Goal: Task Accomplishment & Management: Use online tool/utility

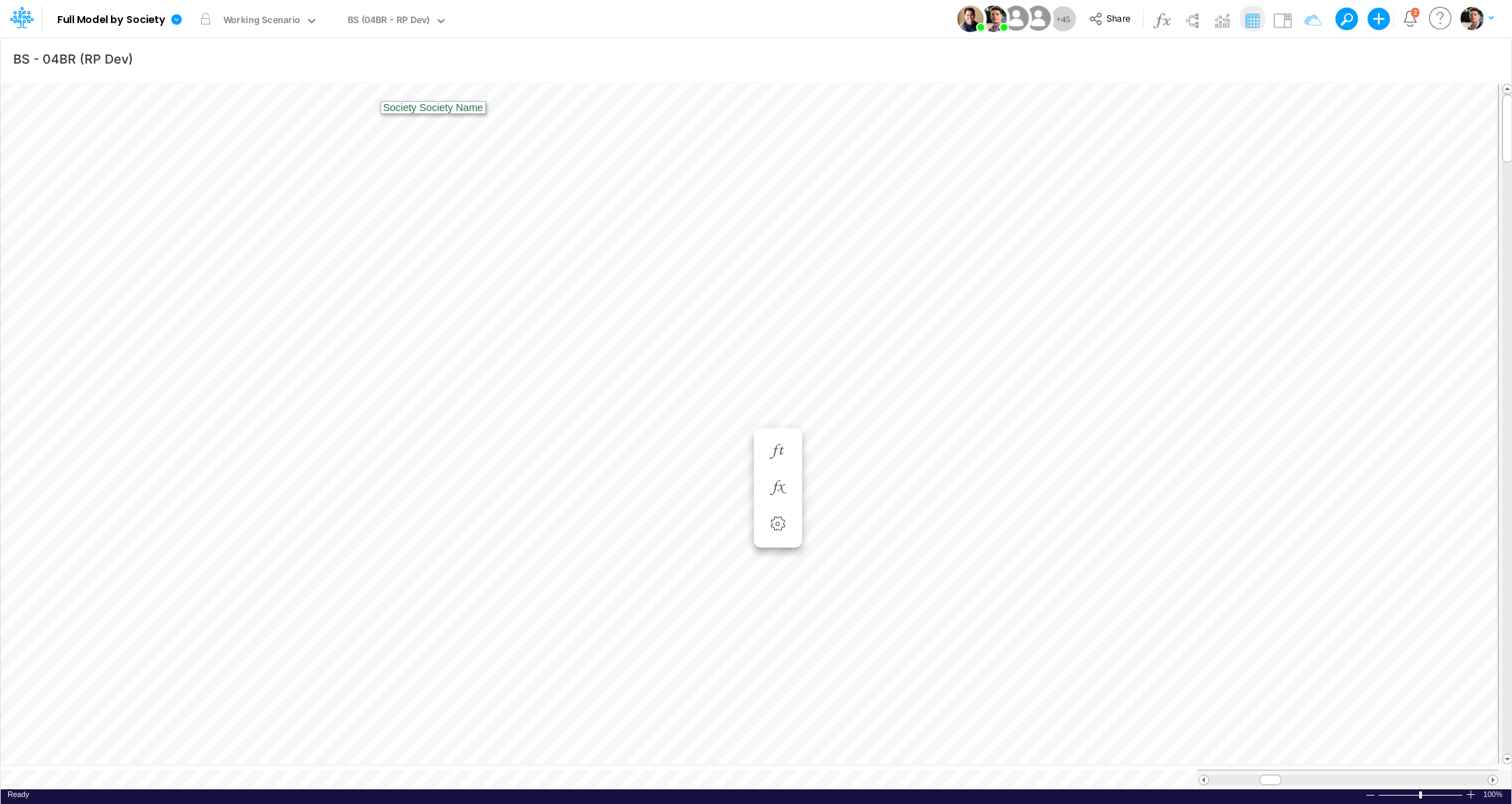
scroll to position [6, 45]
click at [737, 750] on span "Close" at bounding box center [730, 749] width 39 height 13
click at [25, 26] on icon at bounding box center [22, 18] width 24 height 24
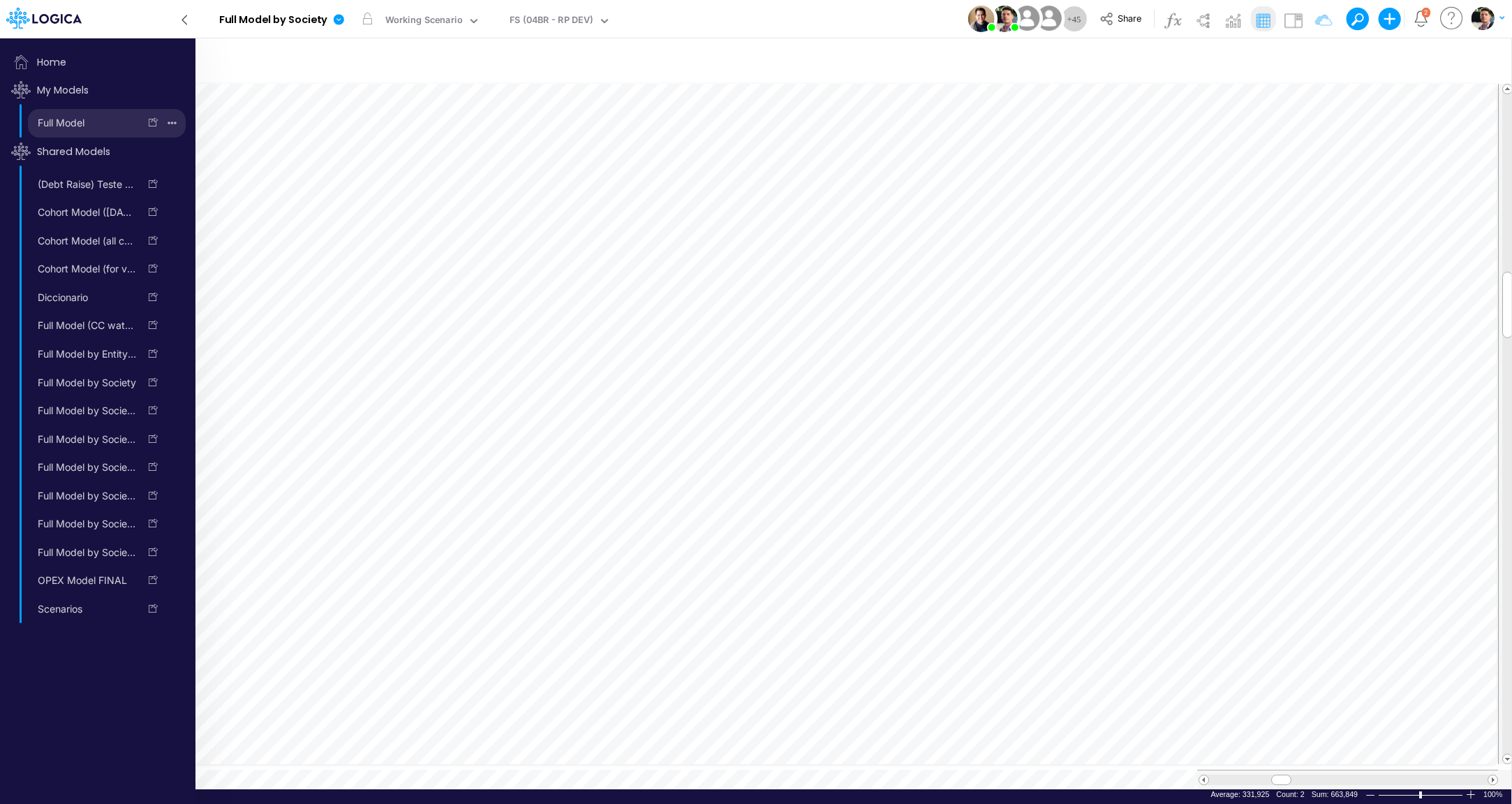
click at [82, 125] on link "Full Model" at bounding box center [83, 123] width 111 height 23
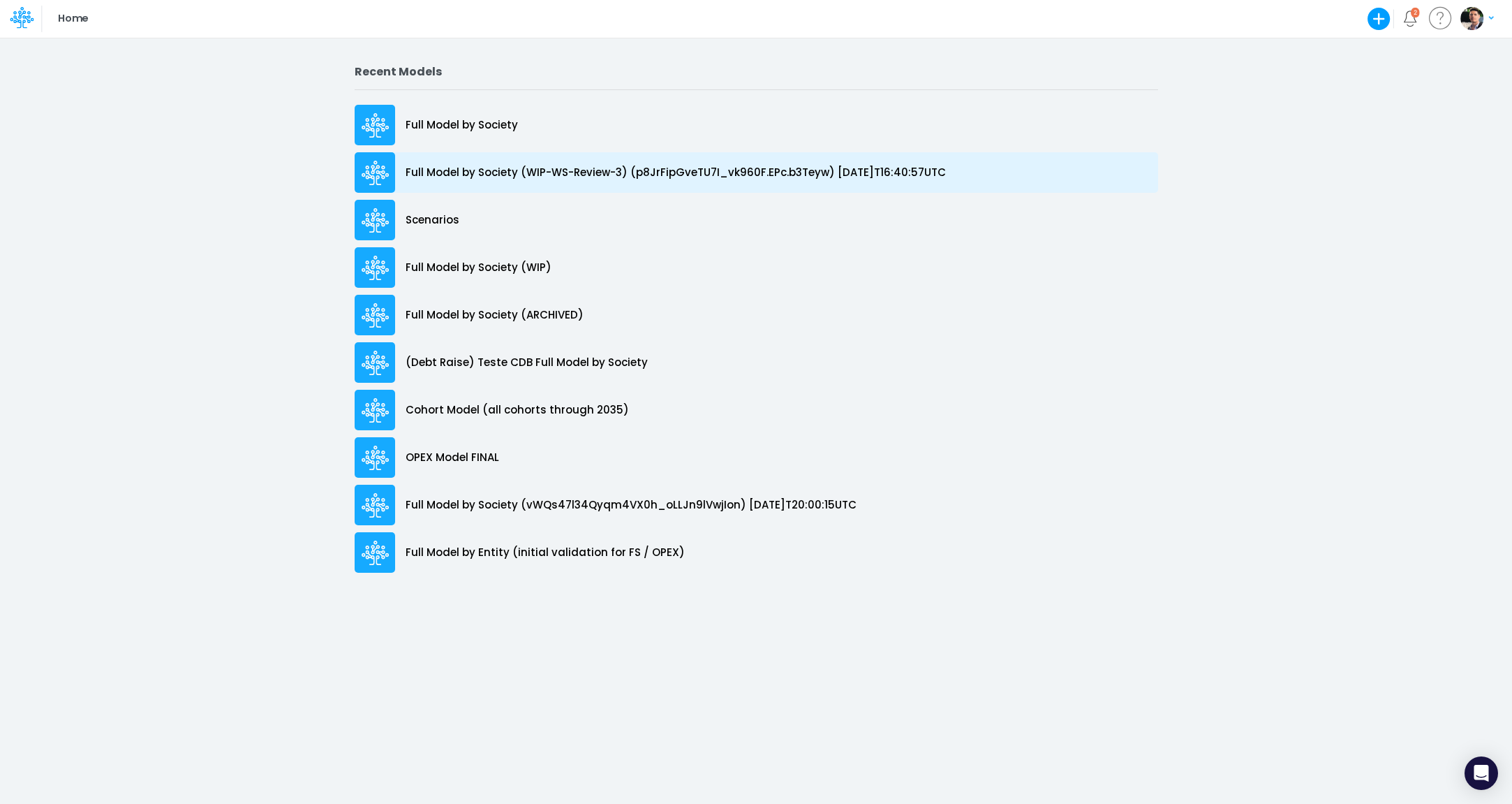
click at [487, 183] on div "Full Model by Society (WIP-WS-Review-3) (p8JrFipGveTU7I_vk960F.EPc.b3Teyw) [DAT…" at bounding box center [756, 172] width 804 height 41
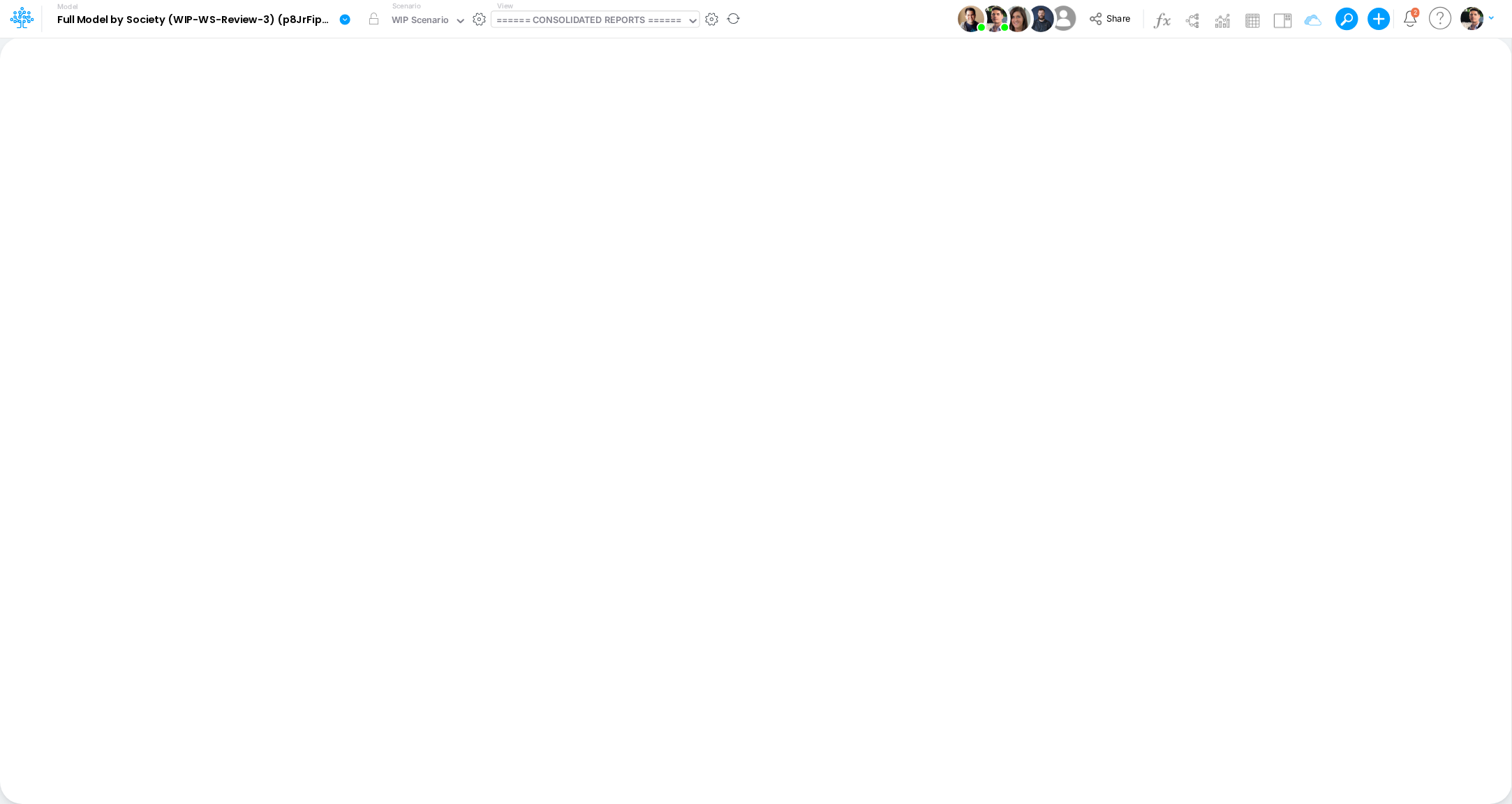
click at [596, 16] on div "====== CONSOLIDATED REPORTS ======" at bounding box center [589, 21] width 186 height 16
type input "0"
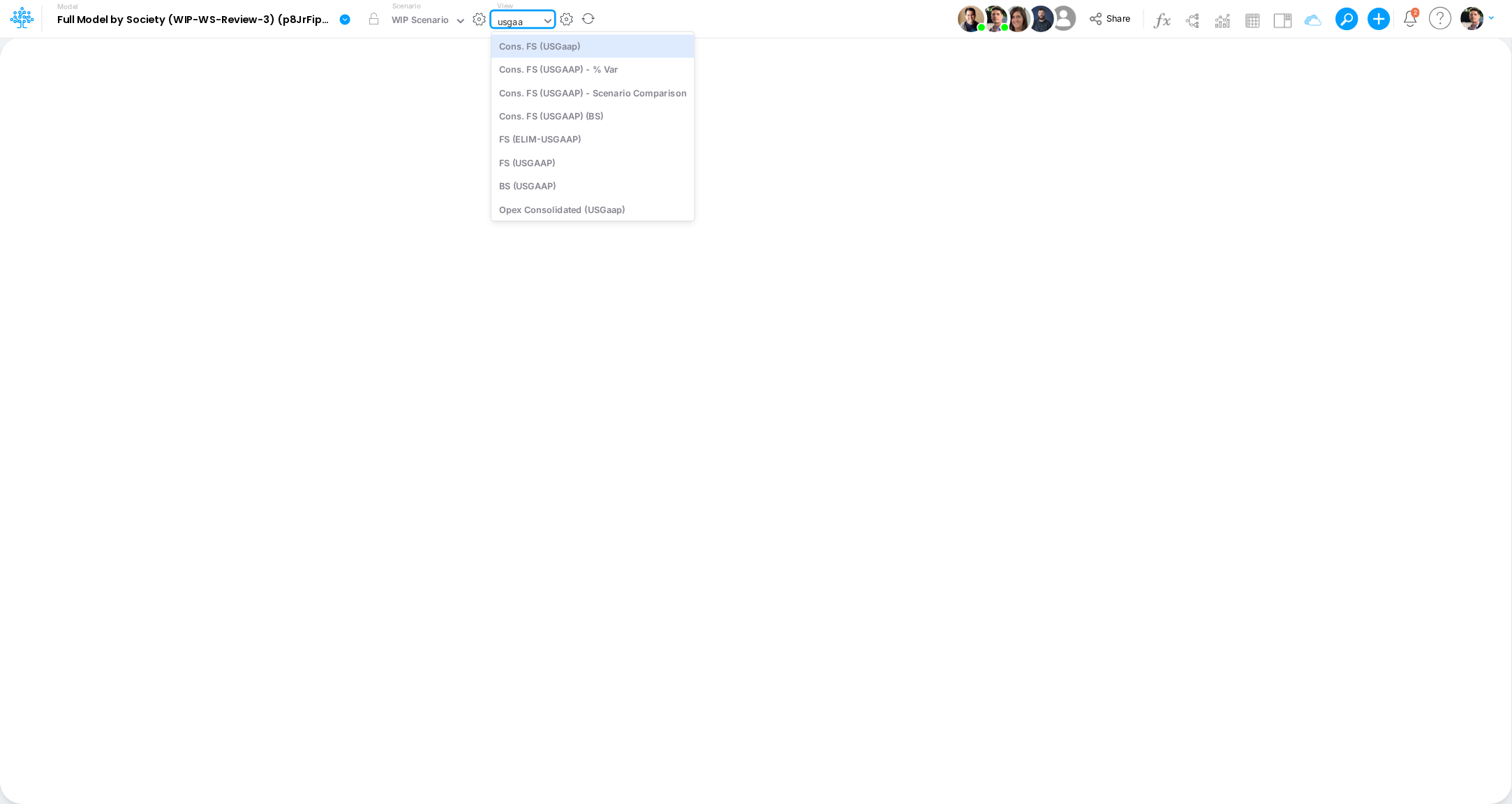
type input "usgaap"
click at [588, 49] on div "Cons. FS (USGaap)" at bounding box center [592, 46] width 203 height 23
type input "Consolidated FS - USGAAP"
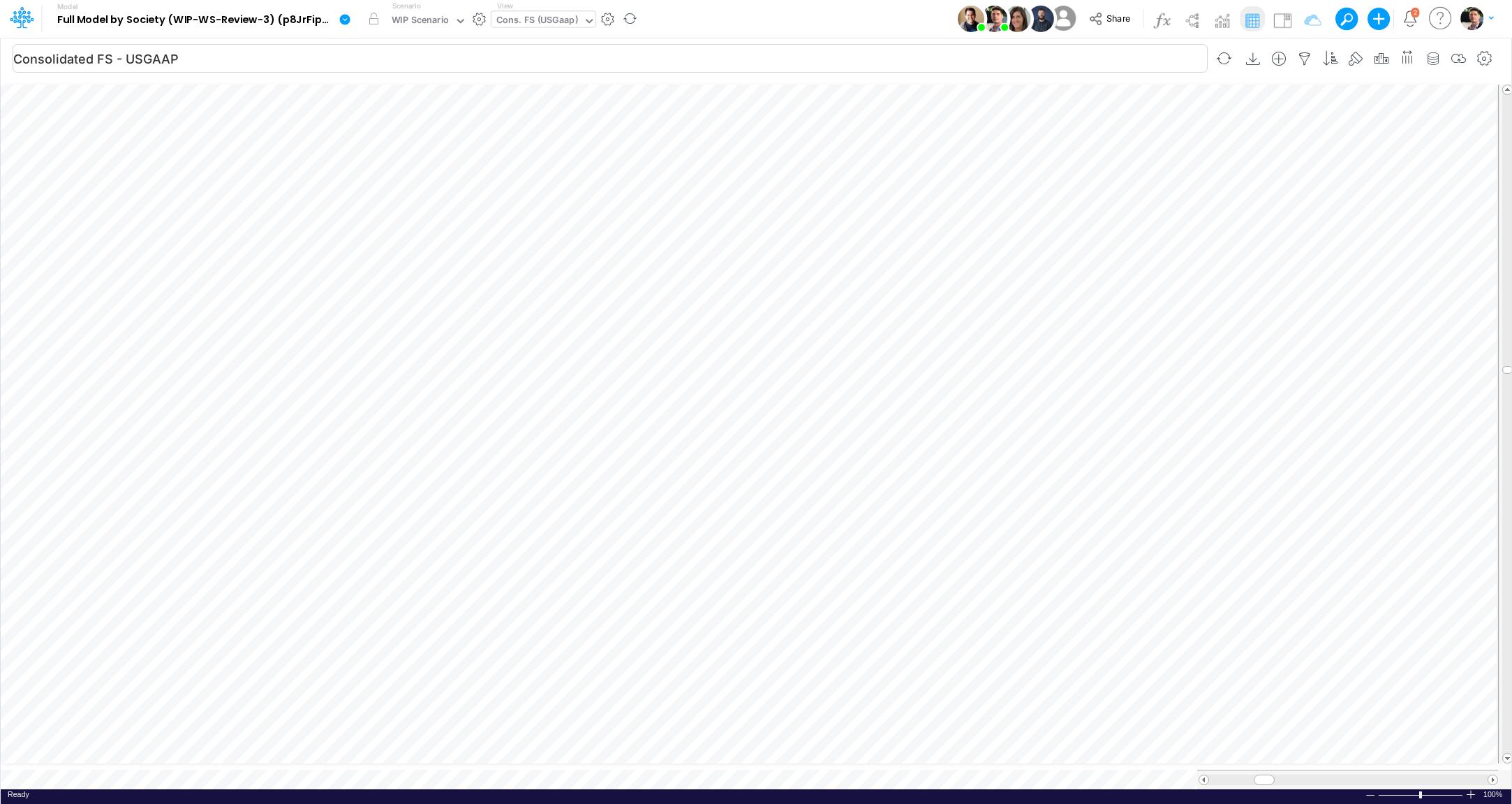
scroll to position [6, 44]
click at [1431, 57] on icon "button" at bounding box center [1433, 58] width 21 height 15
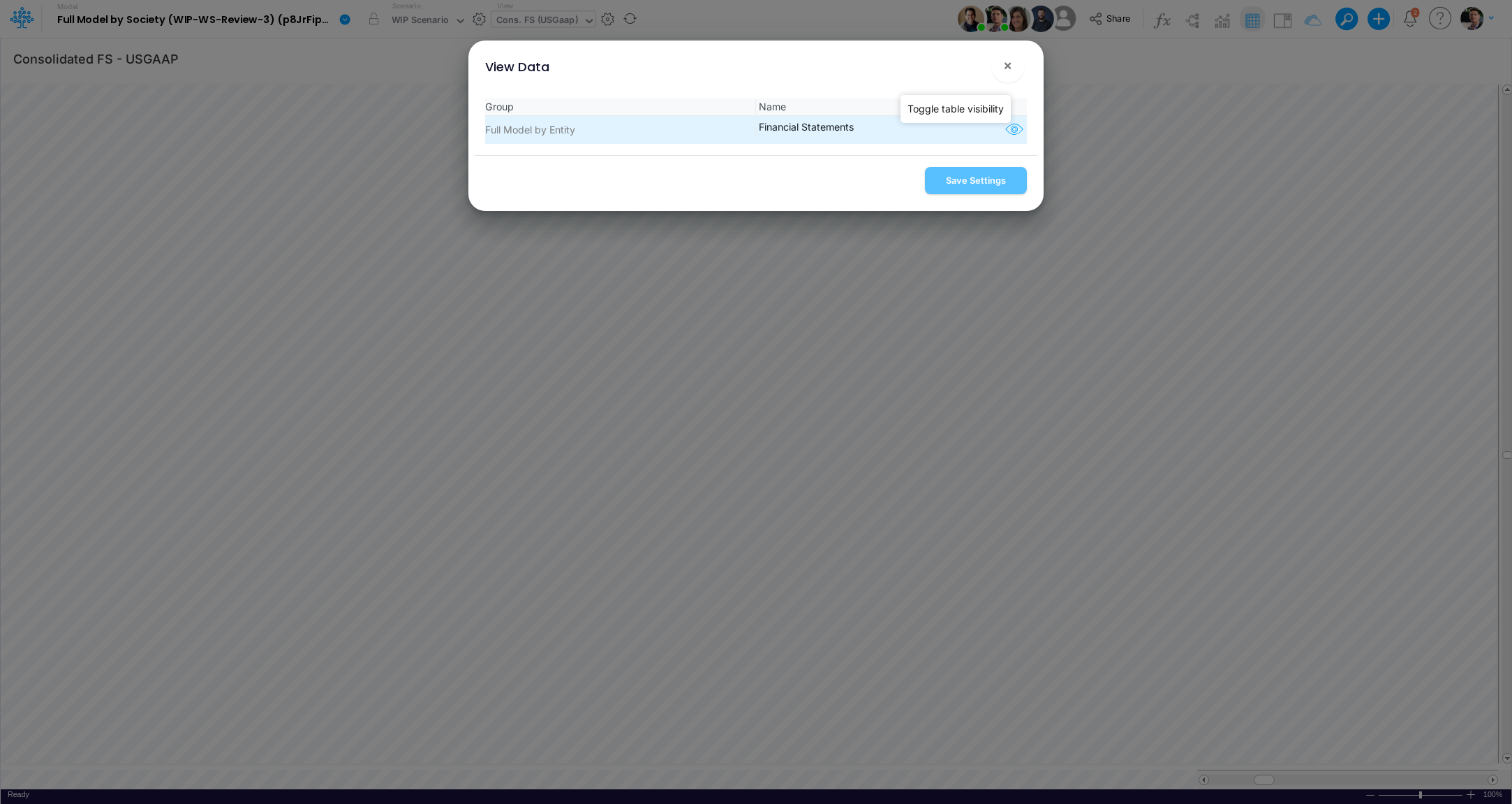
click at [1008, 130] on icon "button" at bounding box center [1014, 130] width 21 height 18
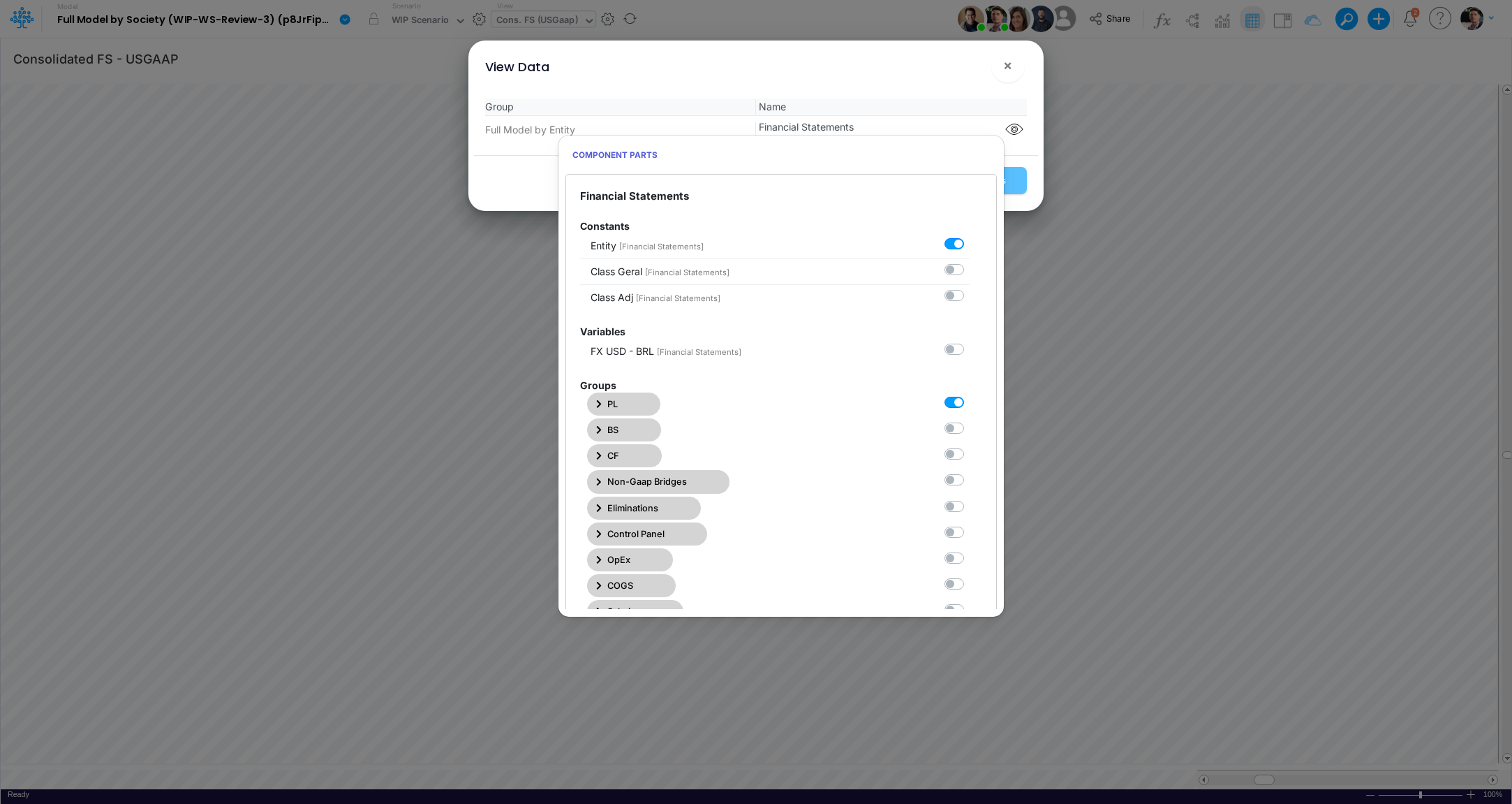
drag, startPoint x: 598, startPoint y: 404, endPoint x: 619, endPoint y: 411, distance: 22.1
click at [598, 404] on icon "button" at bounding box center [598, 404] width 5 height 8
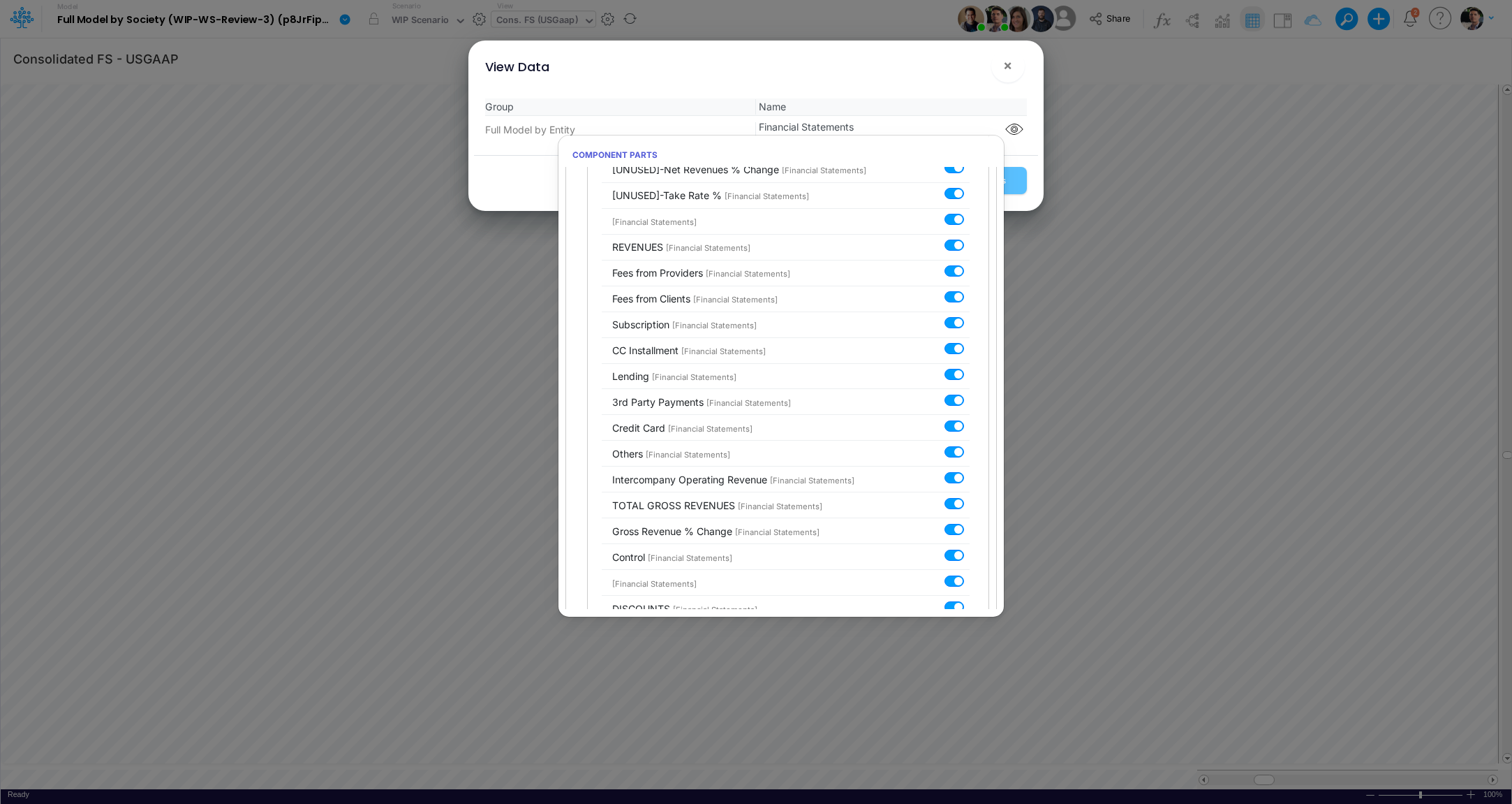
scroll to position [0, 0]
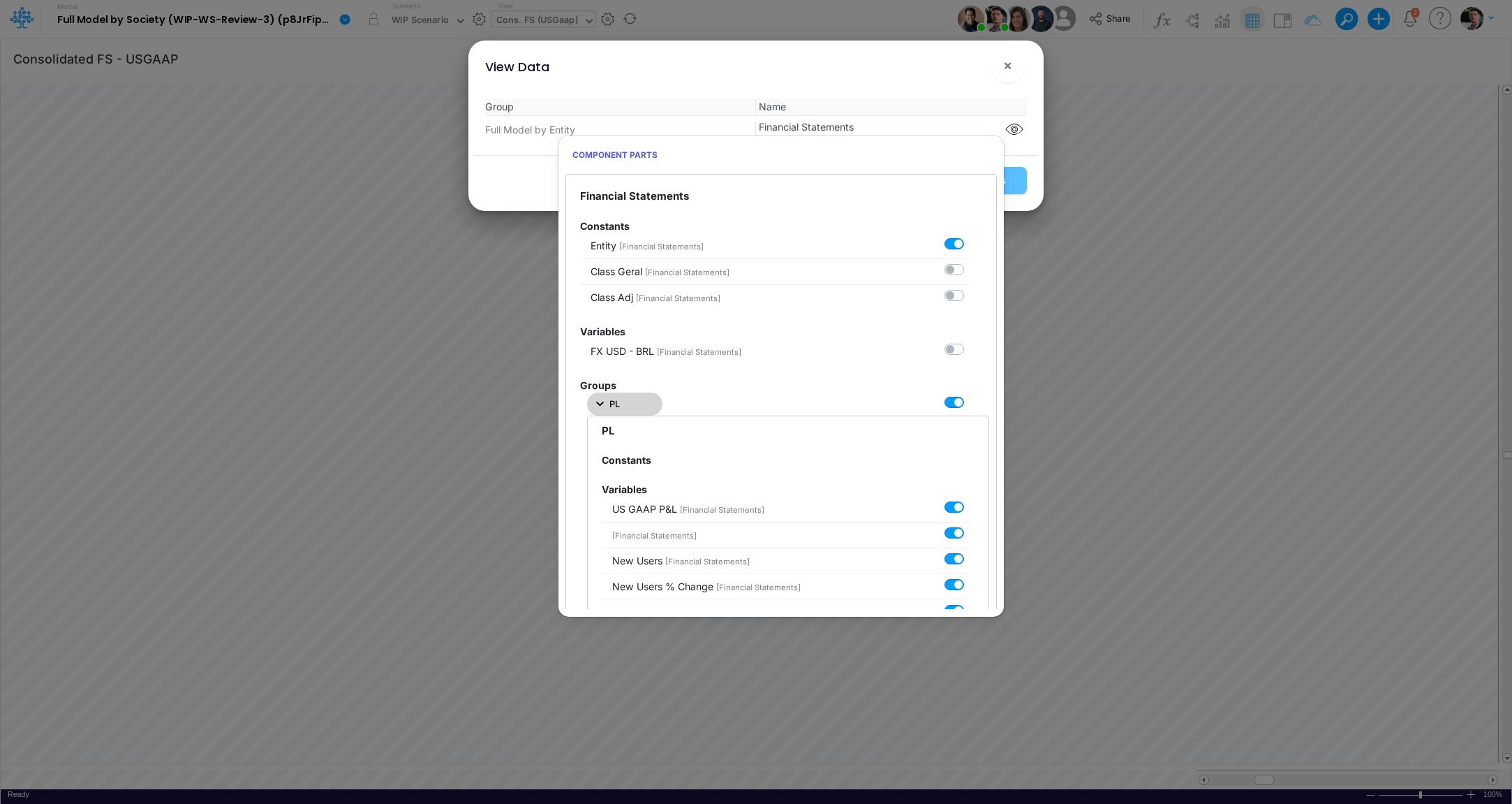
click at [969, 394] on label at bounding box center [969, 394] width 0 height 0
click at [969, 399] on Statements0 "checkbox" at bounding box center [973, 398] width 9 height 9
checkbox Statements0 "false"
checkbox input "false"
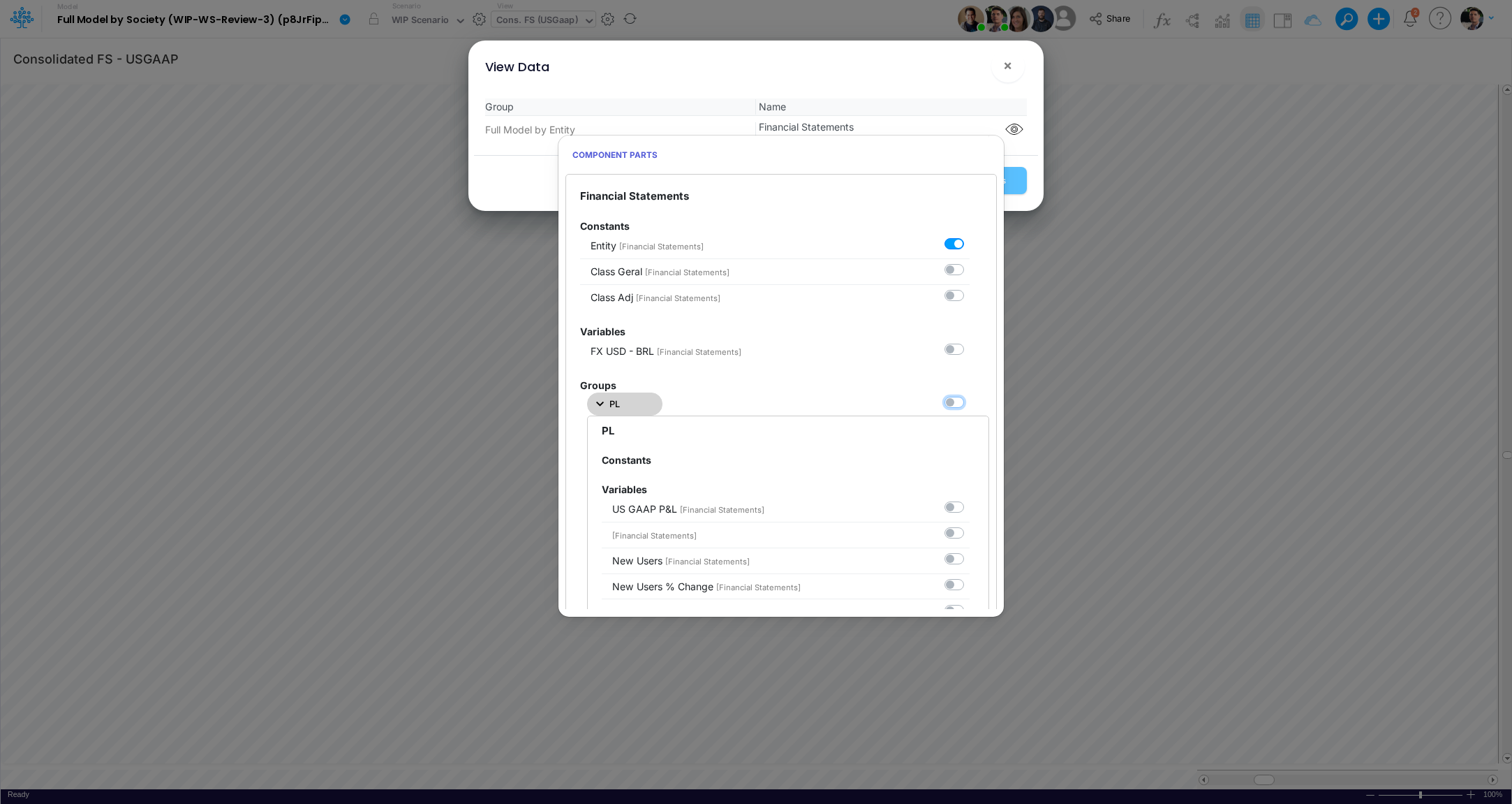
checkbox input "false"
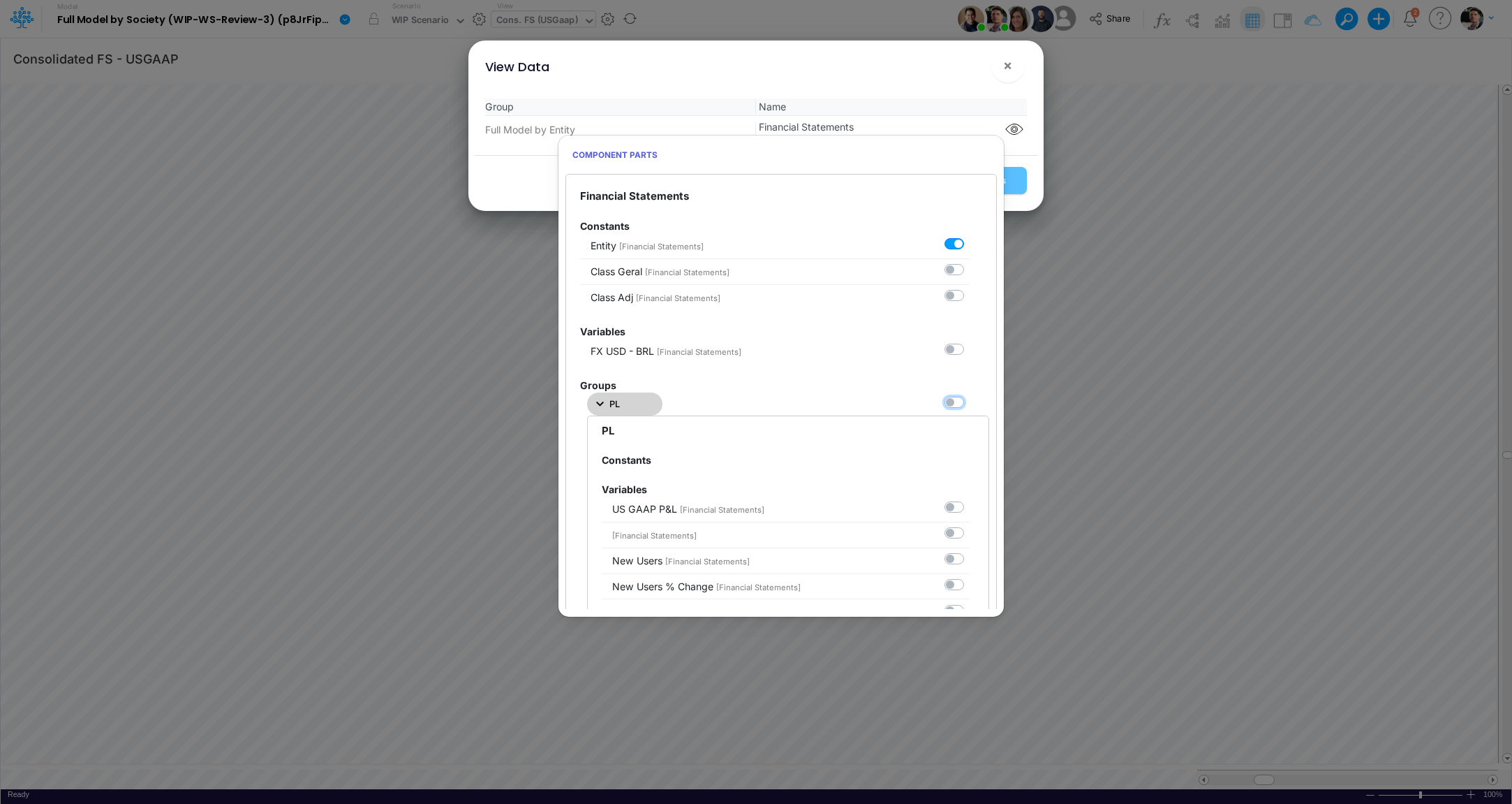
checkbox input "false"
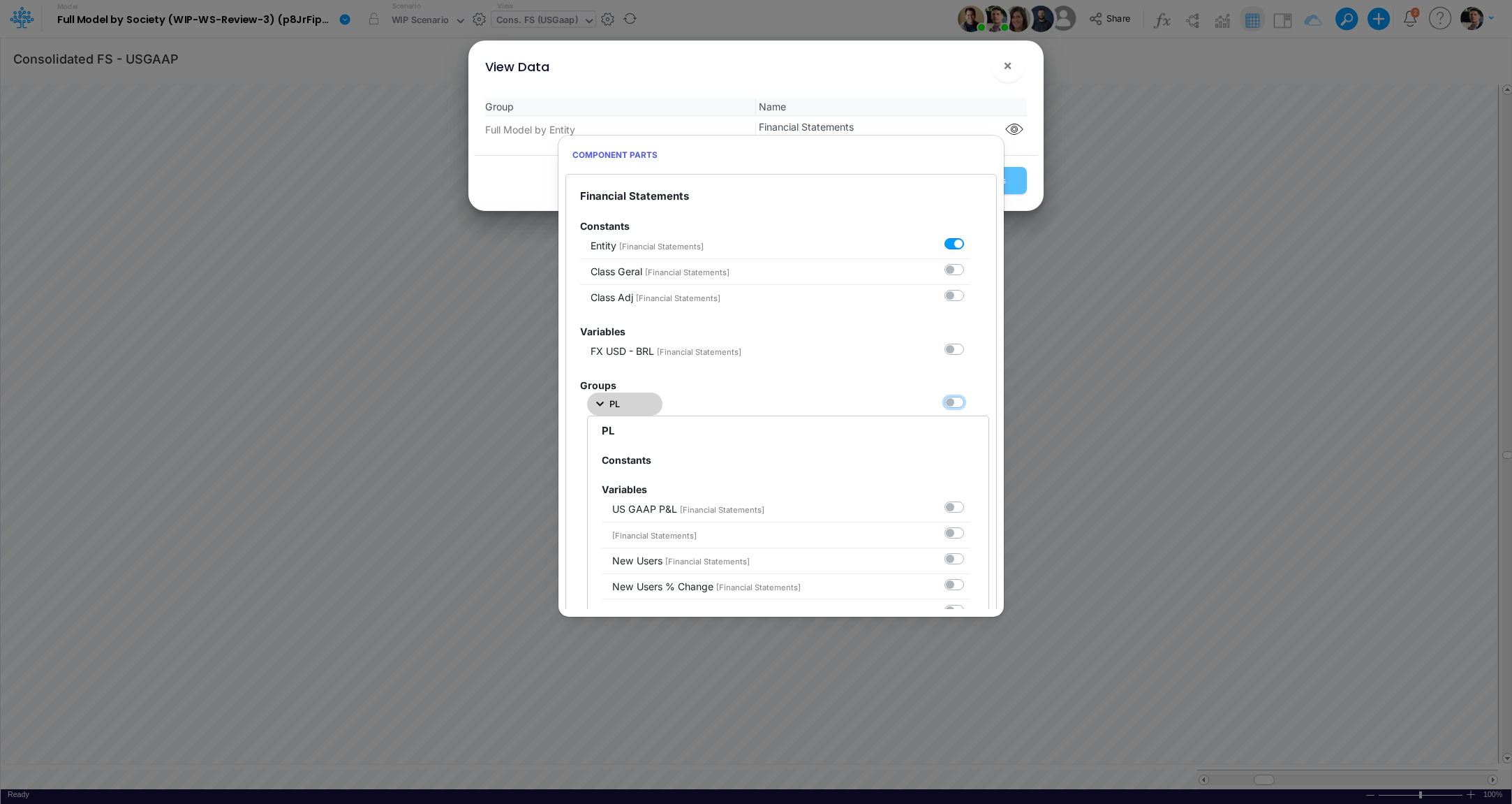
checkbox input "false"
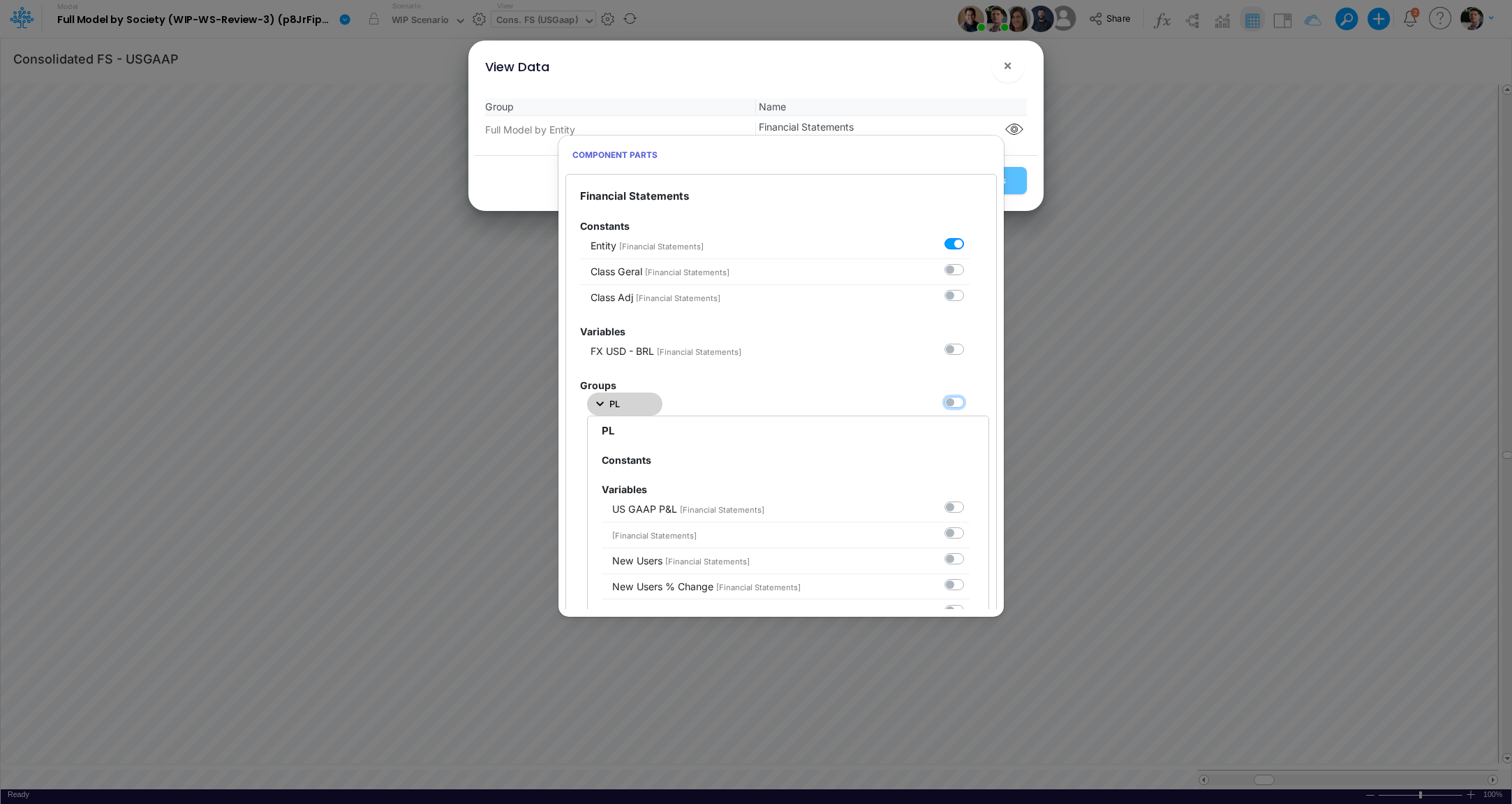
checkbox input "false"
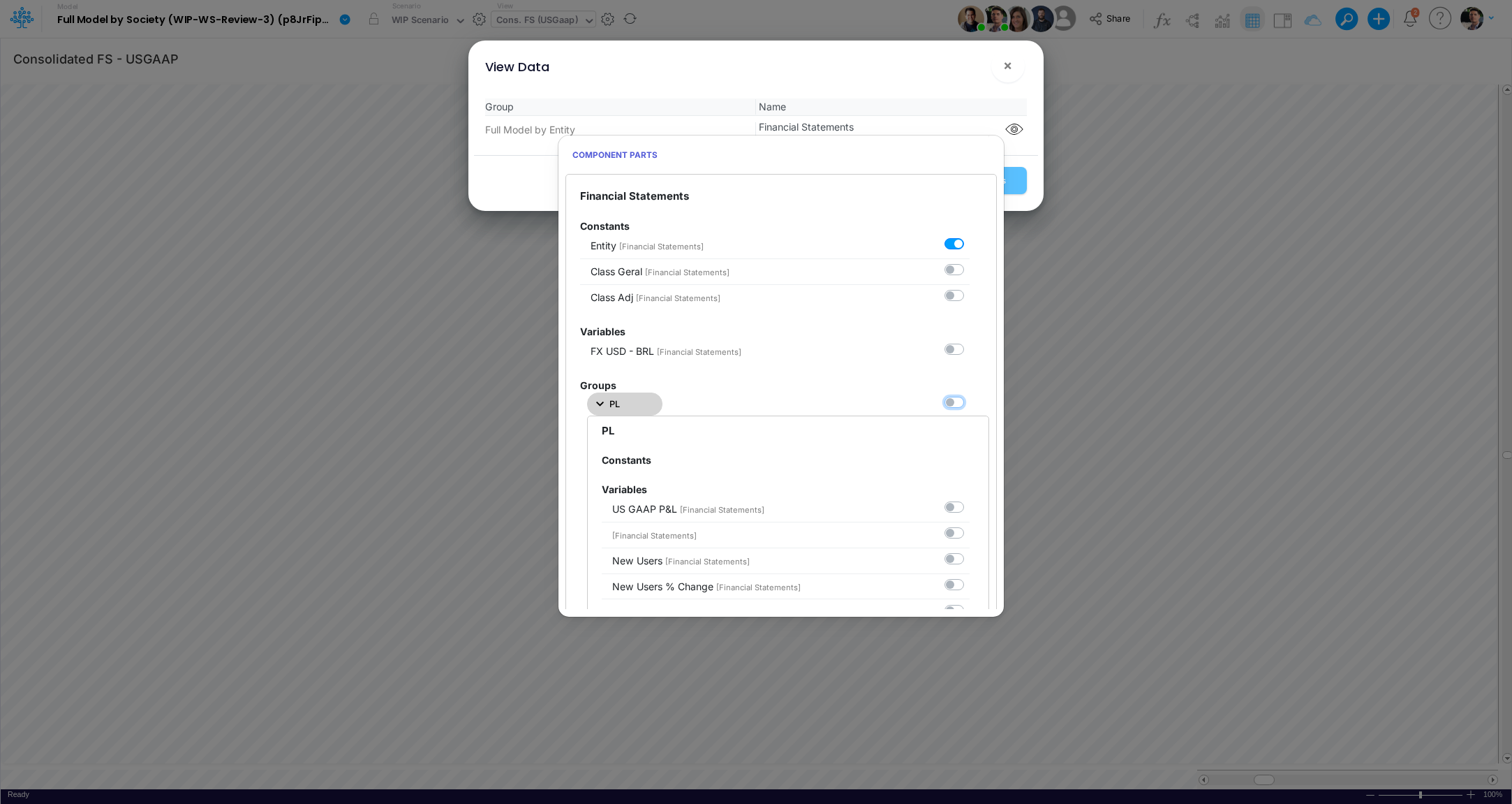
checkbox input "false"
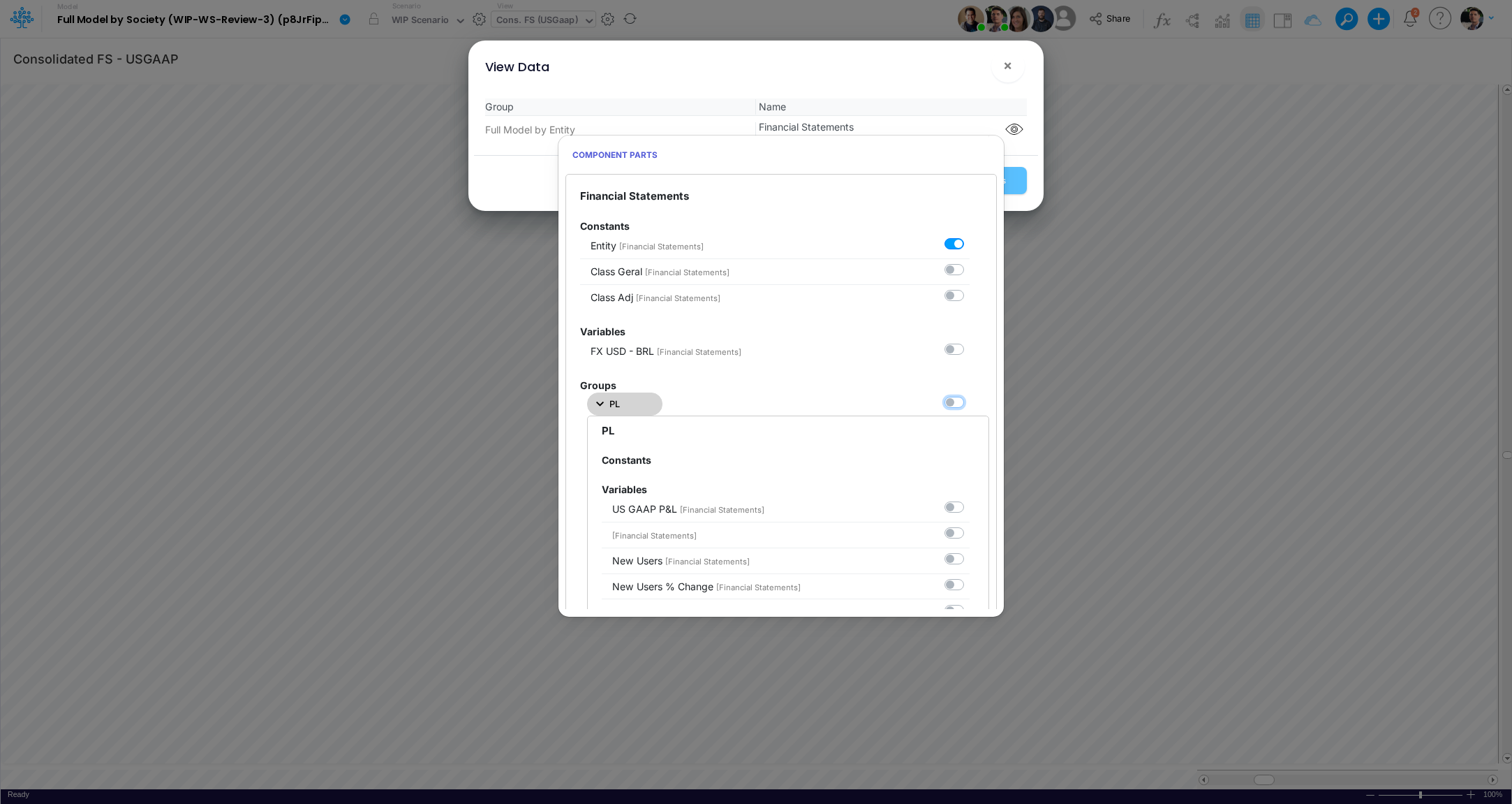
checkbox input "false"
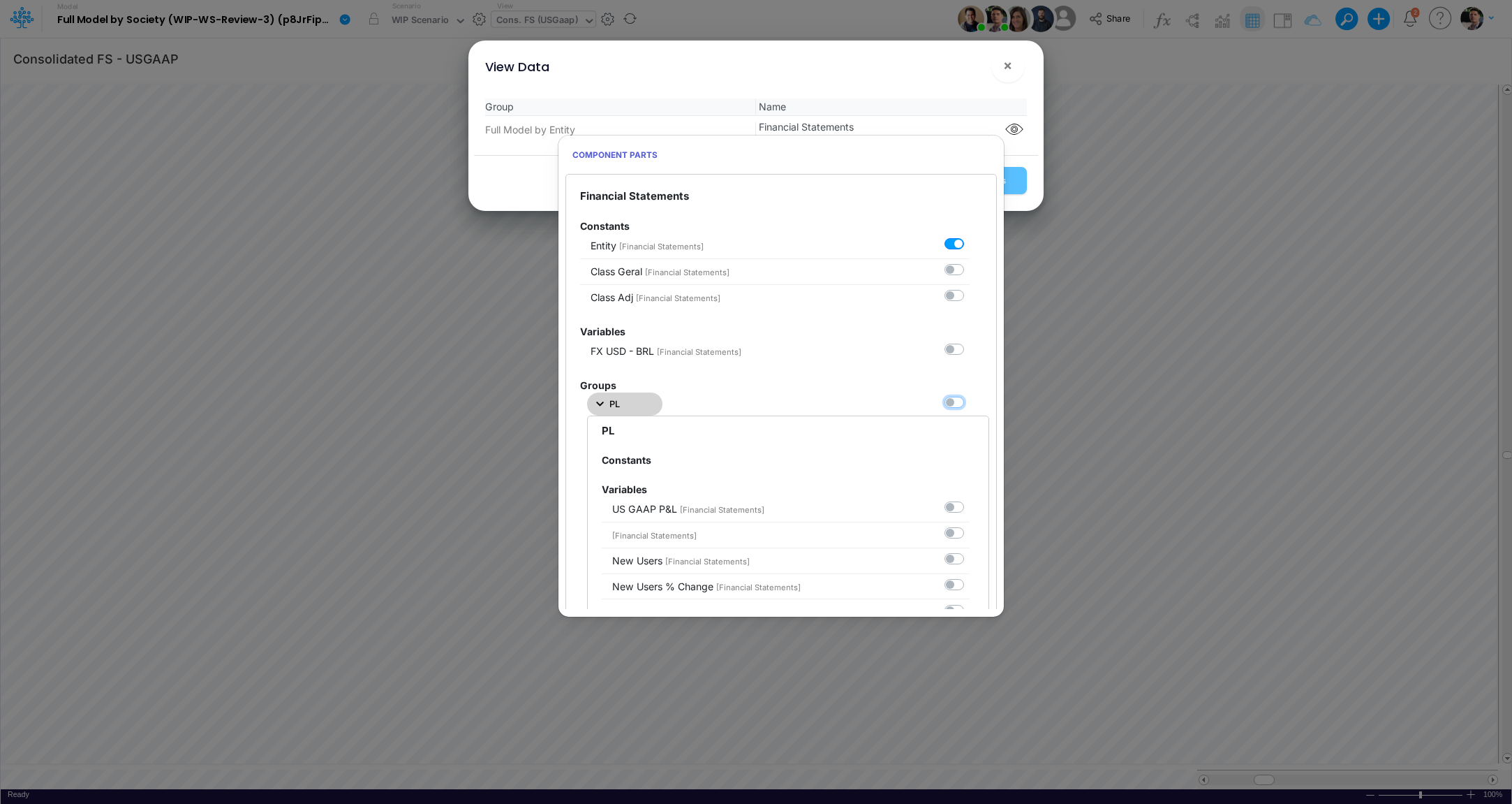
checkbox input "false"
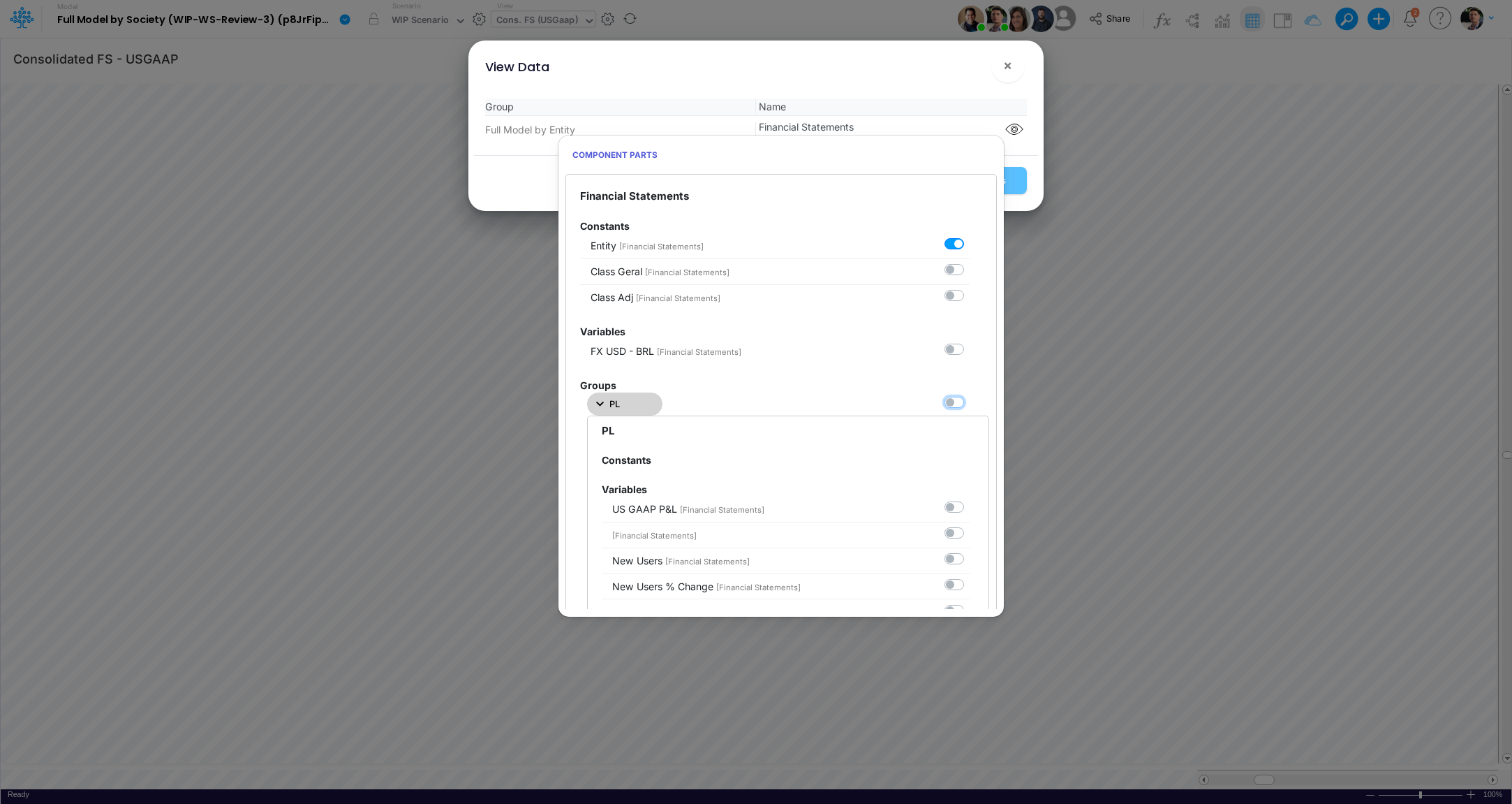
checkbox input "false"
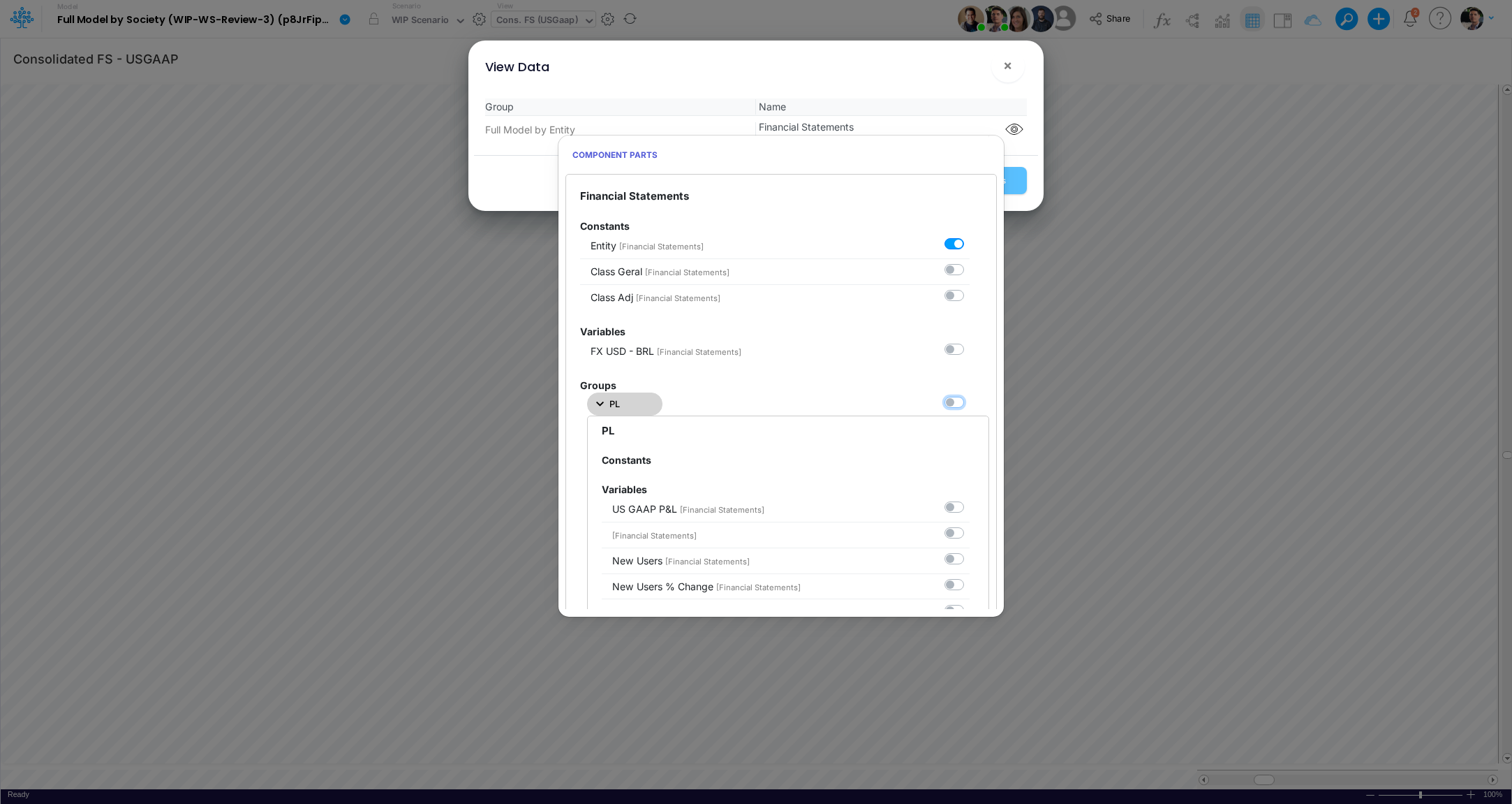
checkbox input "false"
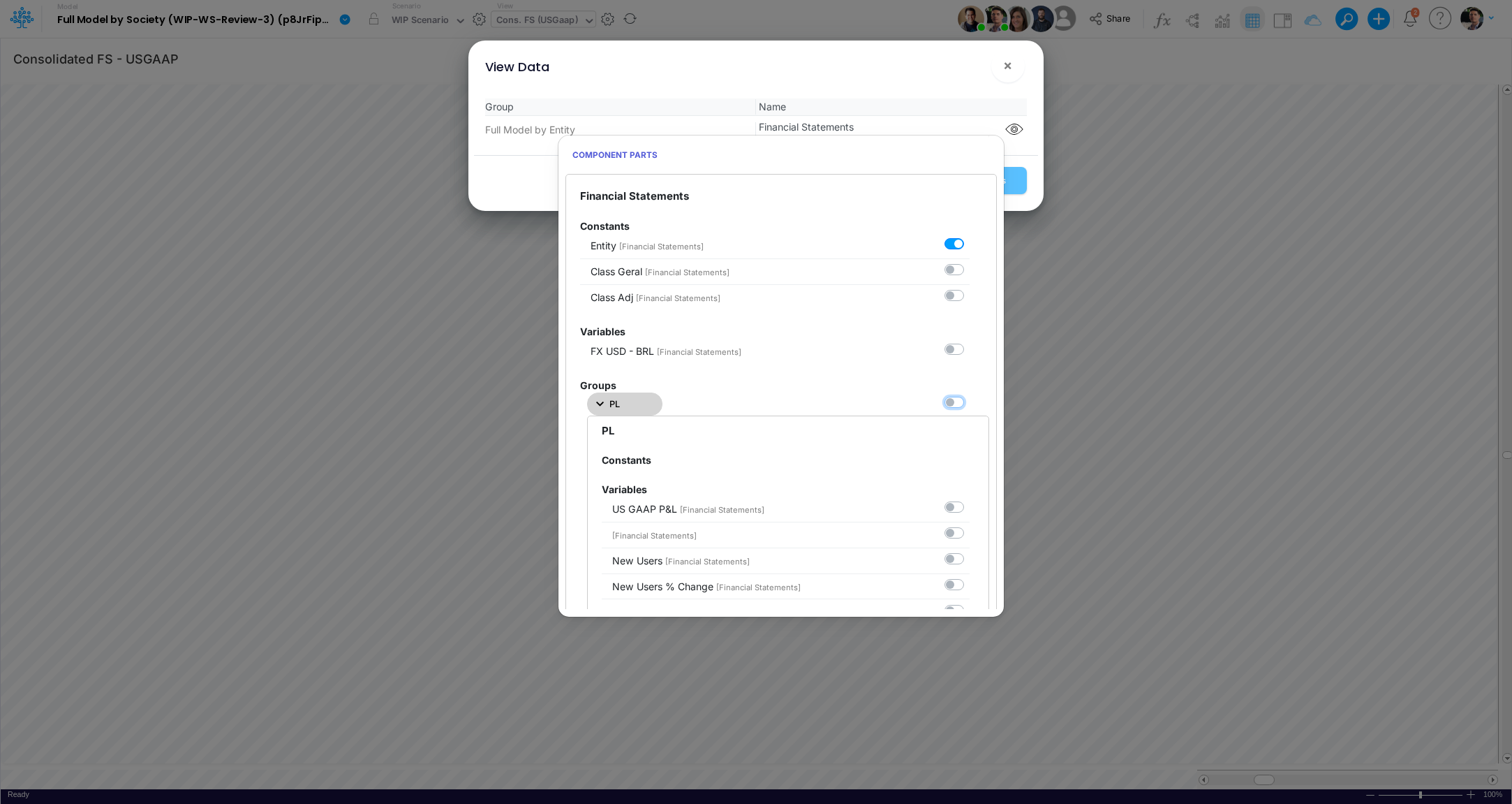
checkbox input "false"
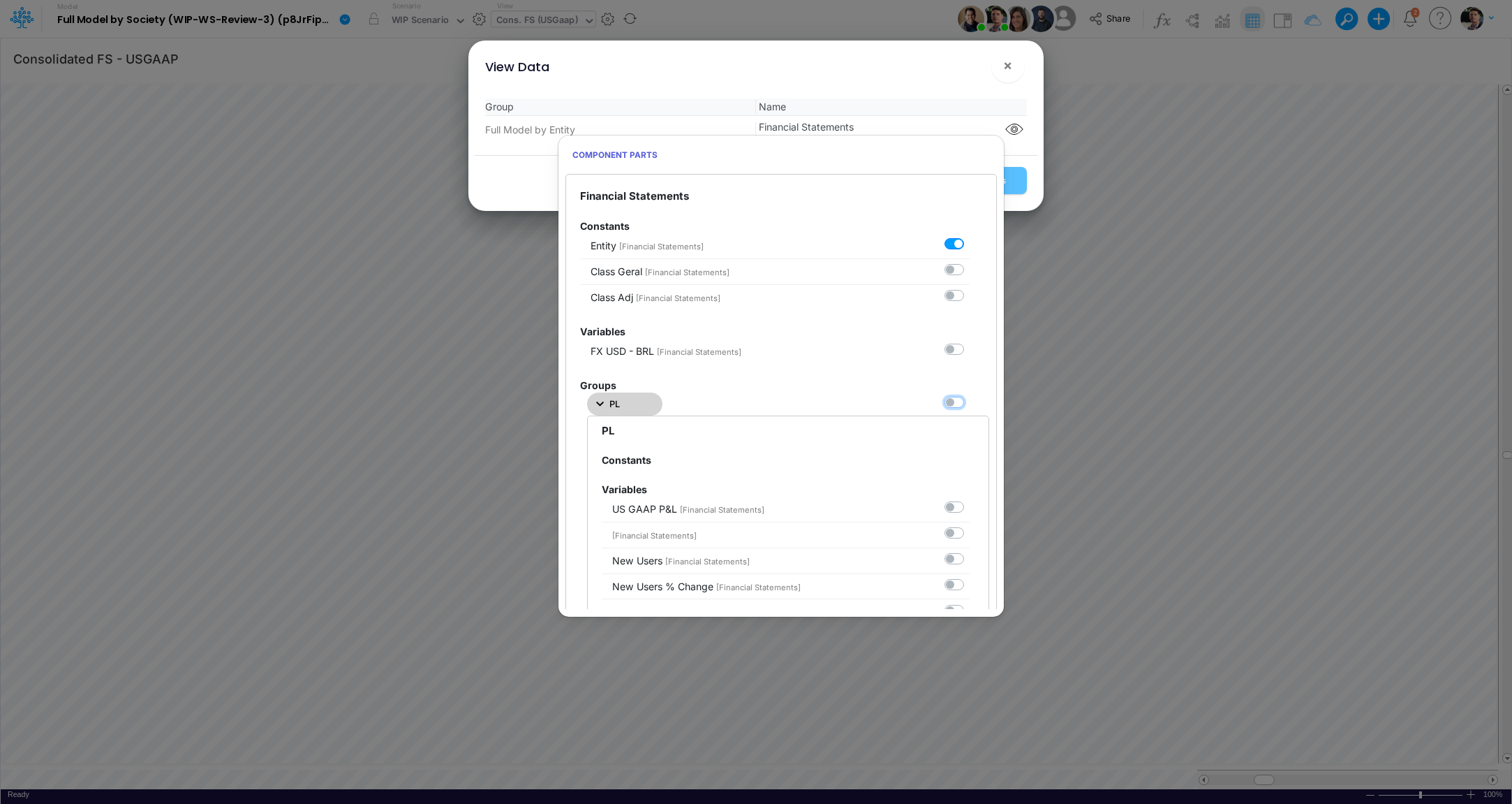
checkbox input "false"
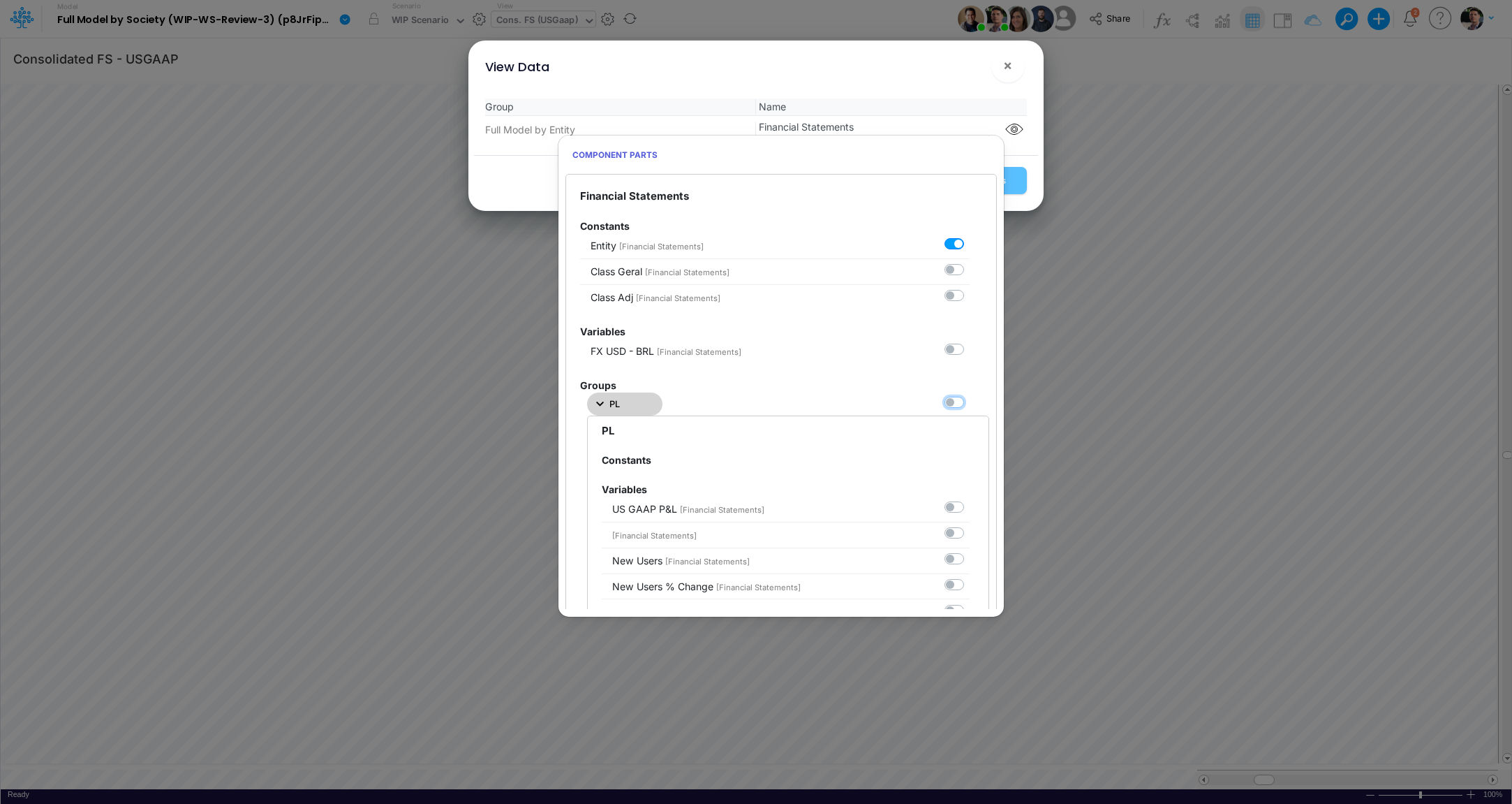
checkbox input "false"
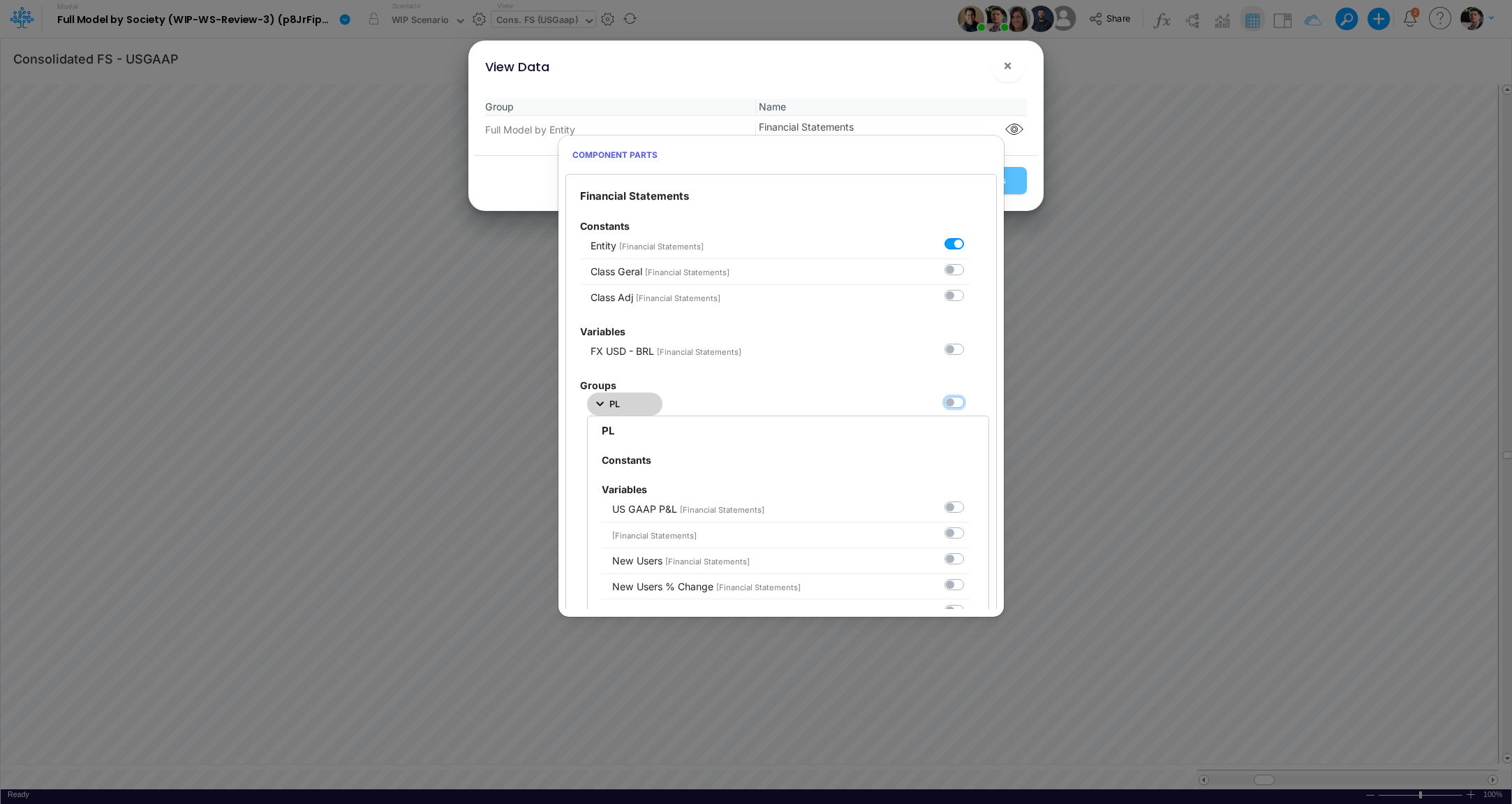
checkbox input "false"
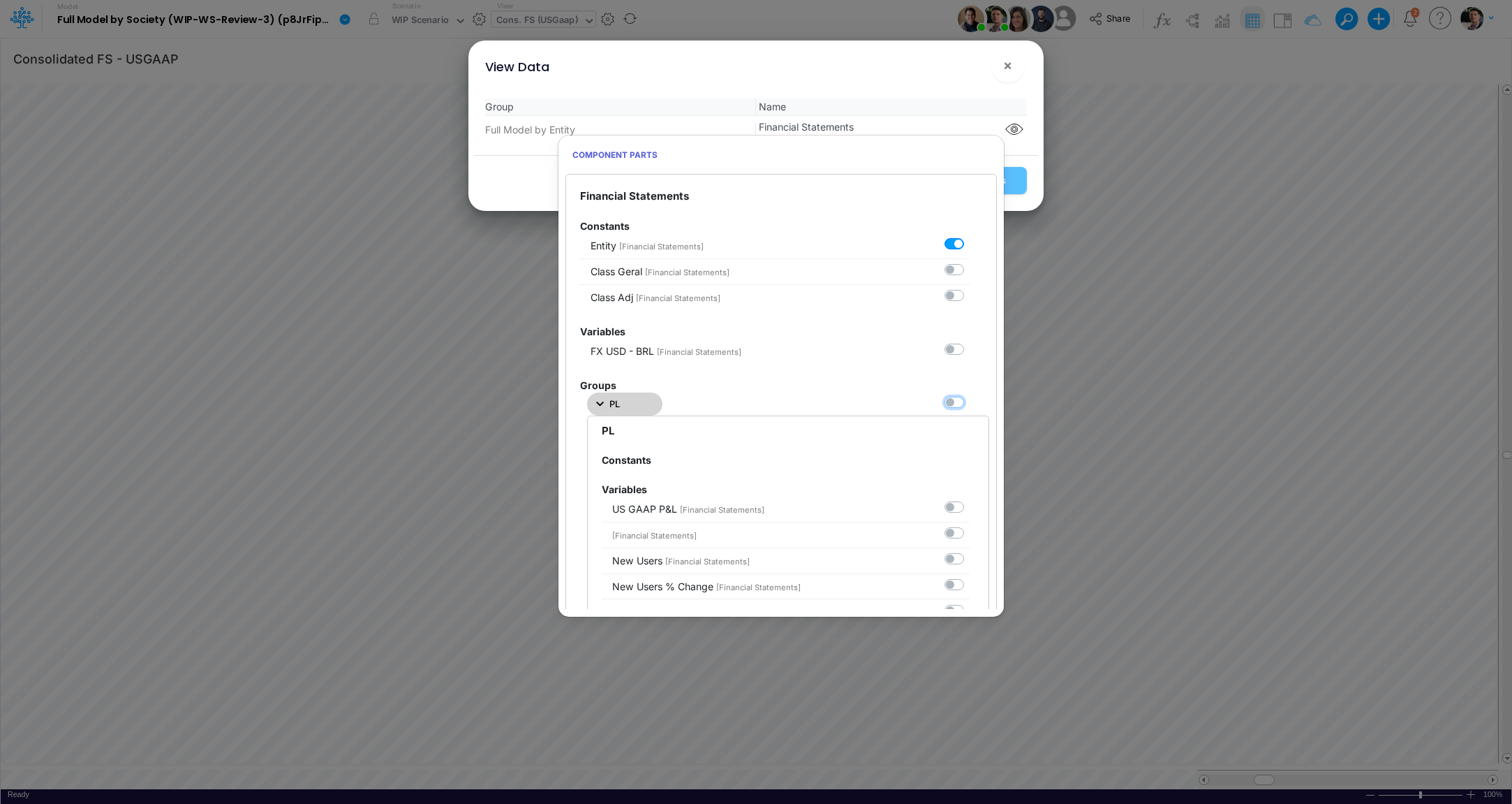
checkbox input "false"
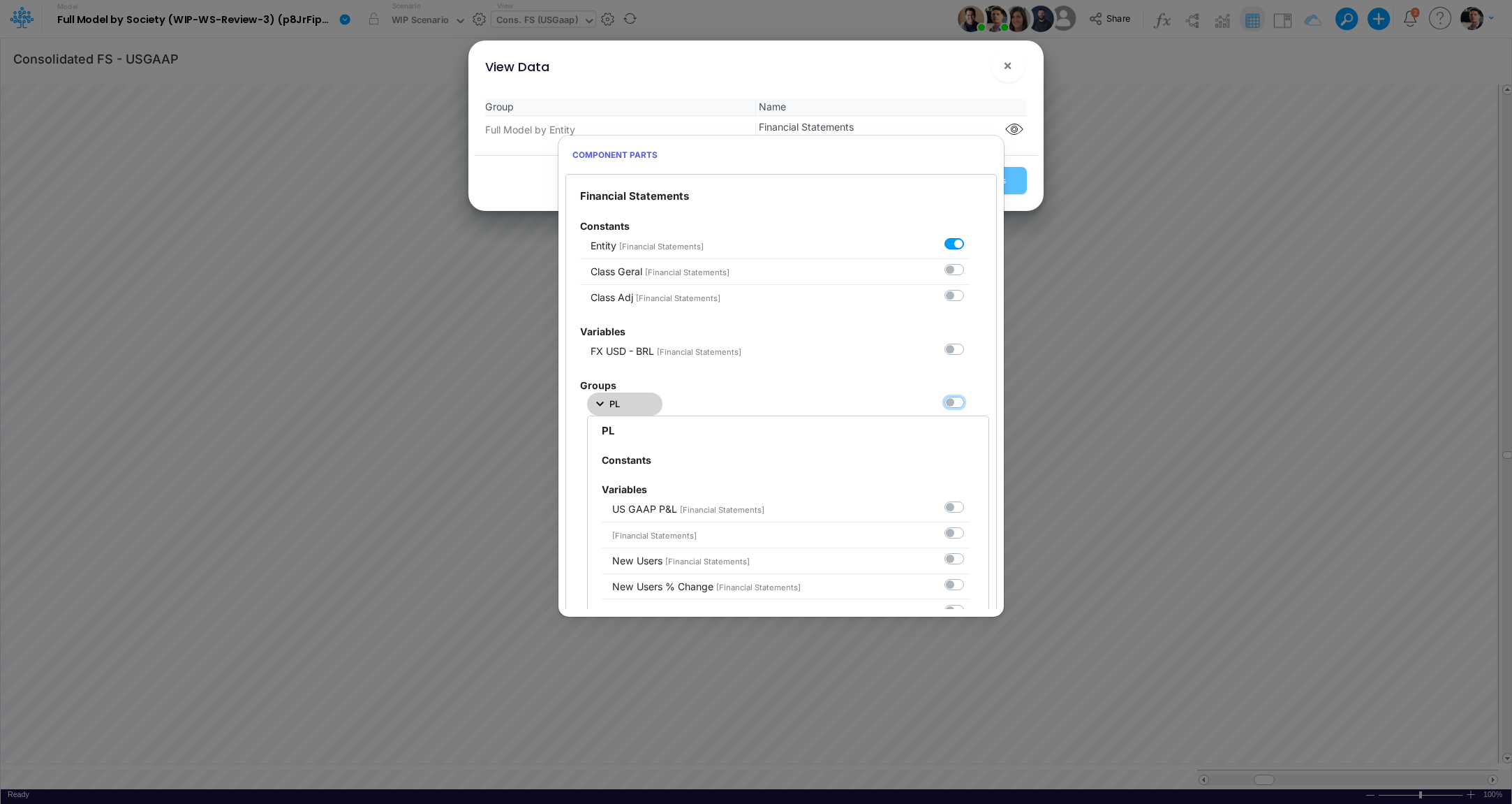
checkbox input "false"
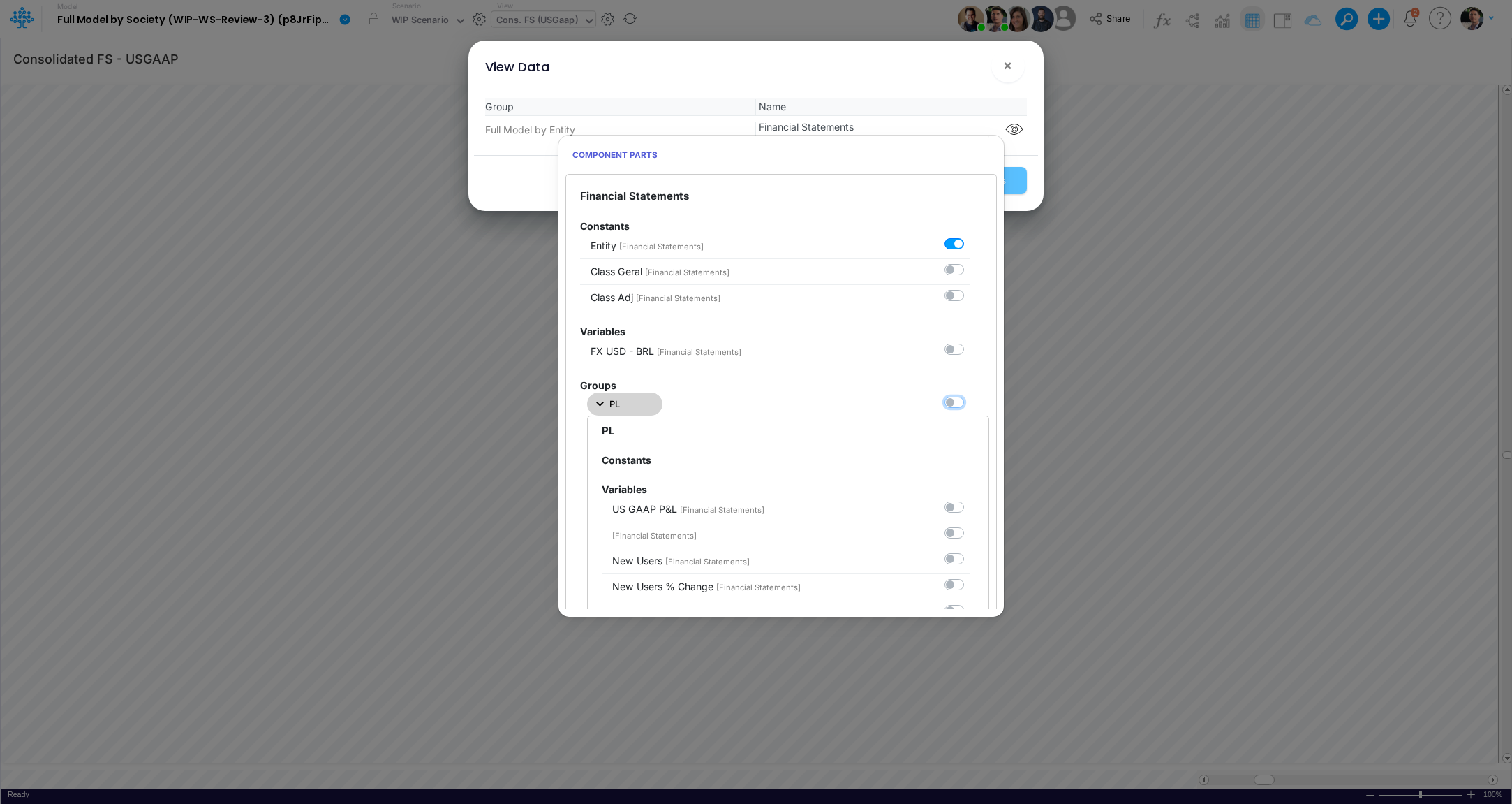
checkbox input "false"
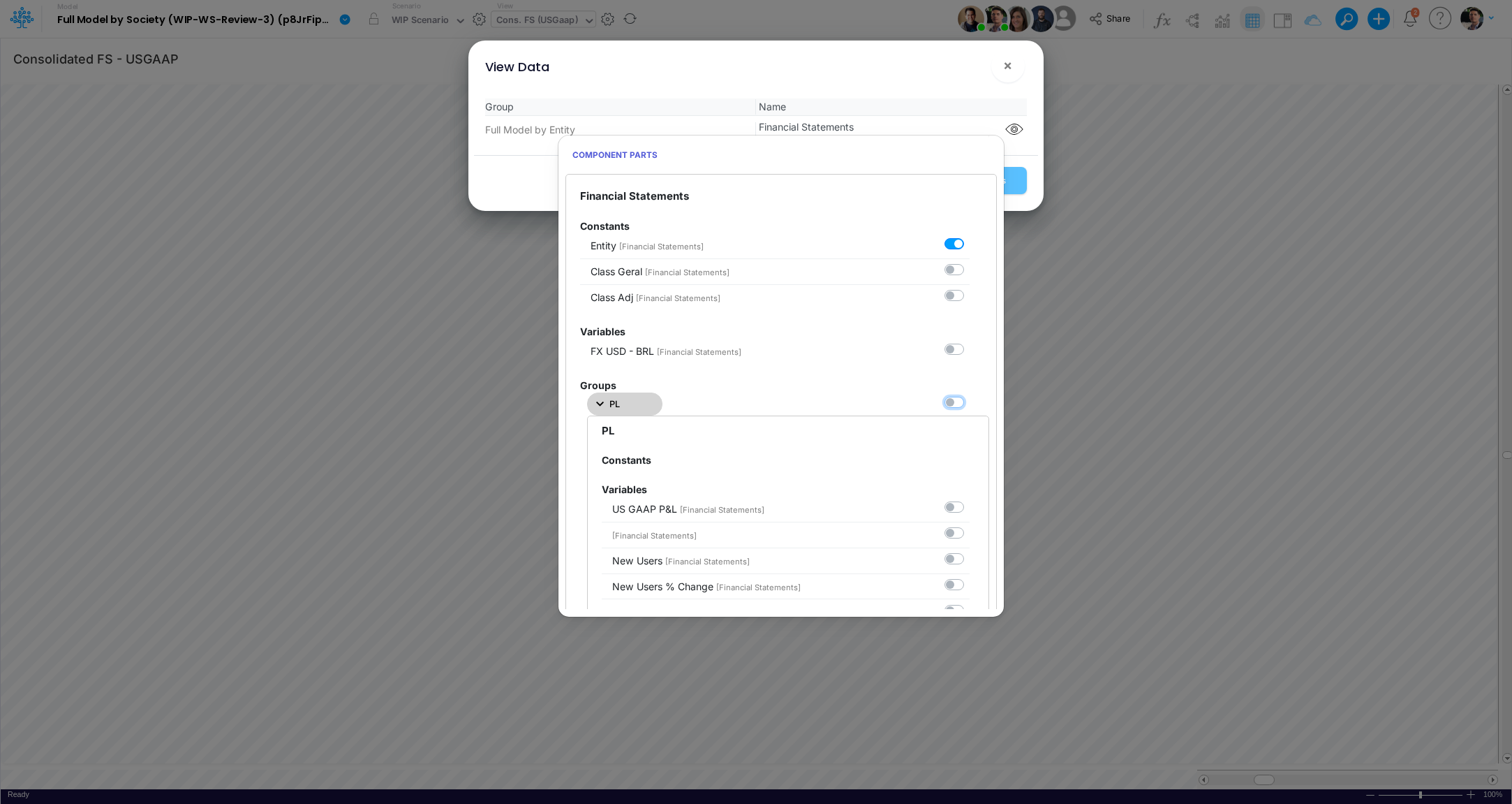
checkbox input "false"
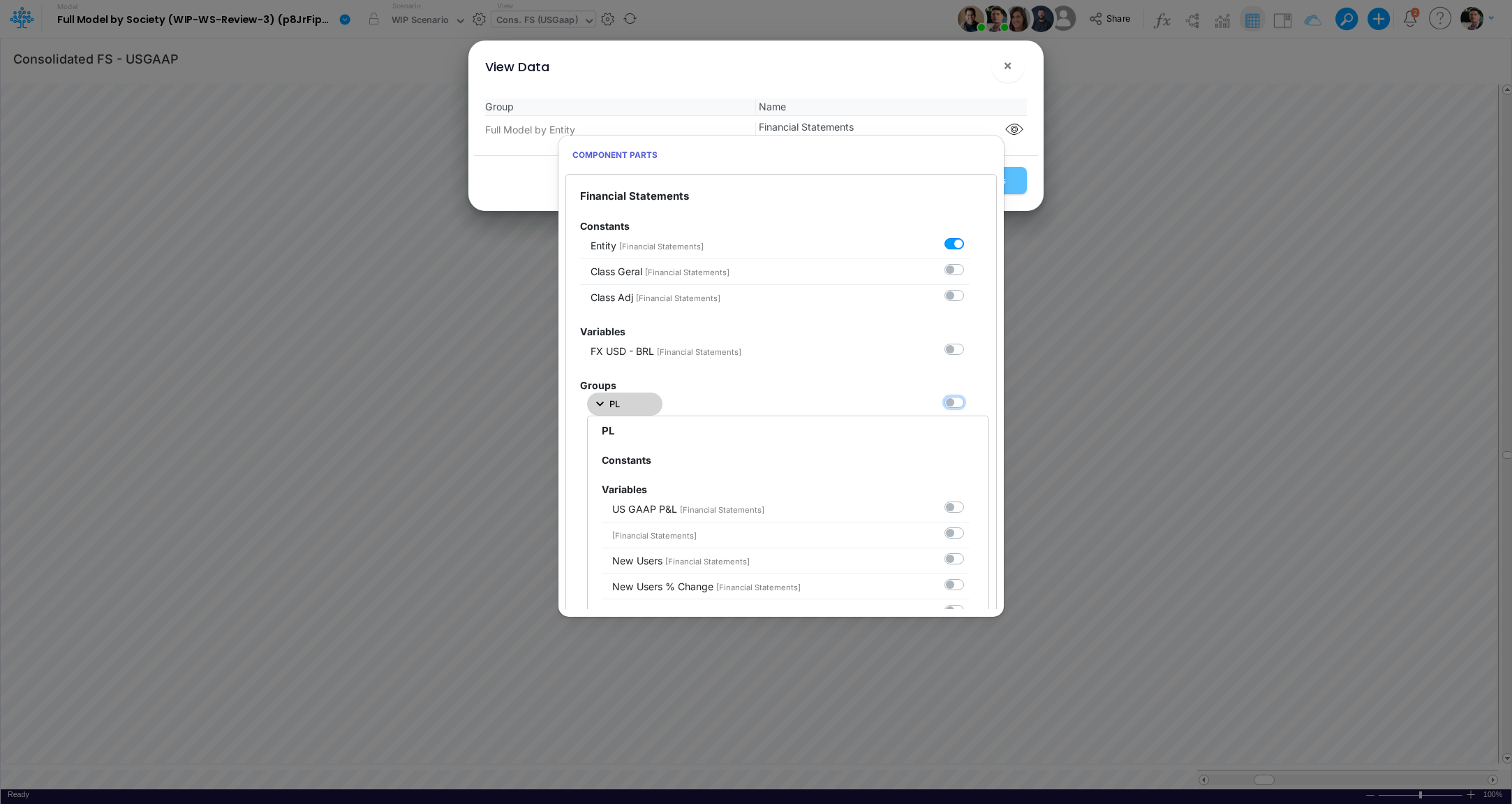
checkbox input "false"
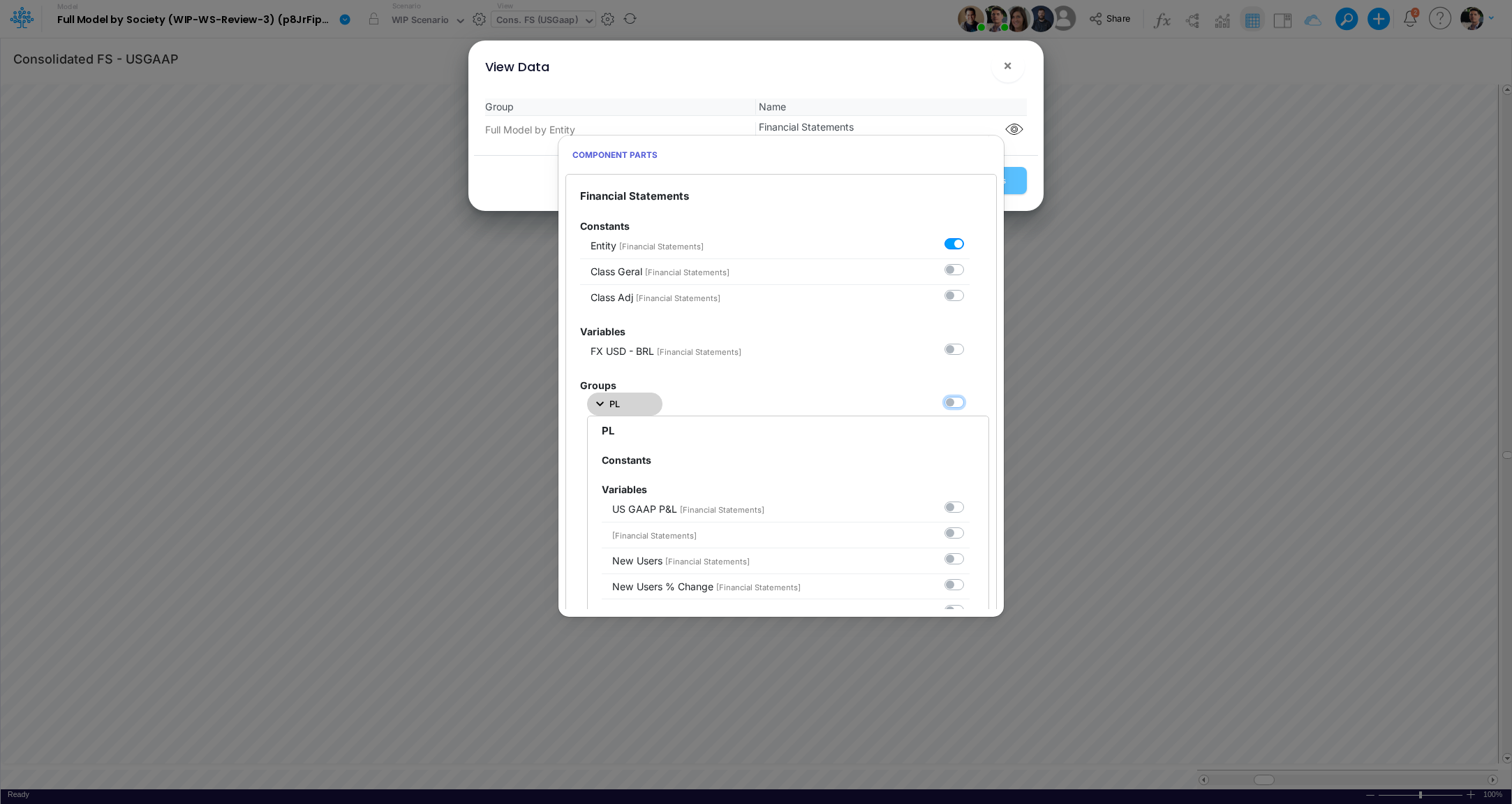
checkbox input "false"
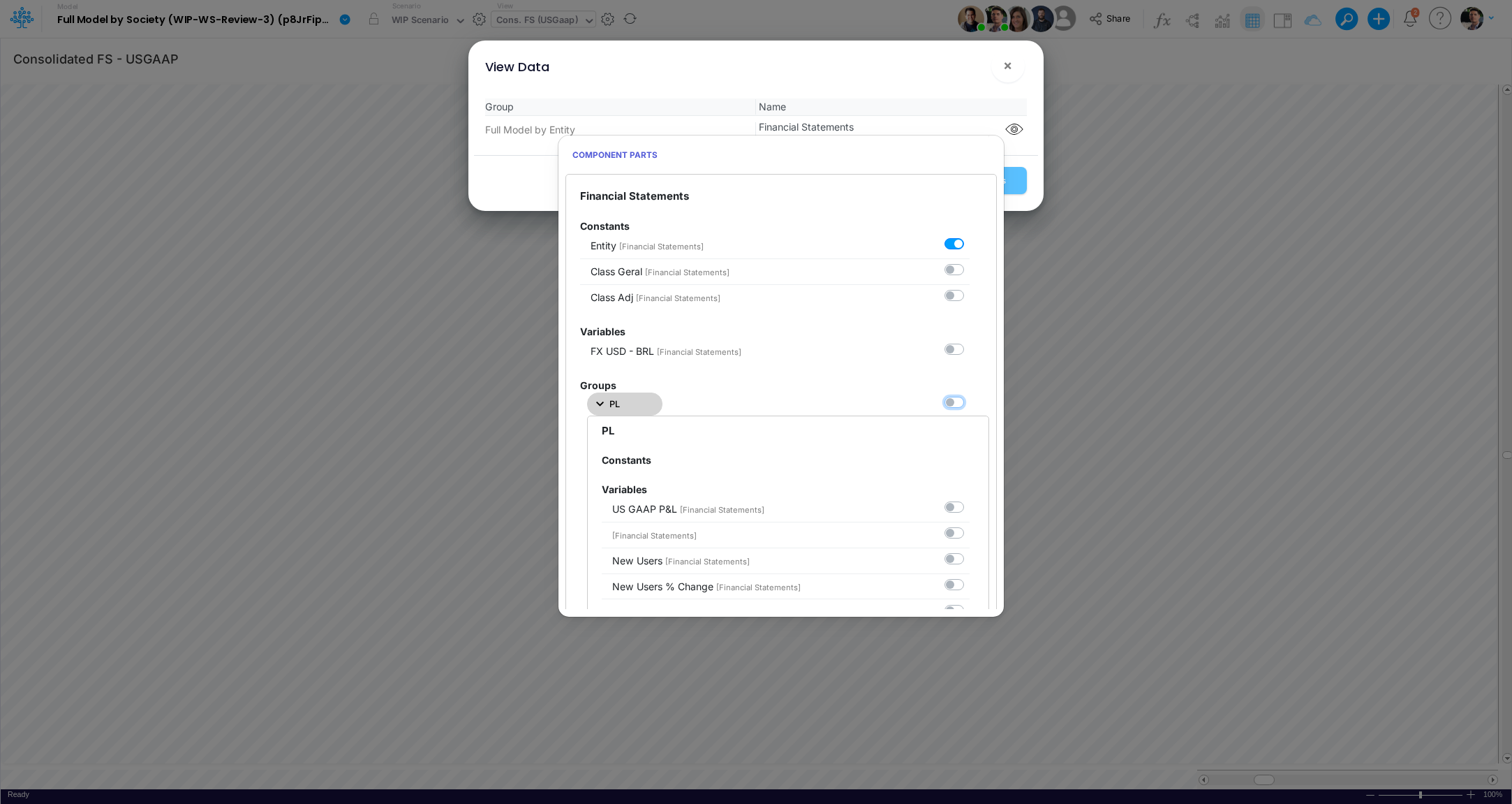
checkbox input "false"
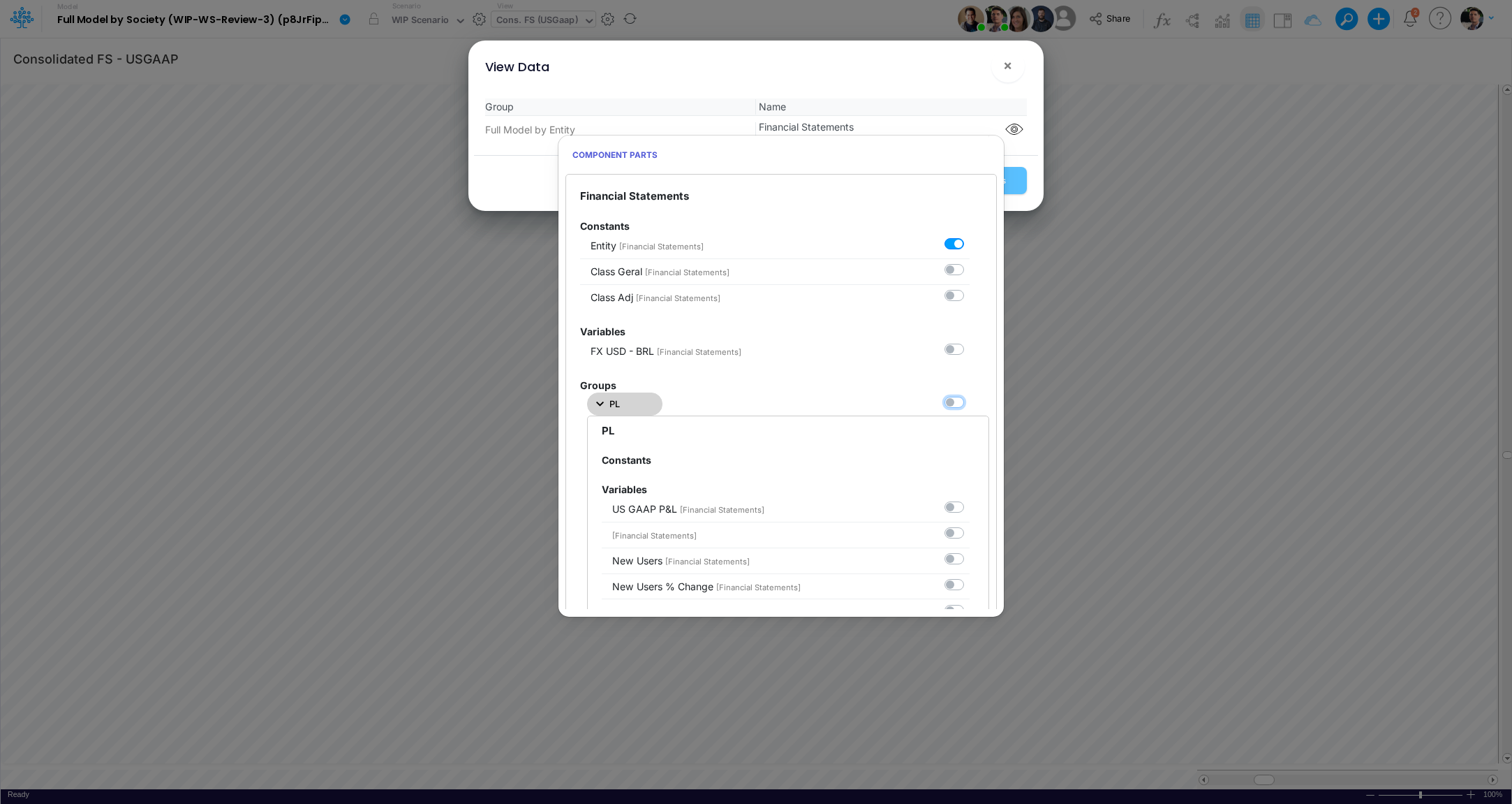
checkbox input "false"
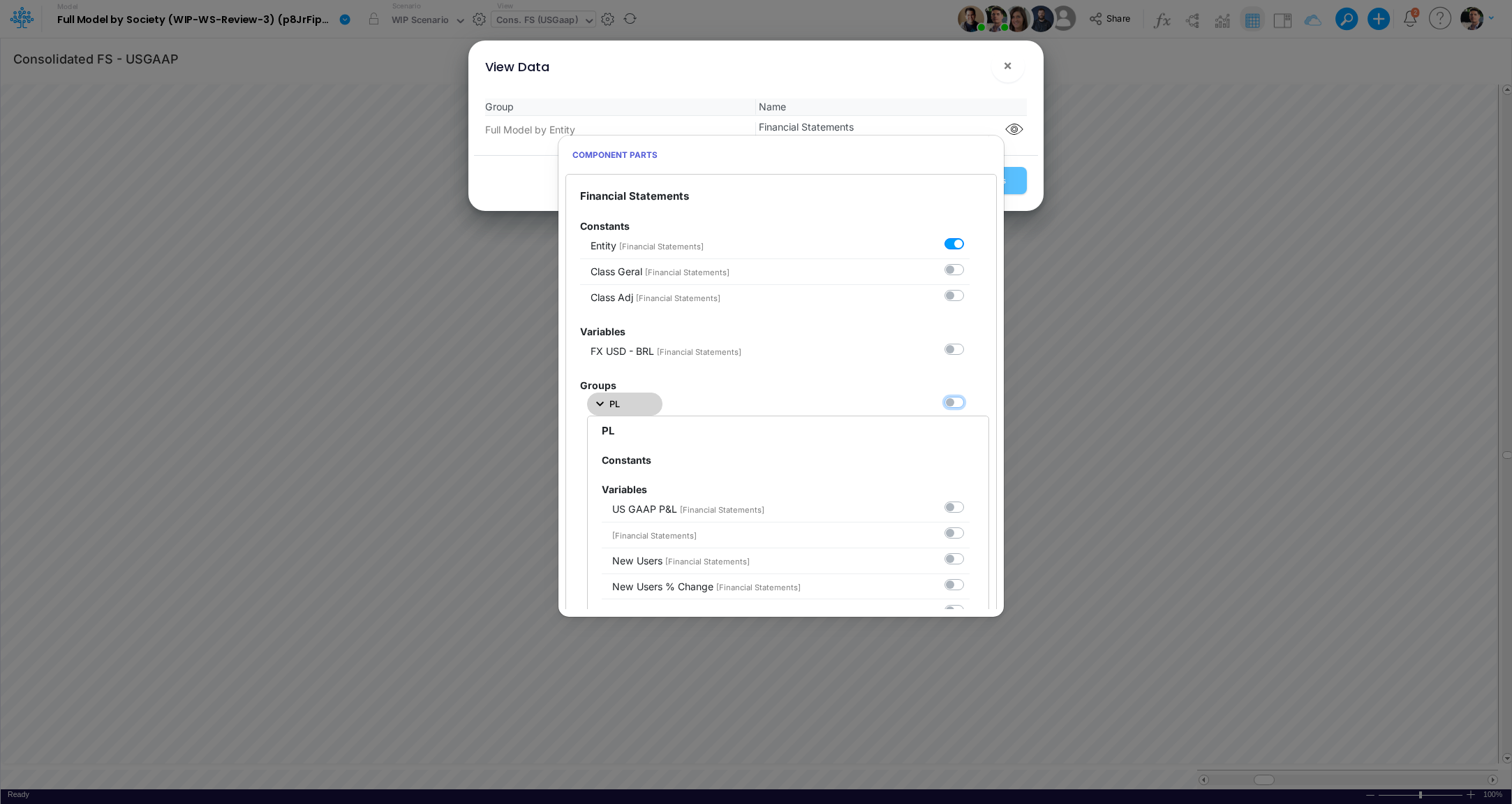
checkbox input "false"
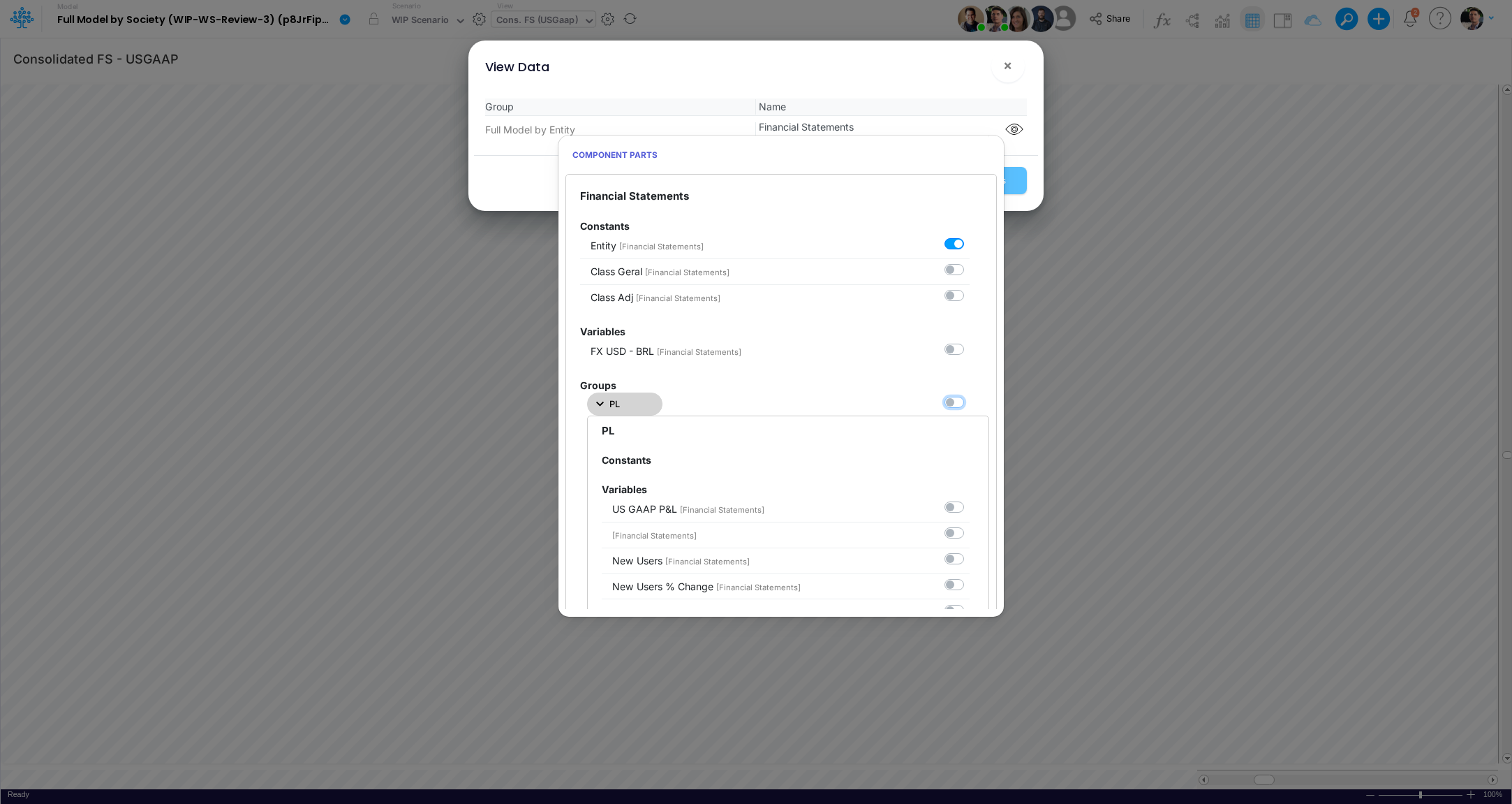
checkbox input "false"
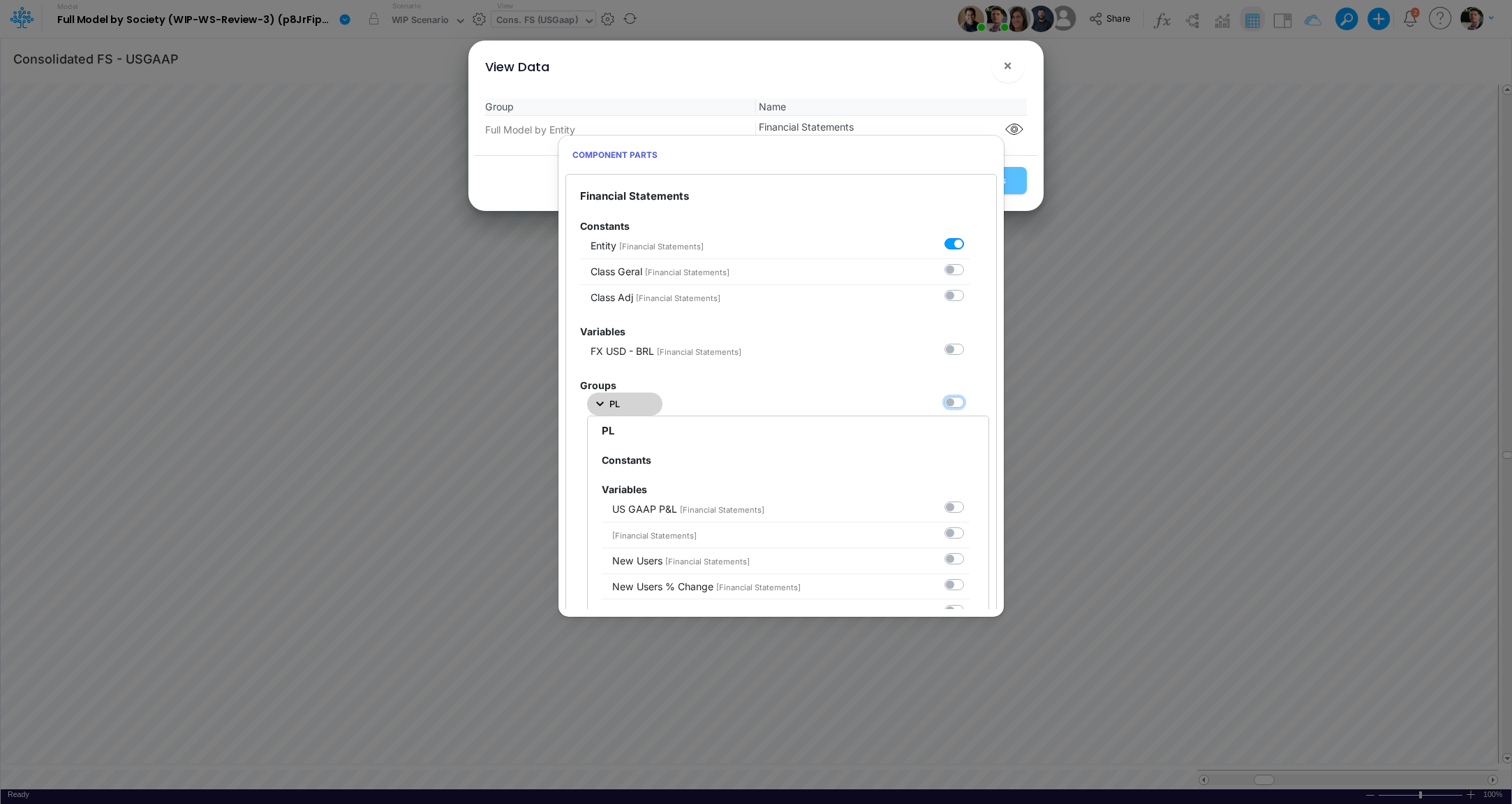
checkbox input "false"
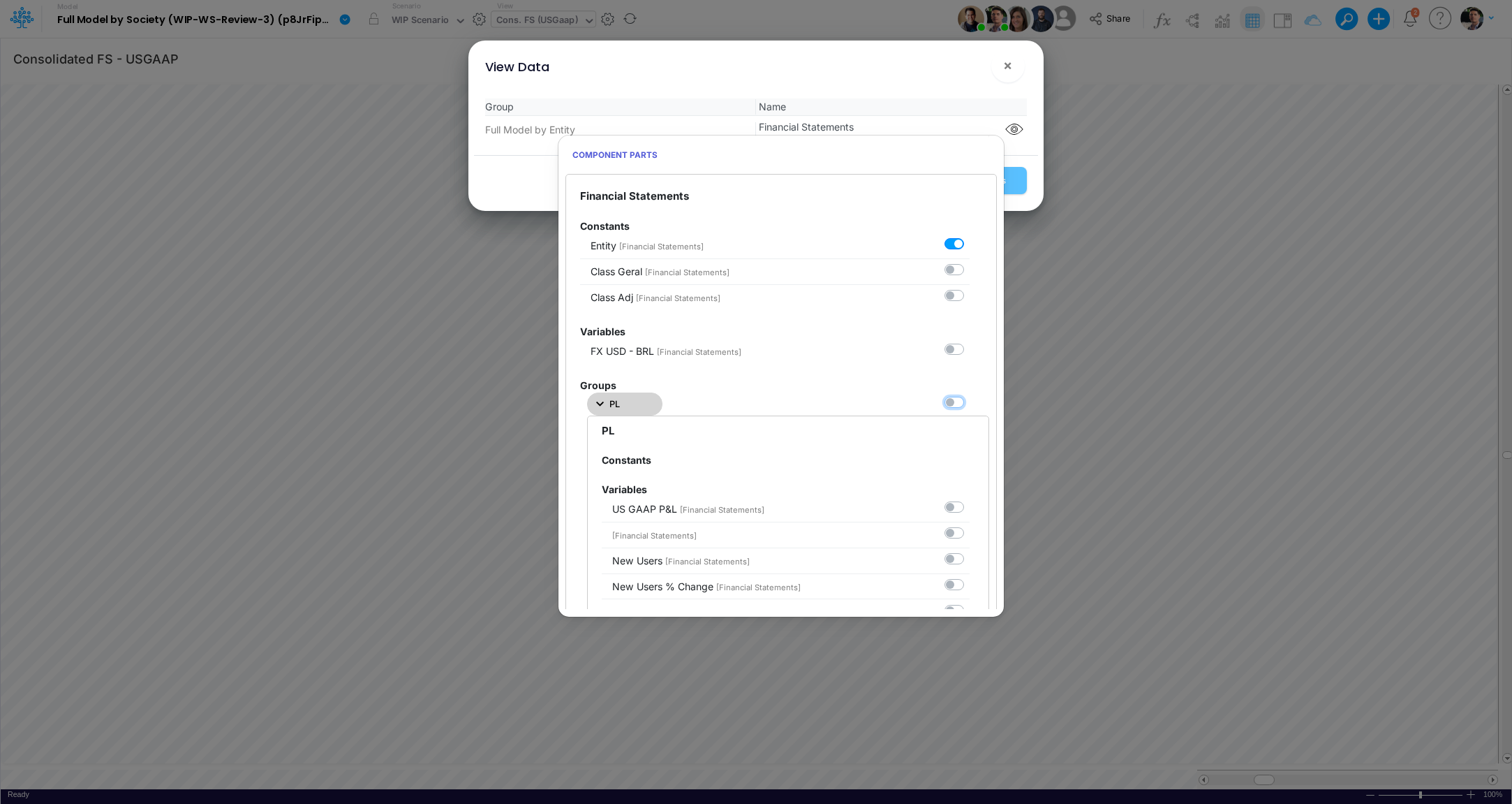
checkbox input "false"
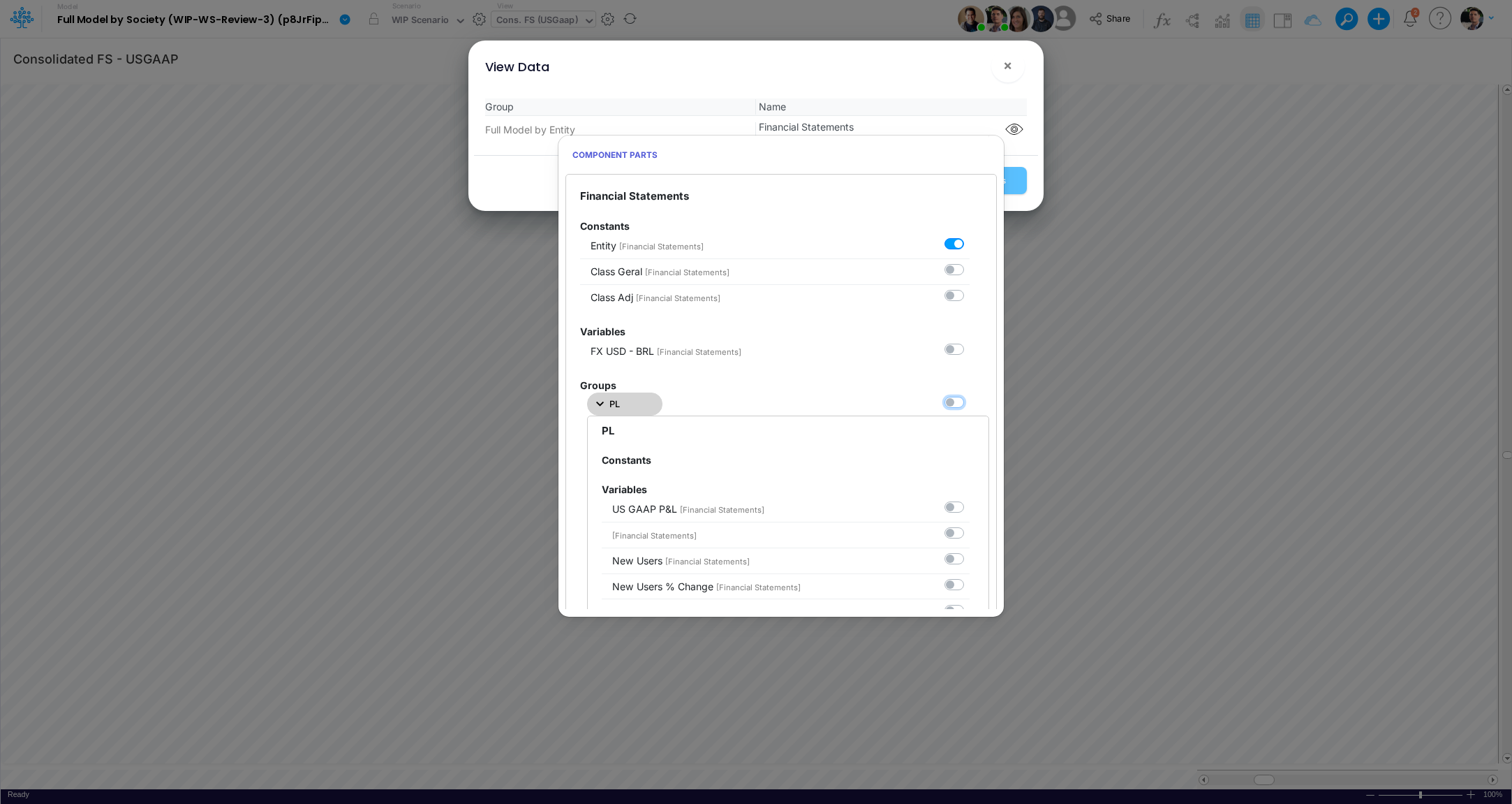
checkbox input "false"
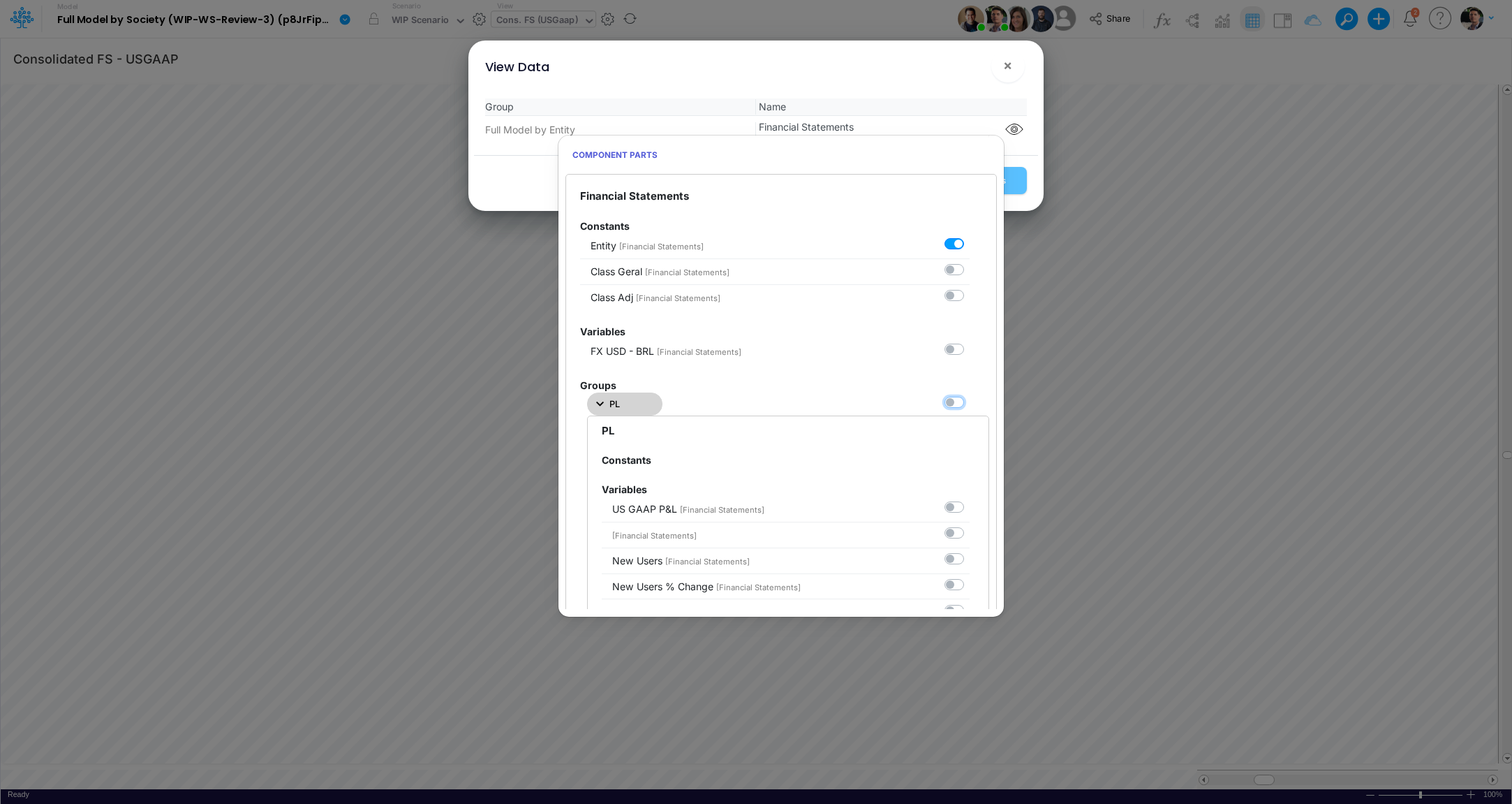
checkbox input "false"
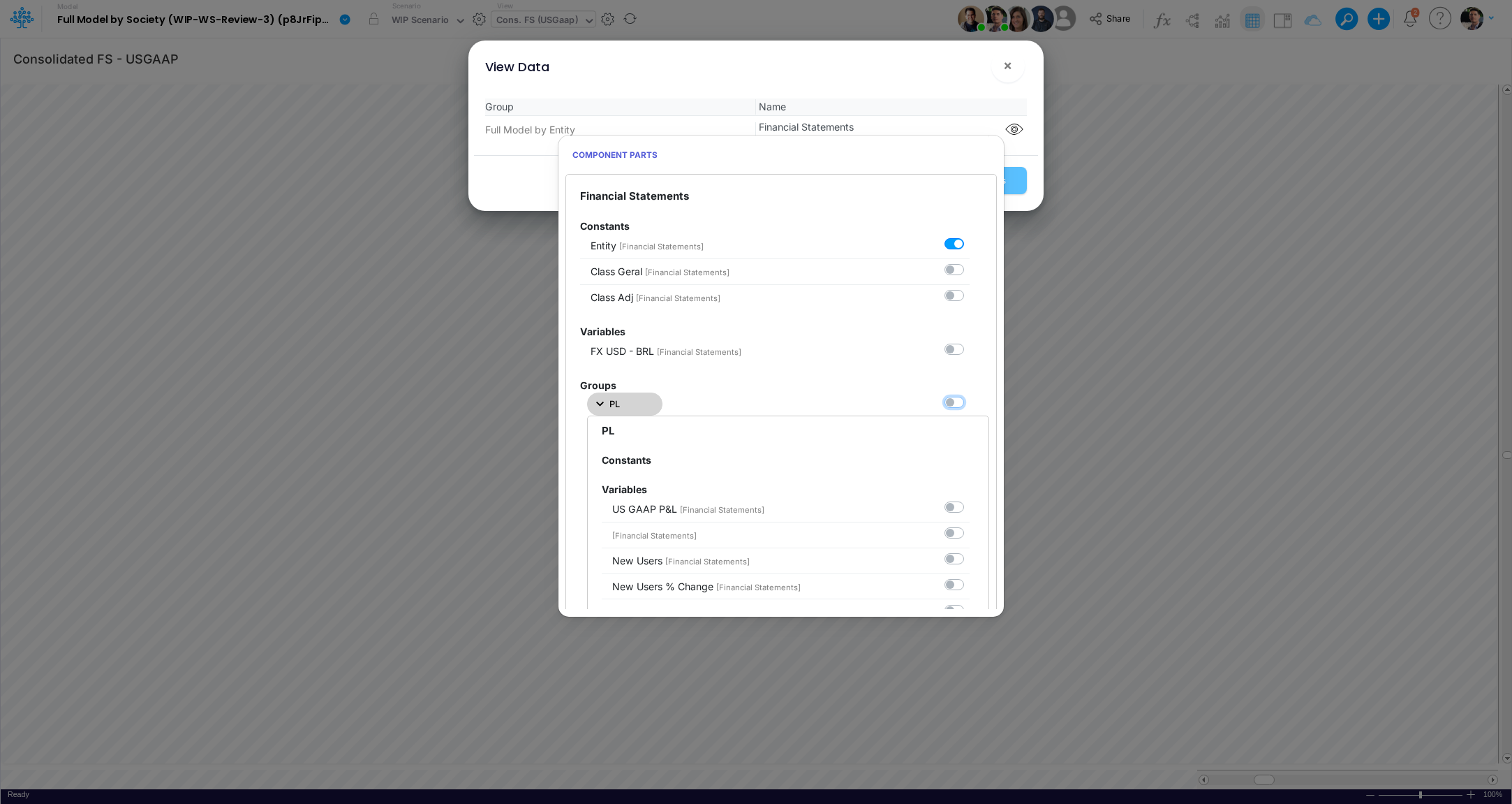
checkbox input "false"
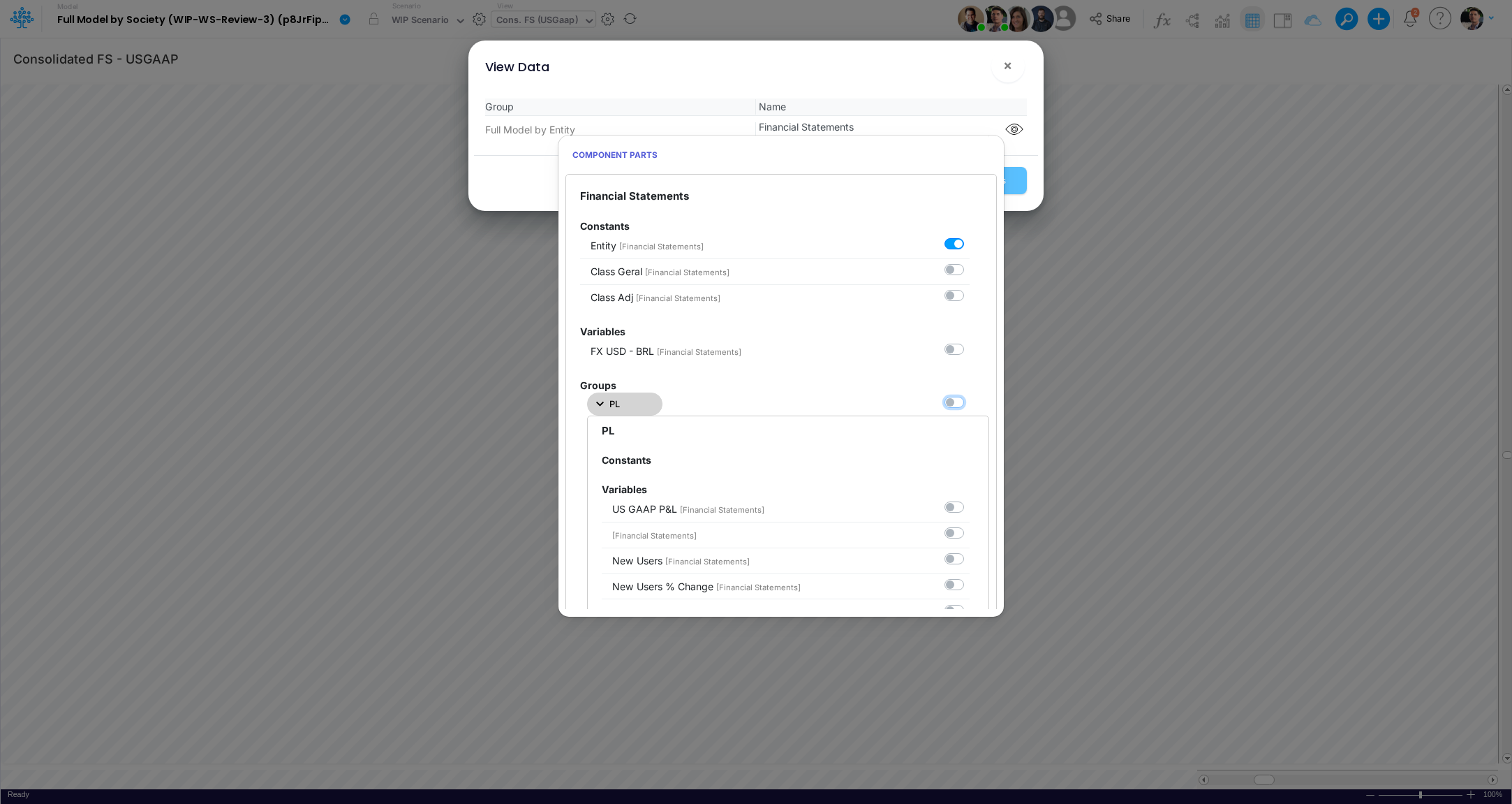
checkbox input "false"
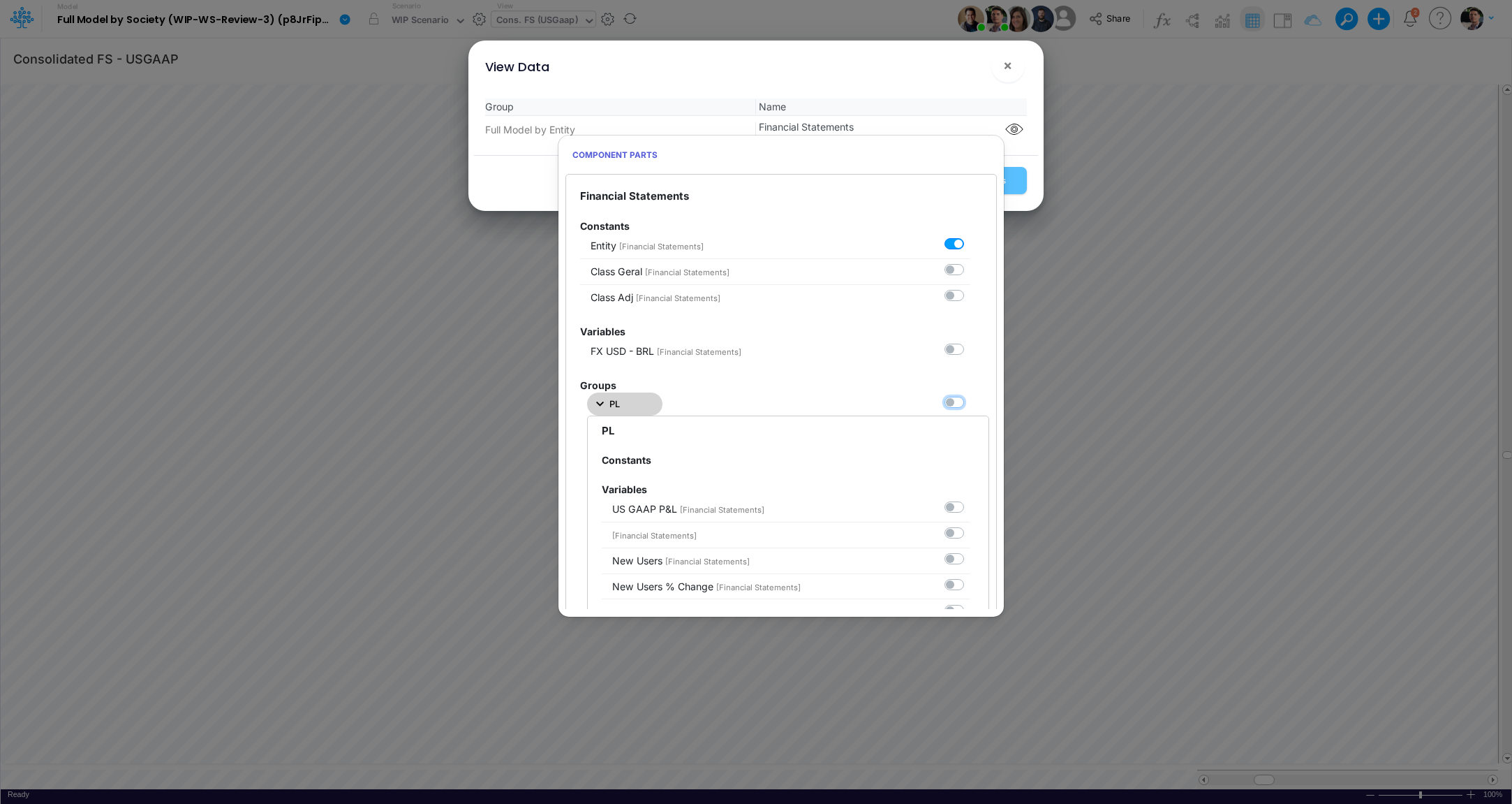
checkbox input "false"
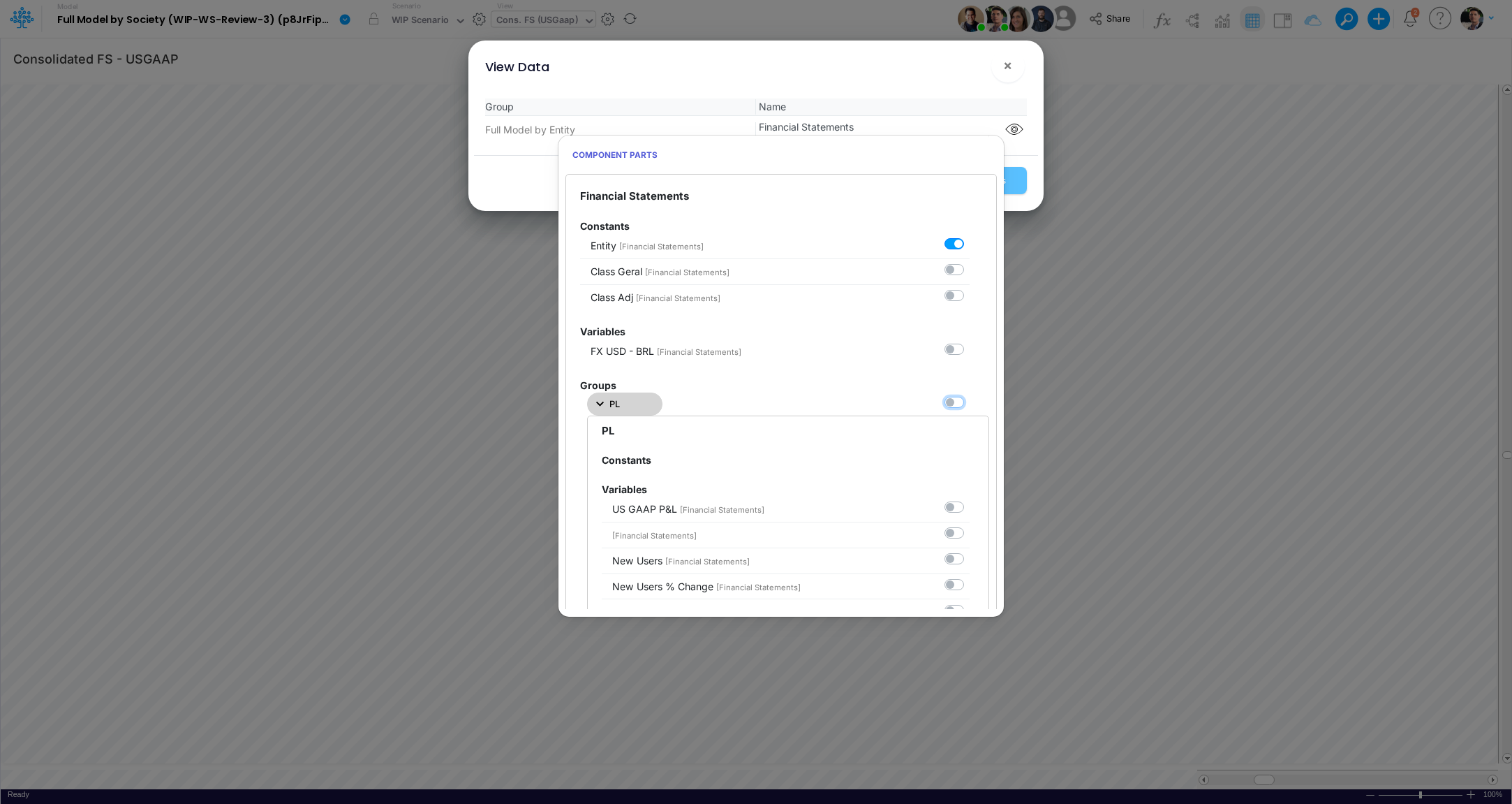
checkbox input "false"
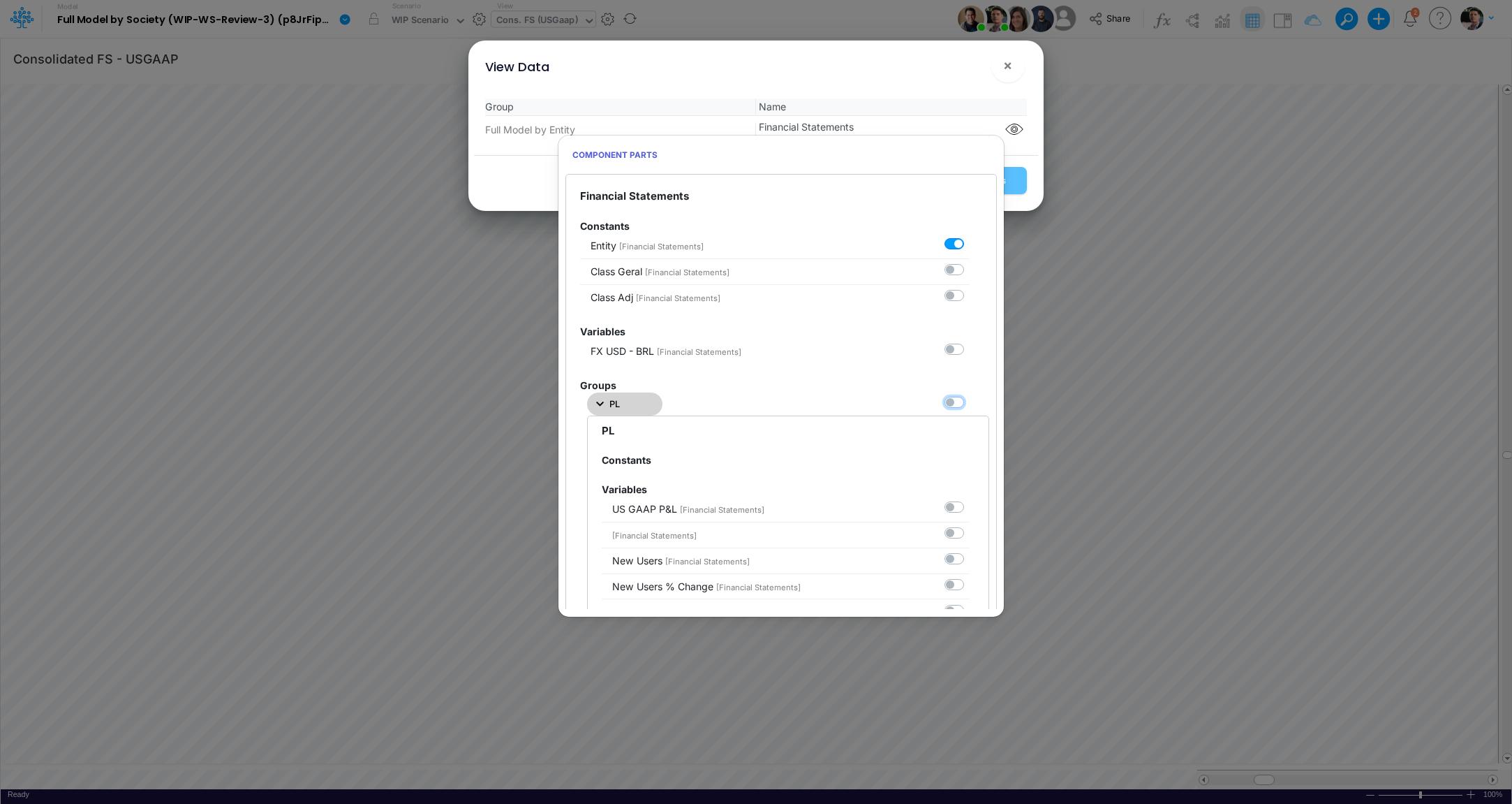
checkbox input "false"
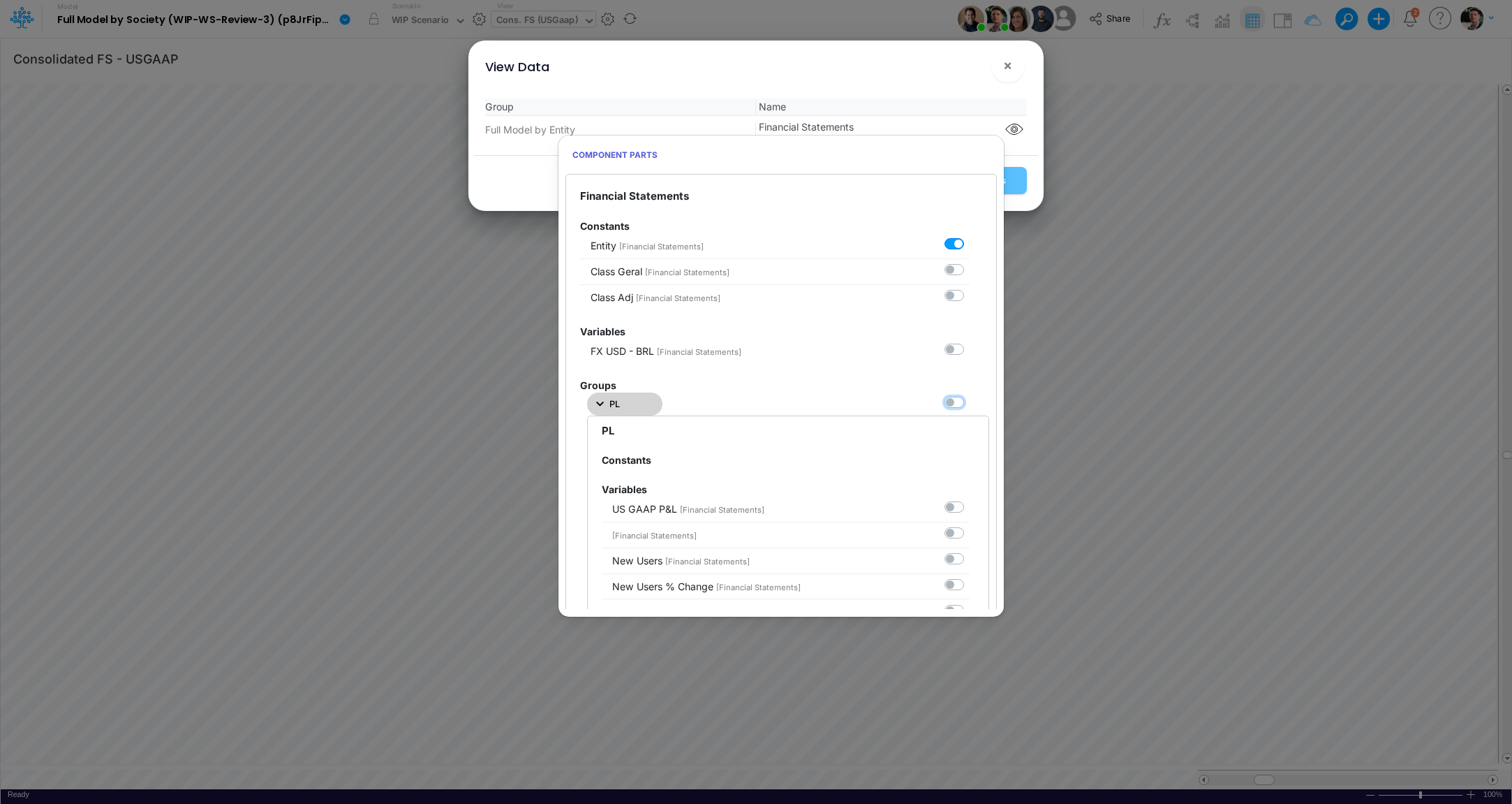
checkbox input "false"
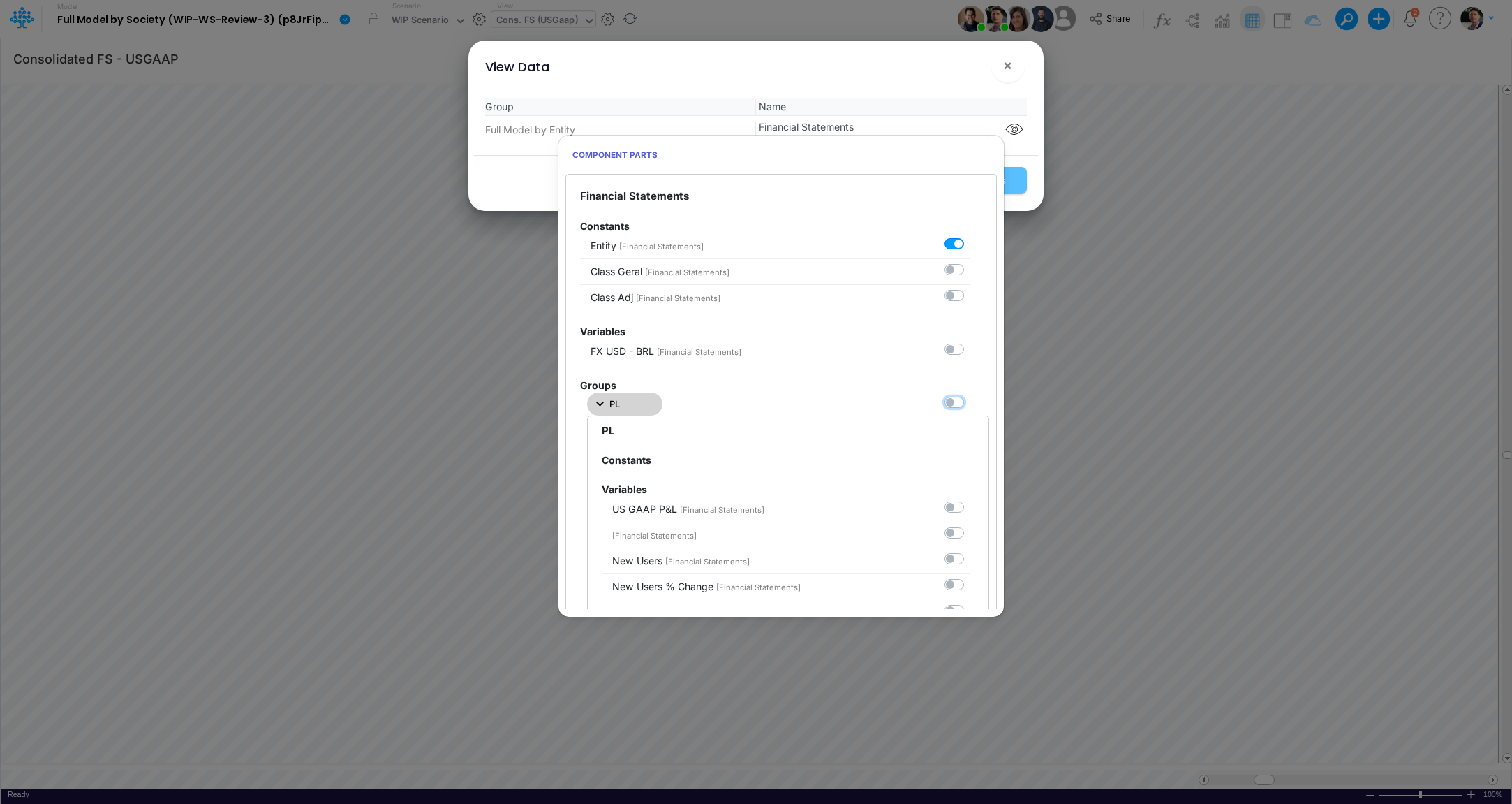
checkbox input "false"
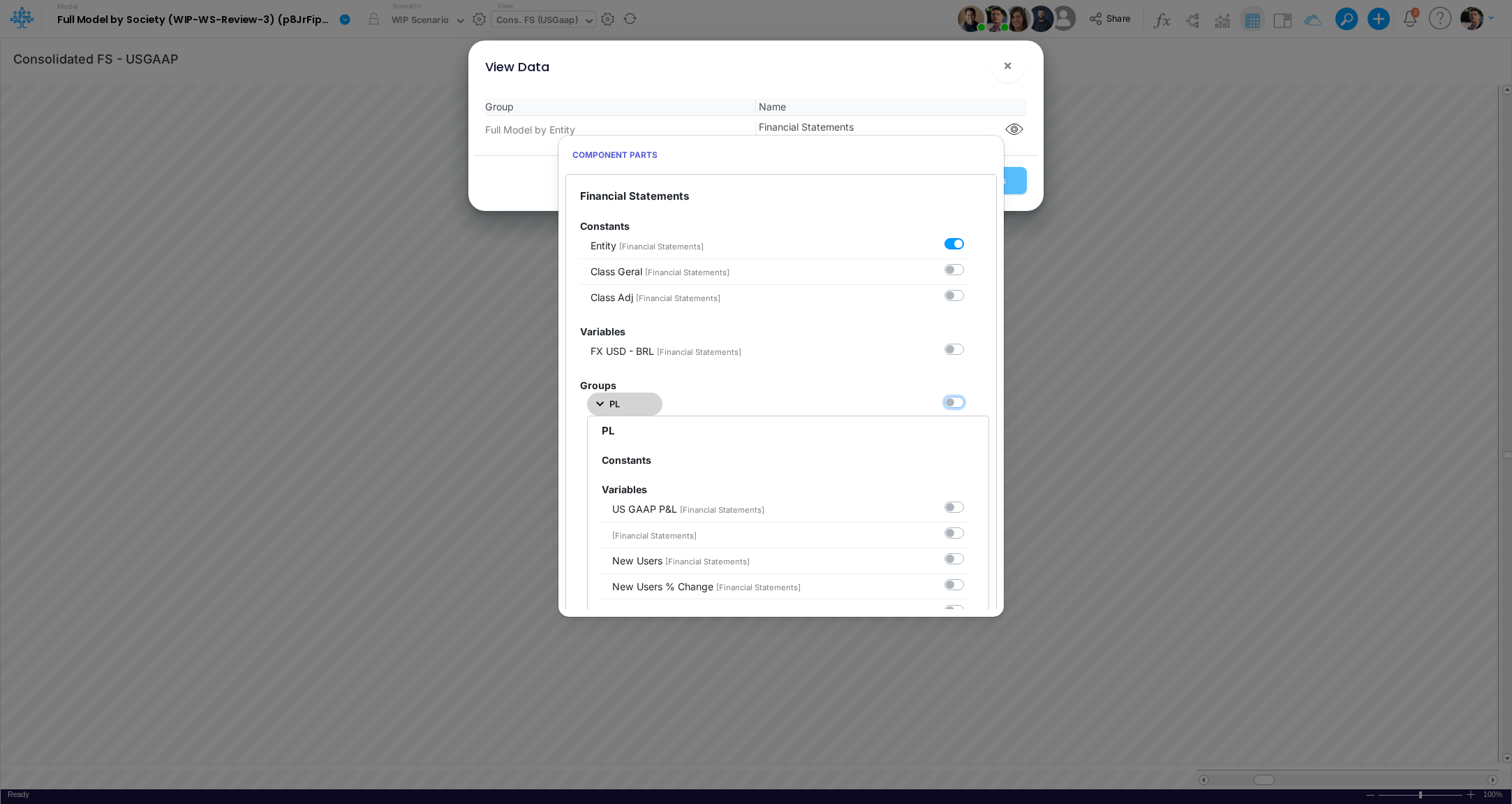
checkbox input "false"
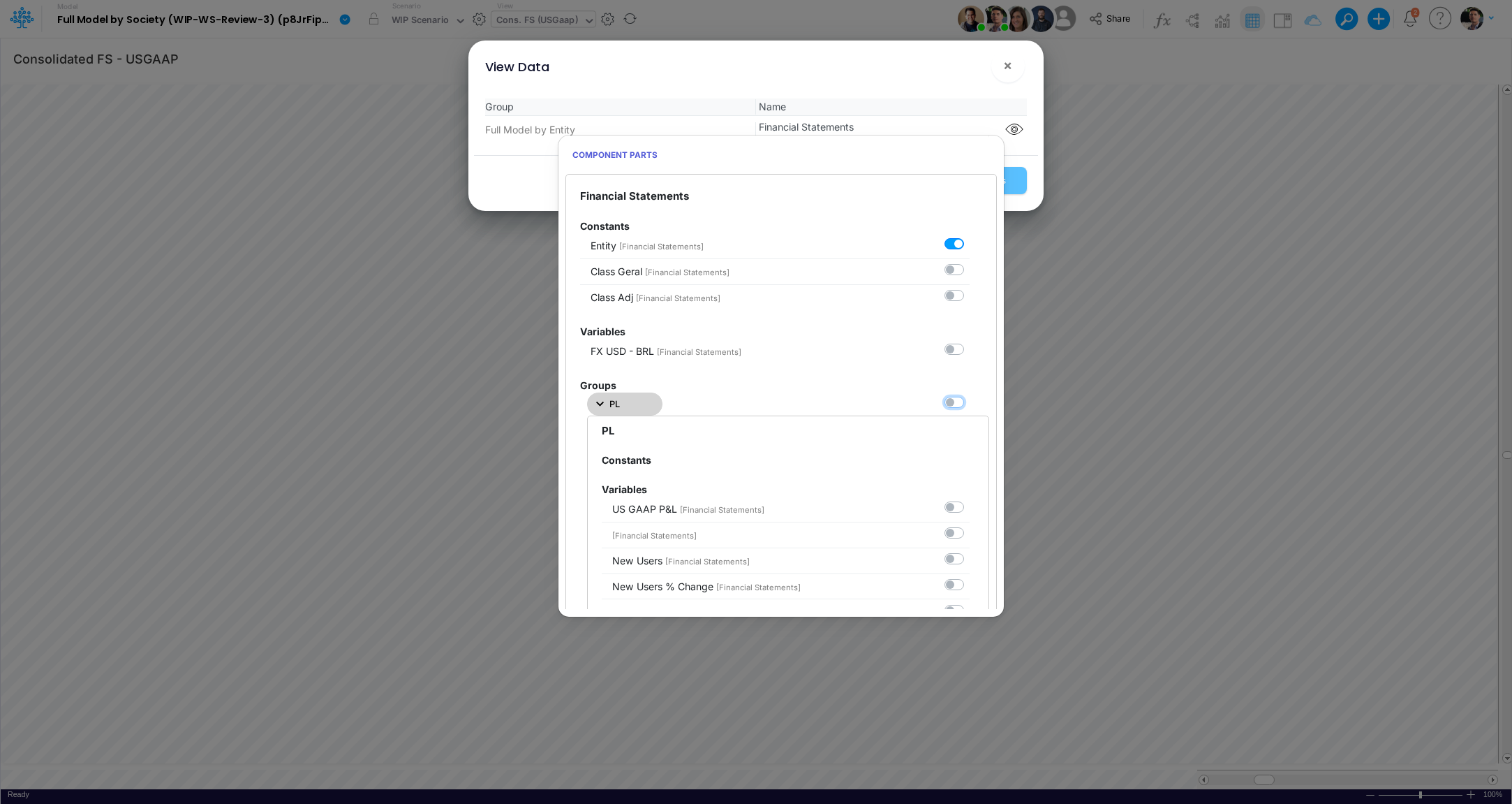
checkbox input "false"
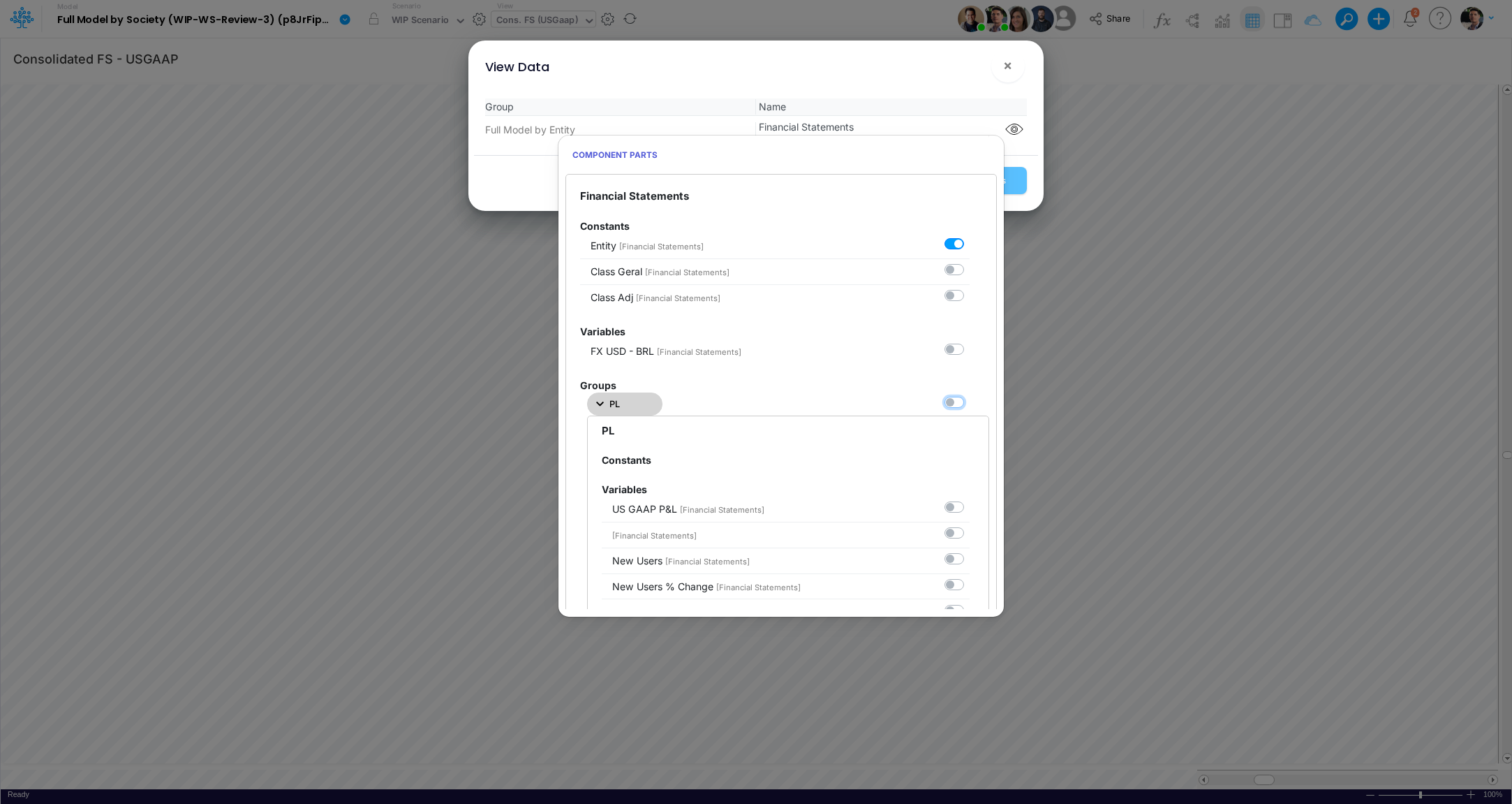
checkbox input "false"
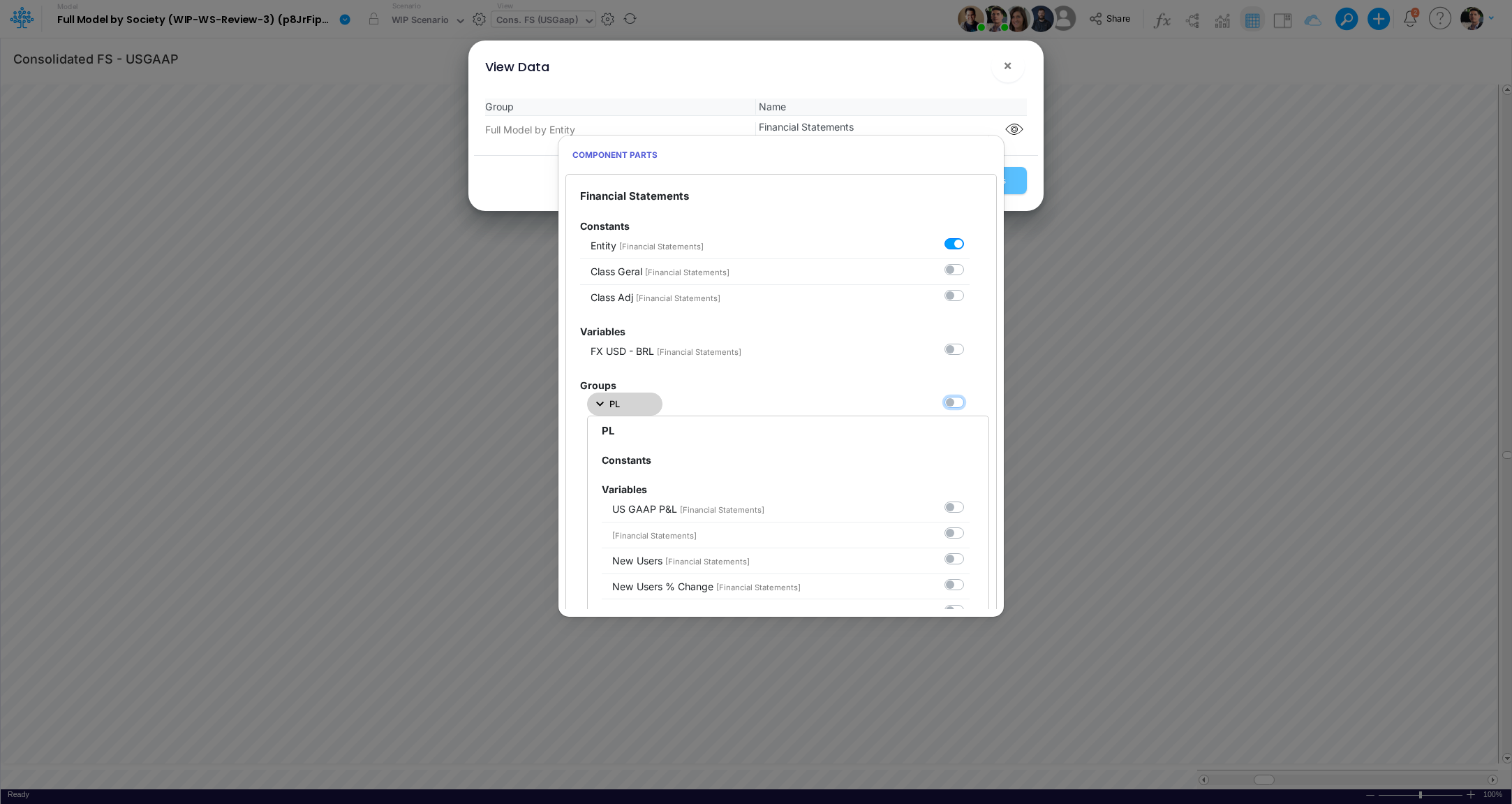
checkbox input "false"
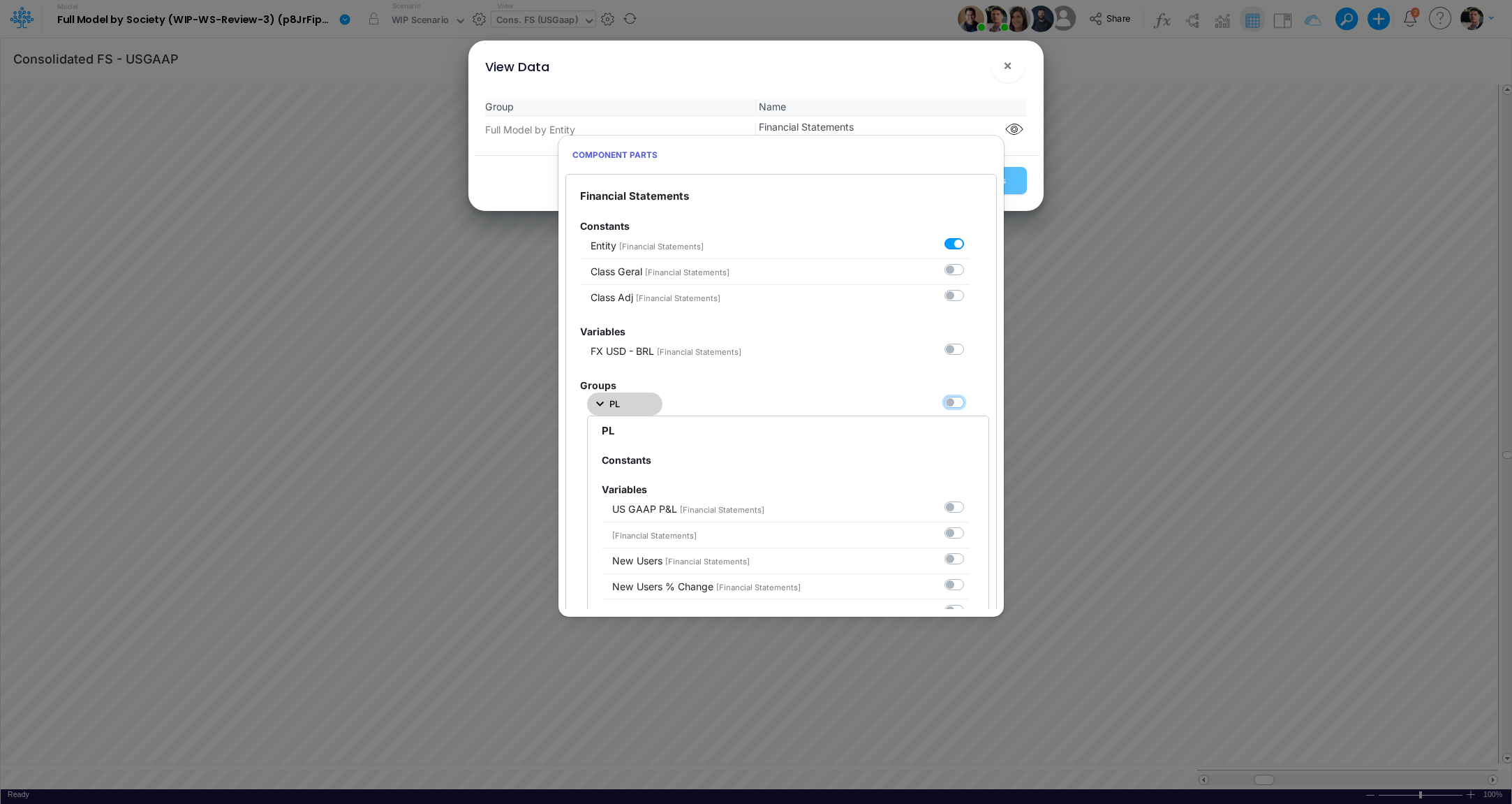
checkbox input "false"
click at [969, 394] on label at bounding box center [969, 394] width 0 height 0
click at [969, 401] on Statements0 "checkbox" at bounding box center [973, 398] width 9 height 9
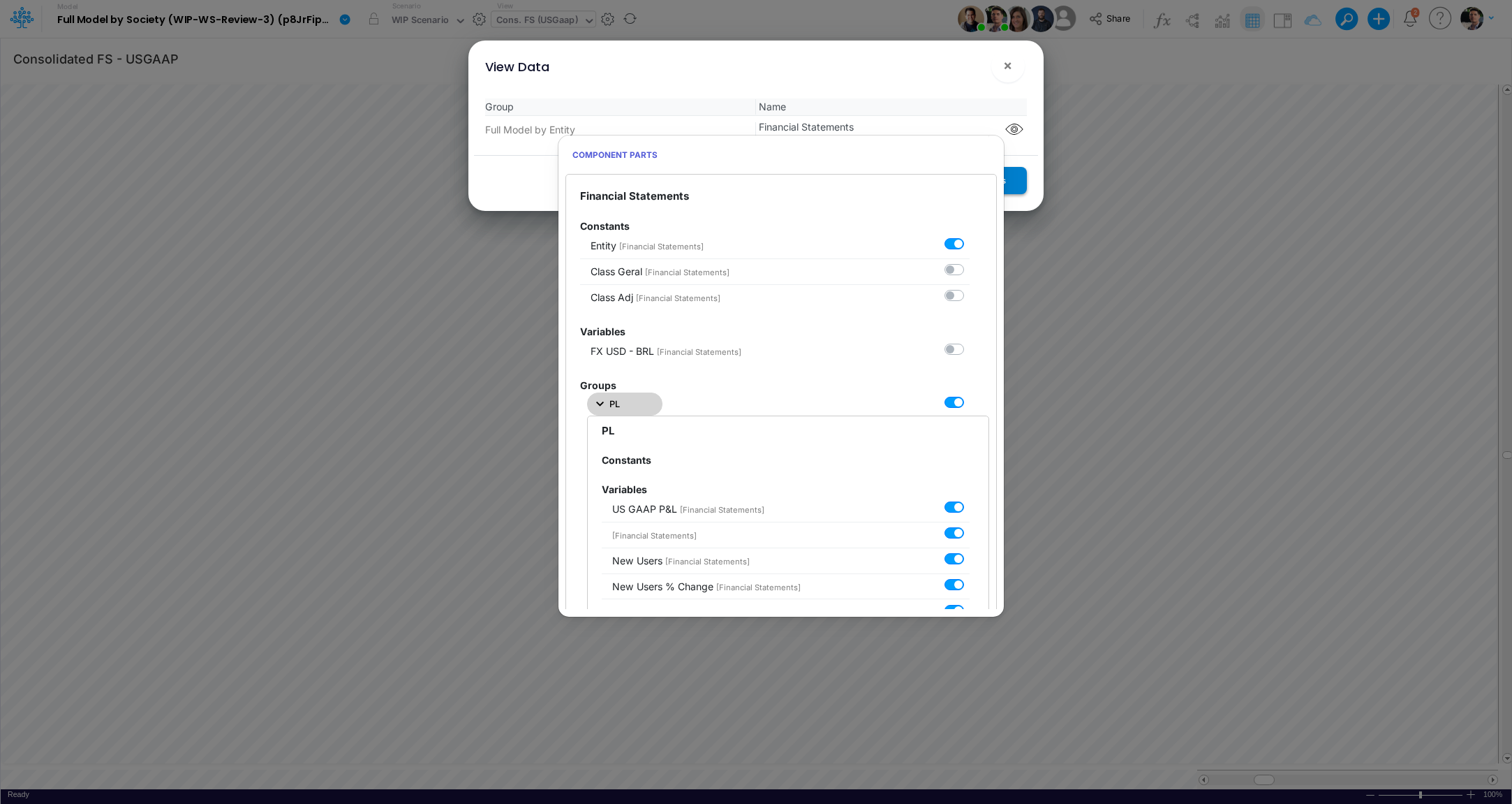
click at [1015, 186] on button "Save Settings" at bounding box center [975, 181] width 102 height 28
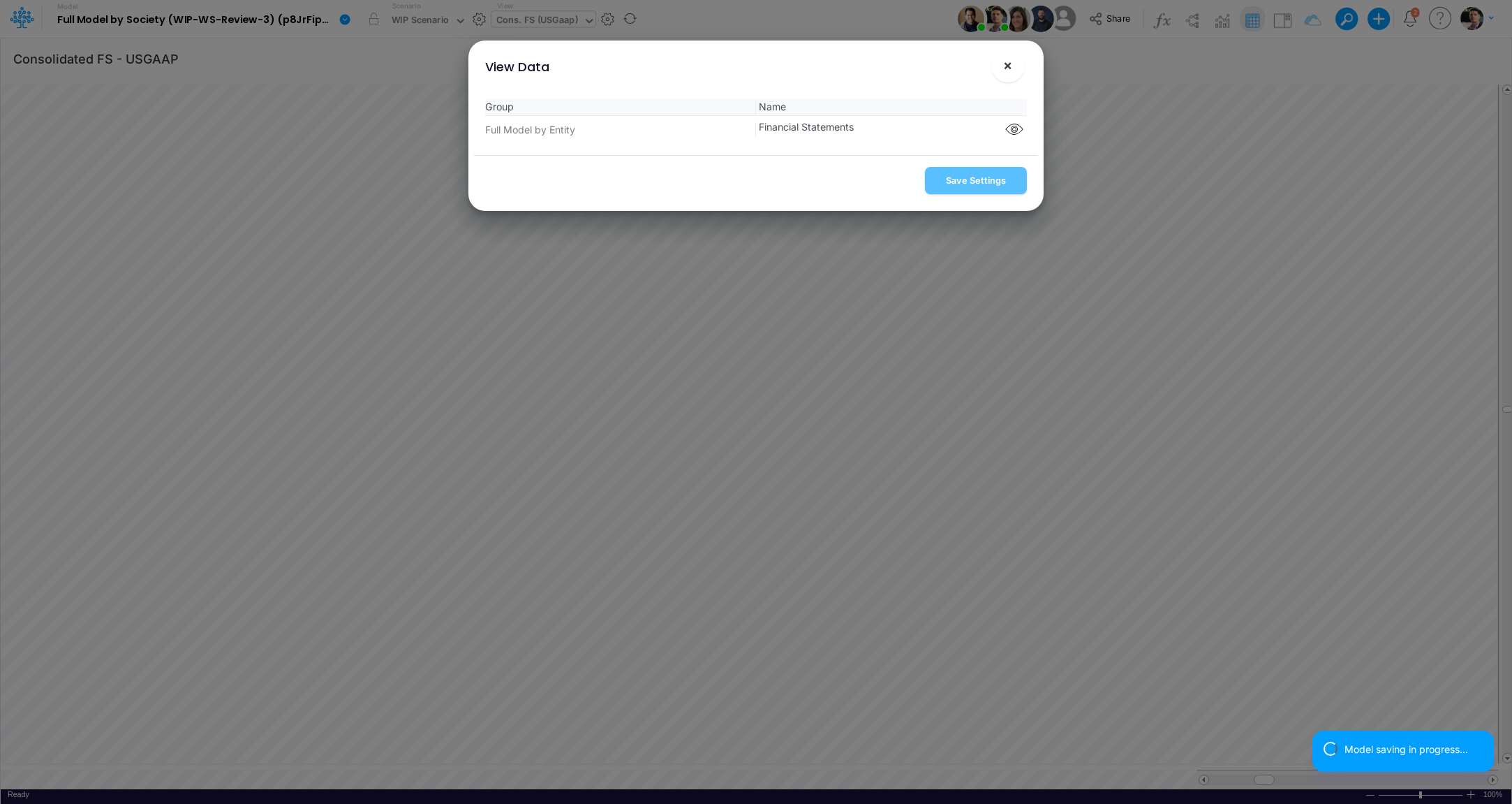
click at [1011, 71] on span "×" at bounding box center [1007, 64] width 9 height 17
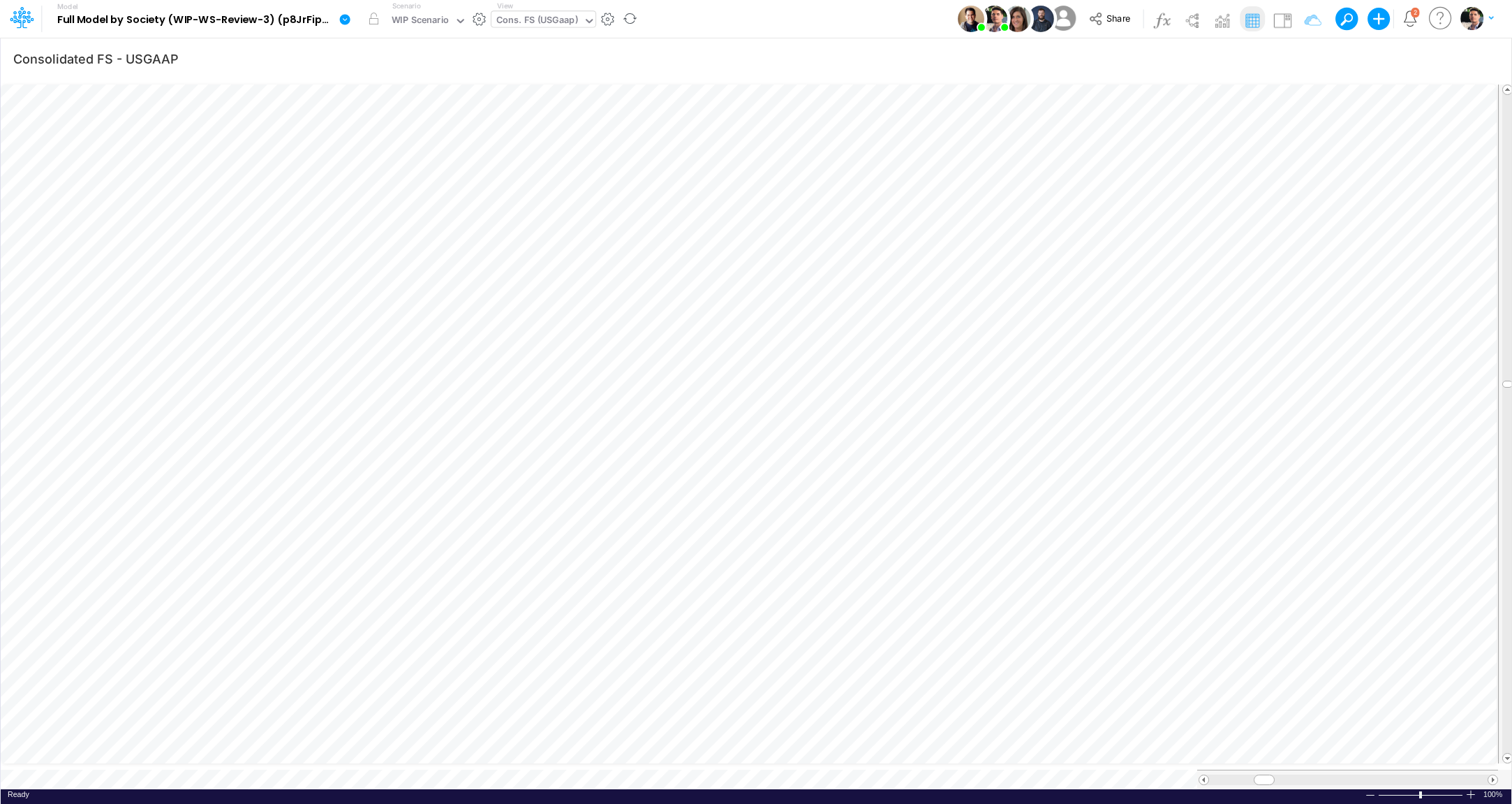
scroll to position [6, 15]
click at [970, 575] on button "button" at bounding box center [971, 586] width 26 height 28
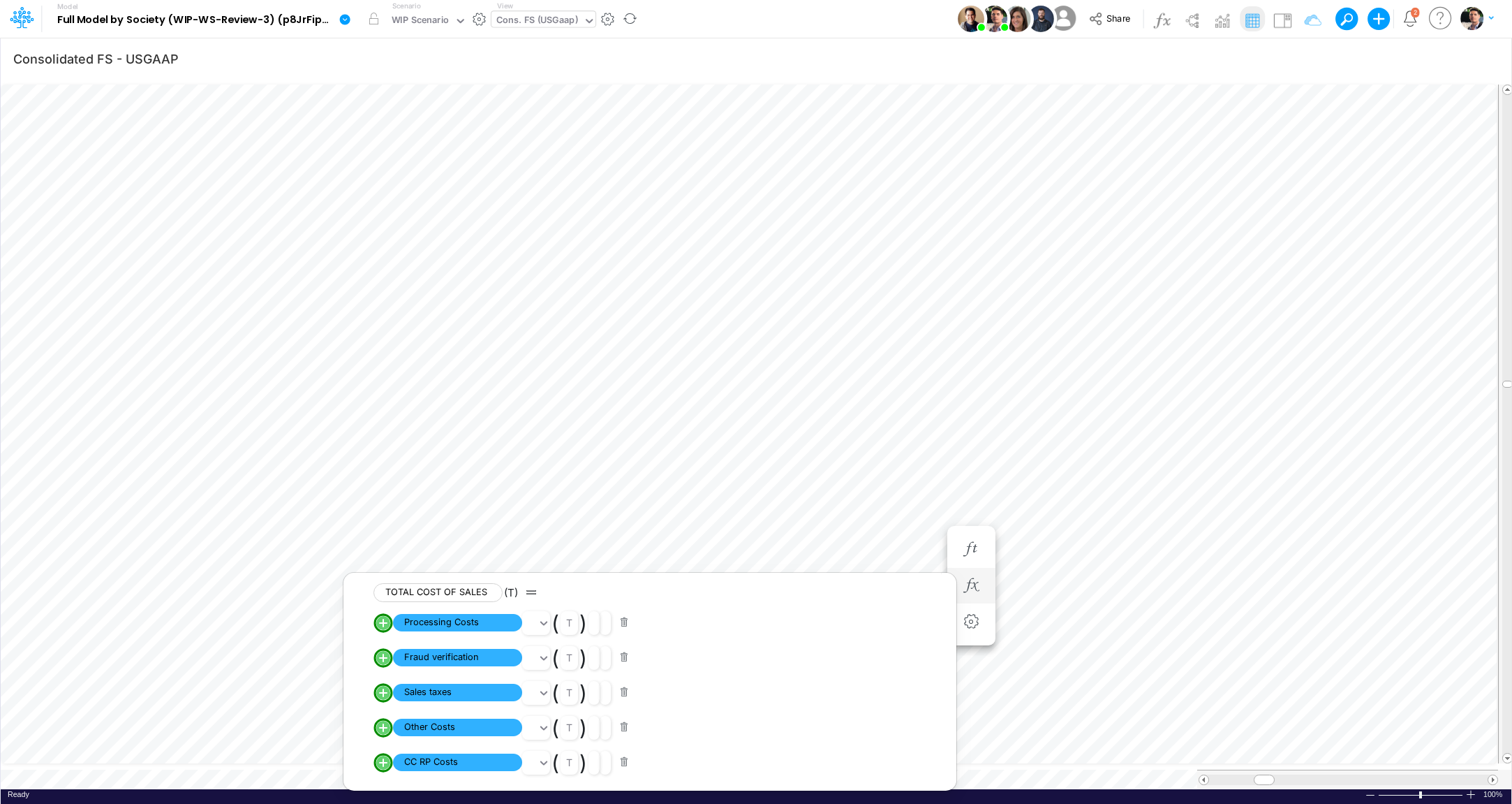
scroll to position [60, 0]
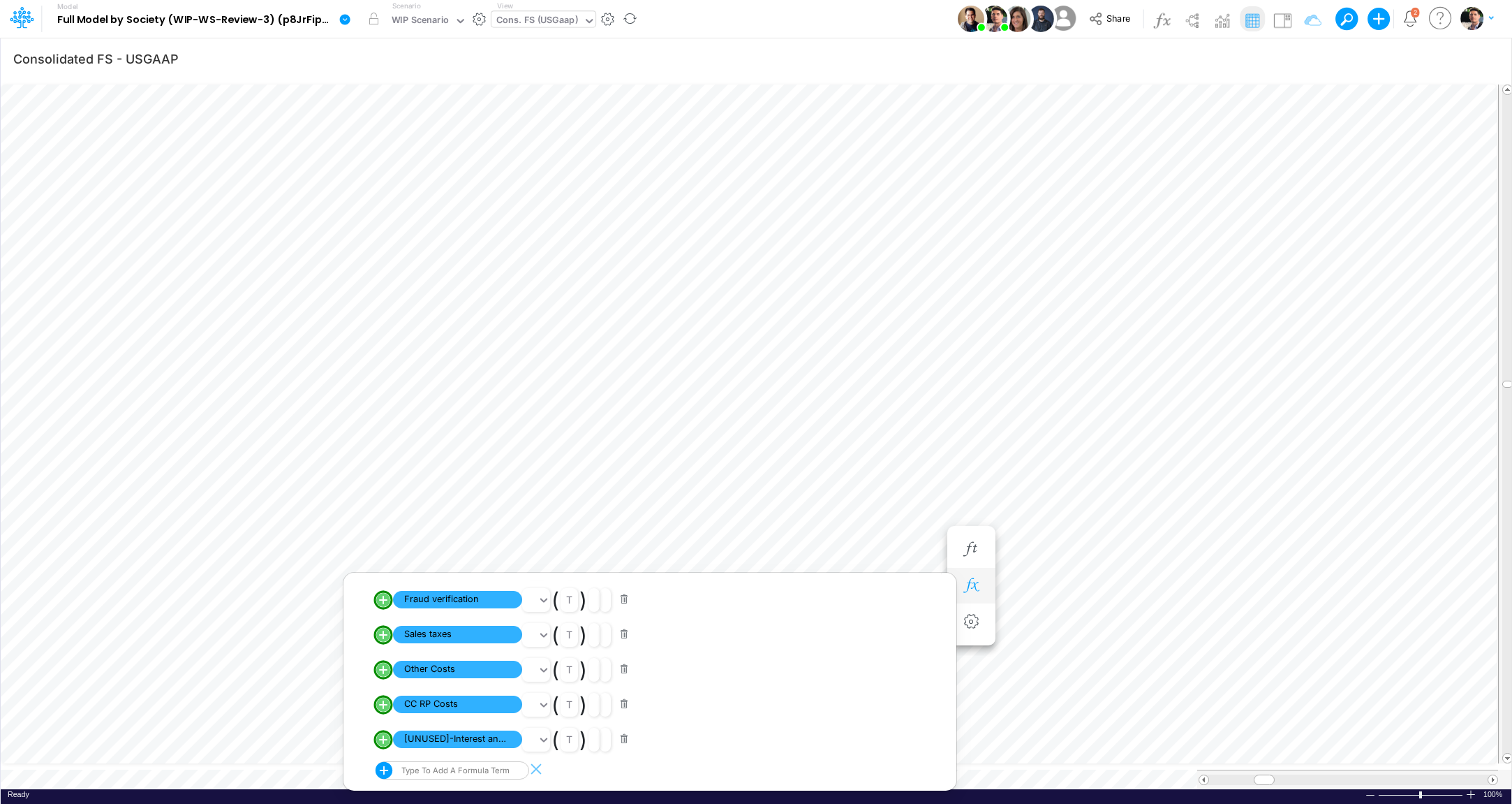
click at [971, 588] on icon "button" at bounding box center [970, 585] width 21 height 15
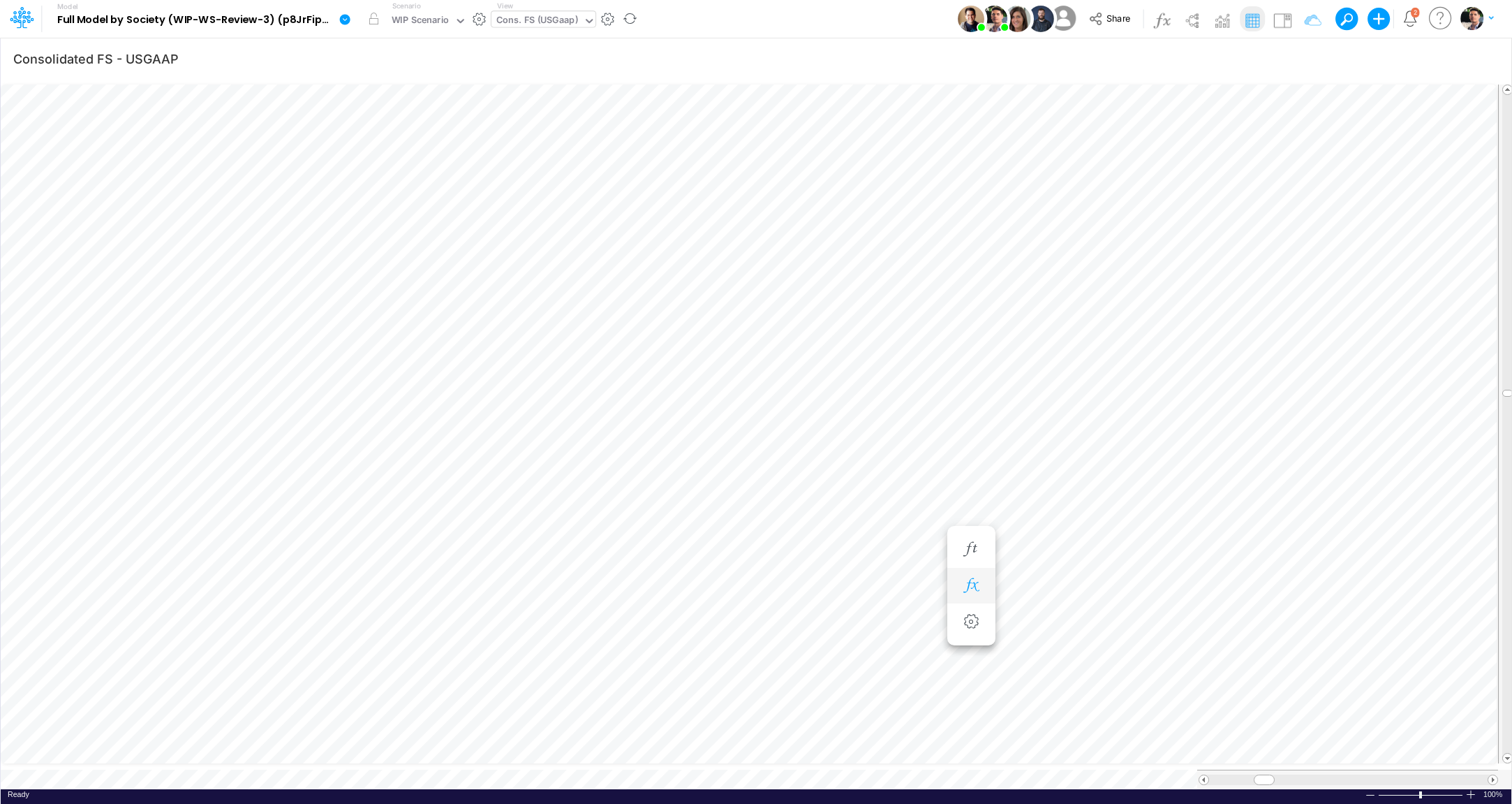
scroll to position [6, 3]
click at [525, 24] on div "Cons. FS (USGaap)" at bounding box center [537, 21] width 82 height 16
click at [579, 63] on div "FS (01BR - IP)" at bounding box center [585, 69] width 188 height 23
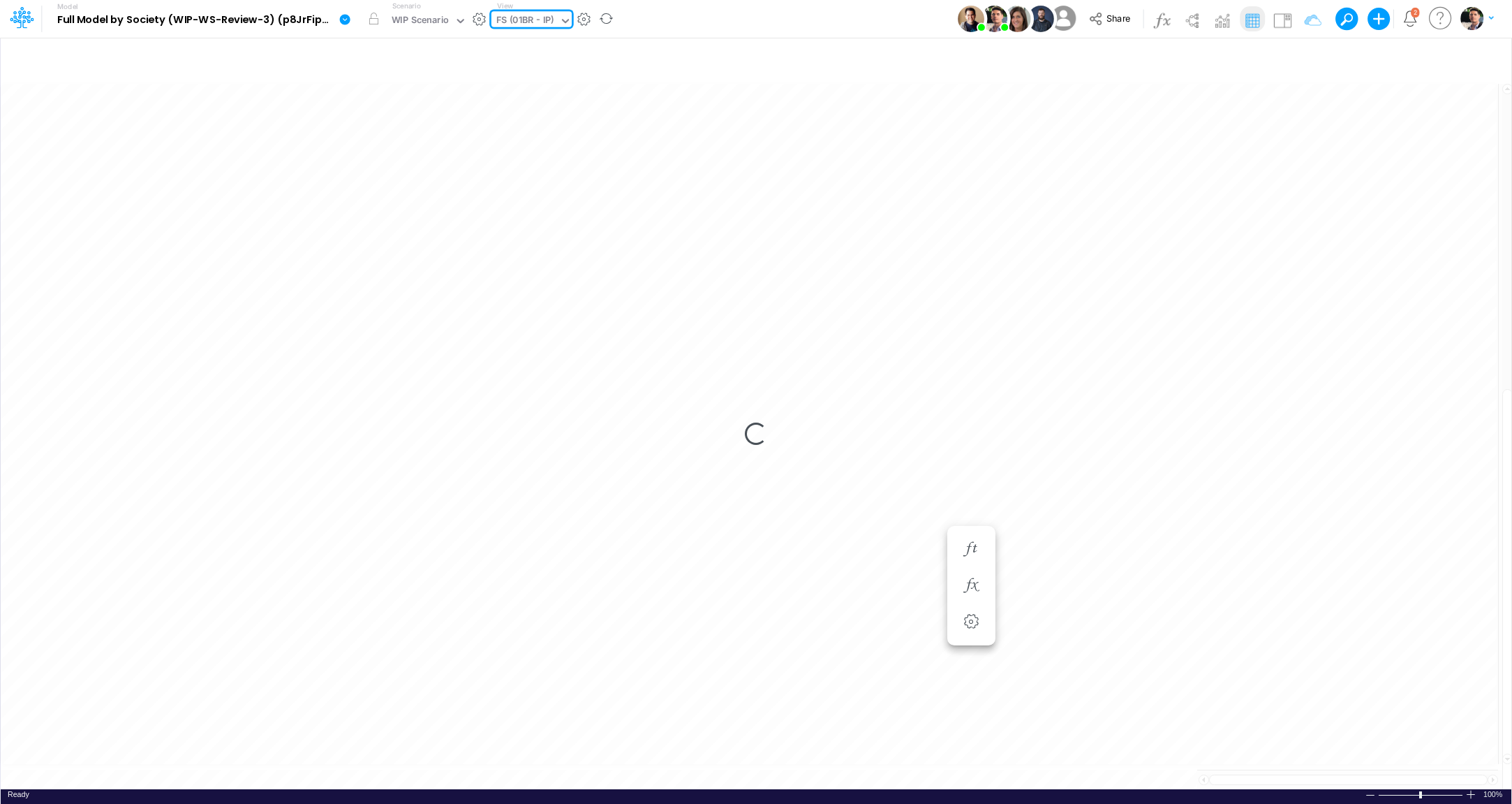
click at [539, 26] on div "FS (01BR - IP)" at bounding box center [525, 21] width 58 height 16
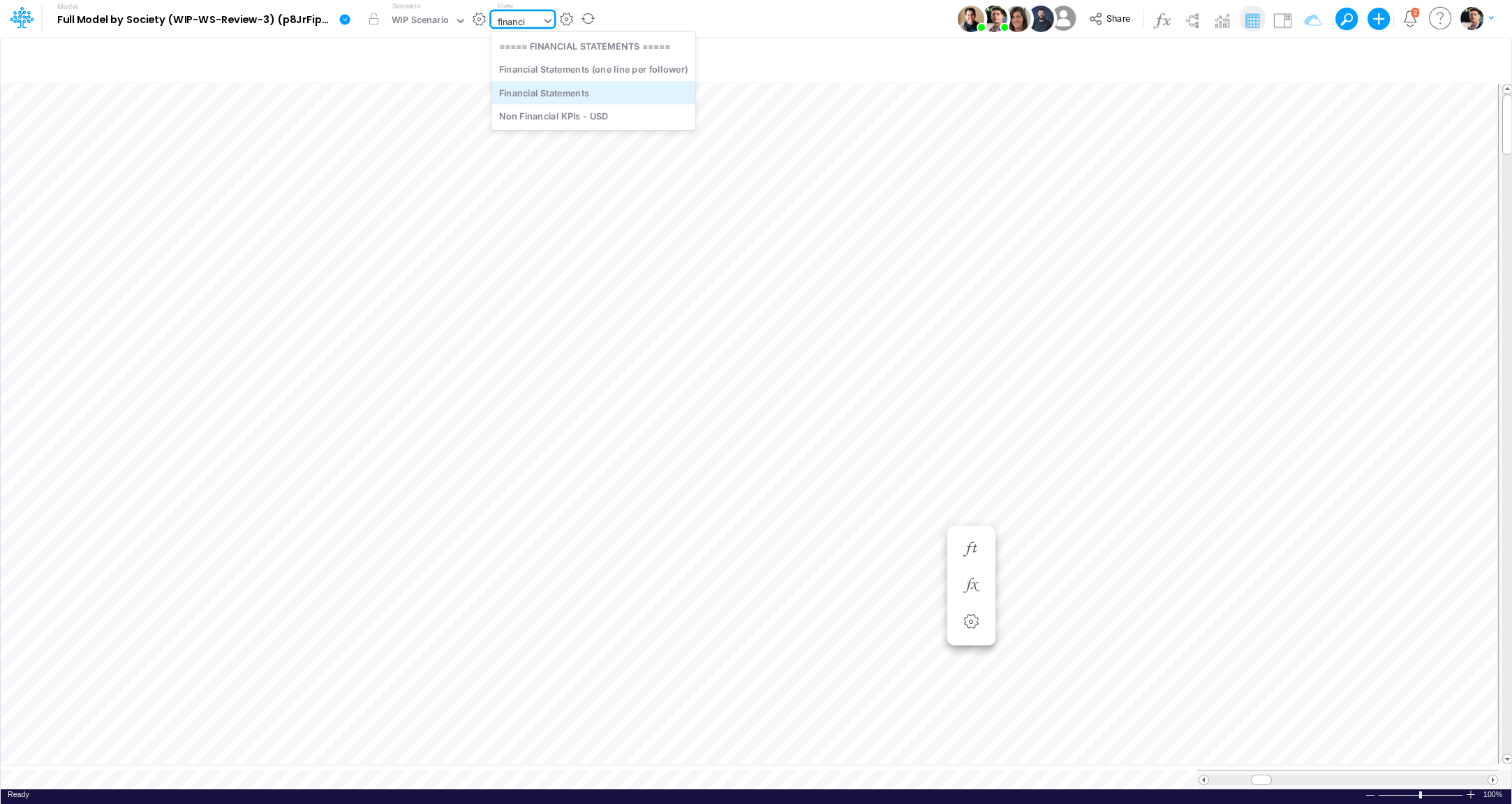
click at [562, 90] on div "Financial Statements" at bounding box center [593, 92] width 205 height 23
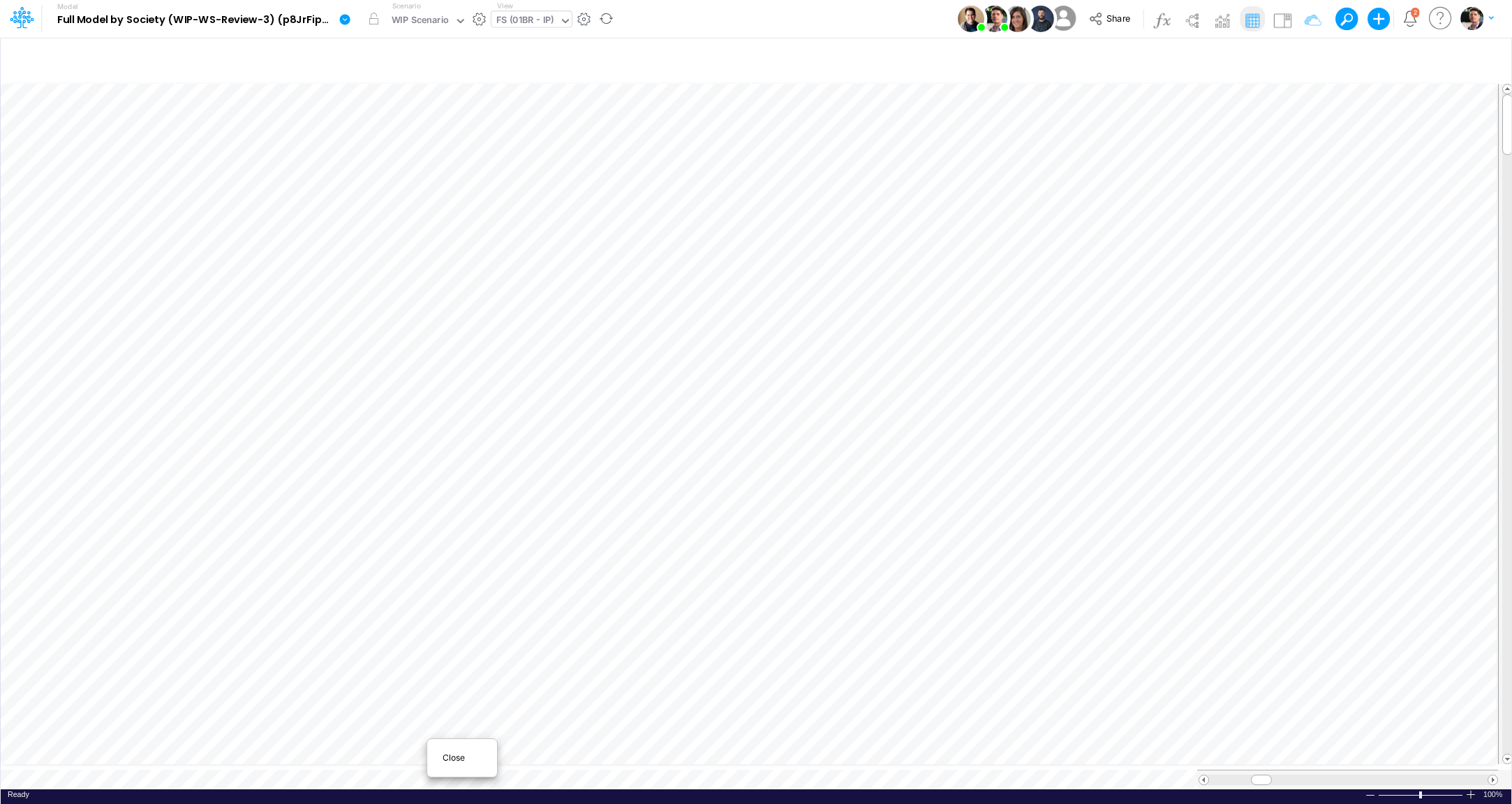
click at [540, 759] on div at bounding box center [756, 402] width 1512 height 804
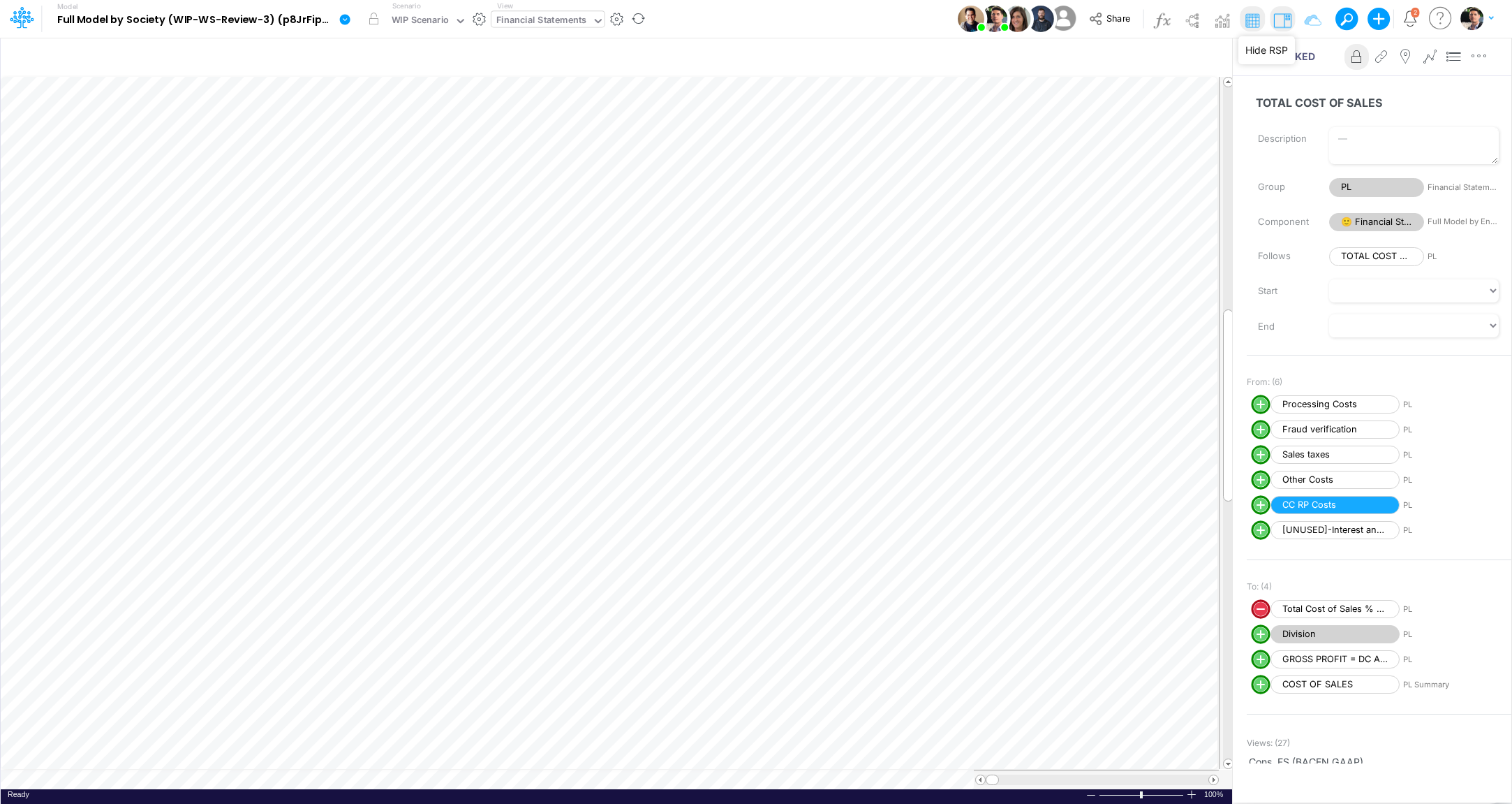
click at [1289, 26] on img at bounding box center [1282, 20] width 23 height 23
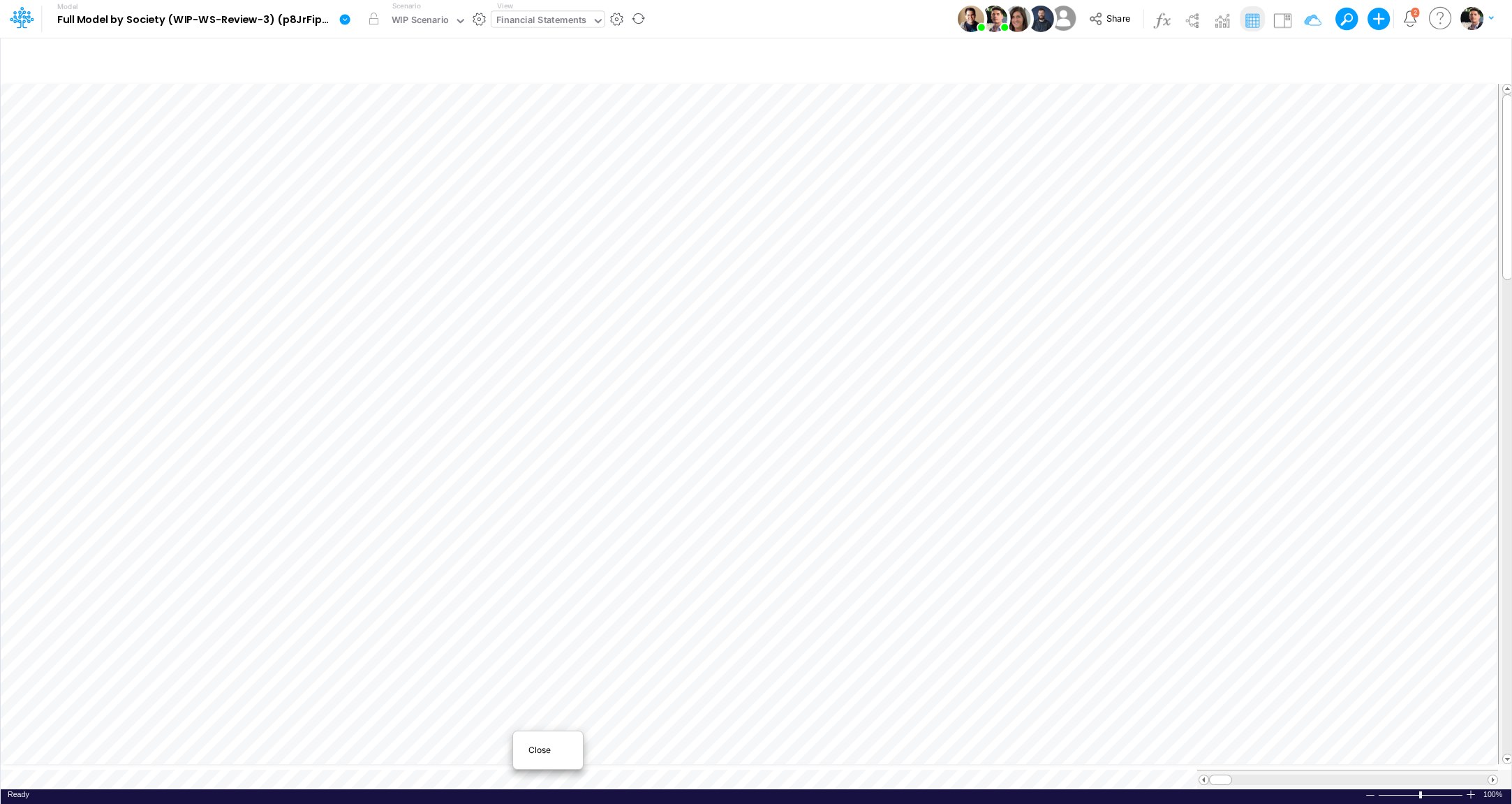
click at [534, 752] on span "Close" at bounding box center [548, 750] width 39 height 13
click at [1309, 57] on icon "button" at bounding box center [1304, 58] width 21 height 15
drag, startPoint x: 1223, startPoint y: 195, endPoint x: 1141, endPoint y: 193, distance: 82.0
click at [1180, 193] on input "01BR" at bounding box center [1227, 192] width 94 height 24
click at [903, 117] on button "Apply" at bounding box center [908, 118] width 37 height 20
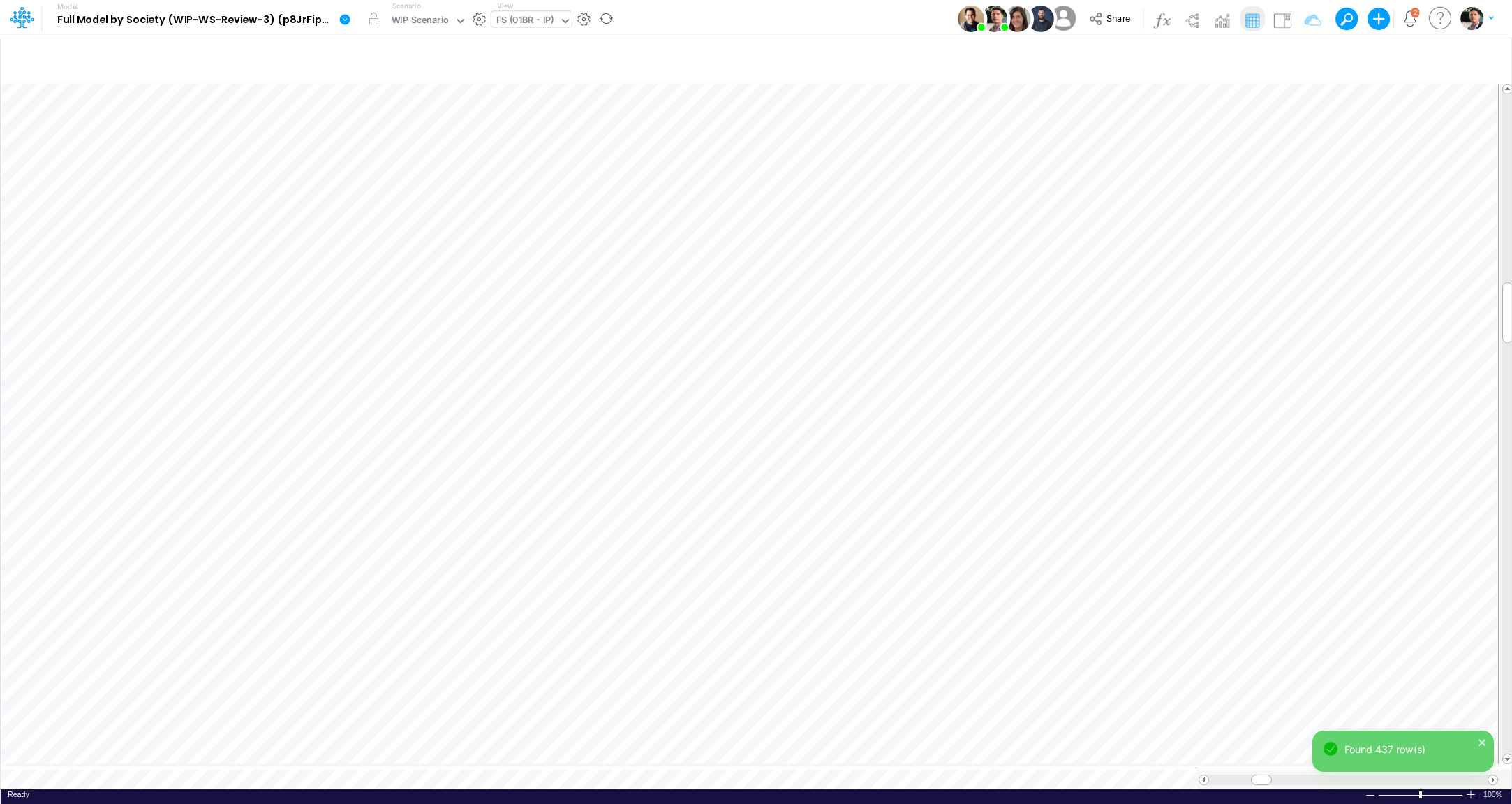
scroll to position [6, 3]
click at [777, 268] on icon "button" at bounding box center [777, 264] width 21 height 15
click at [773, 279] on icon "button" at bounding box center [777, 278] width 21 height 15
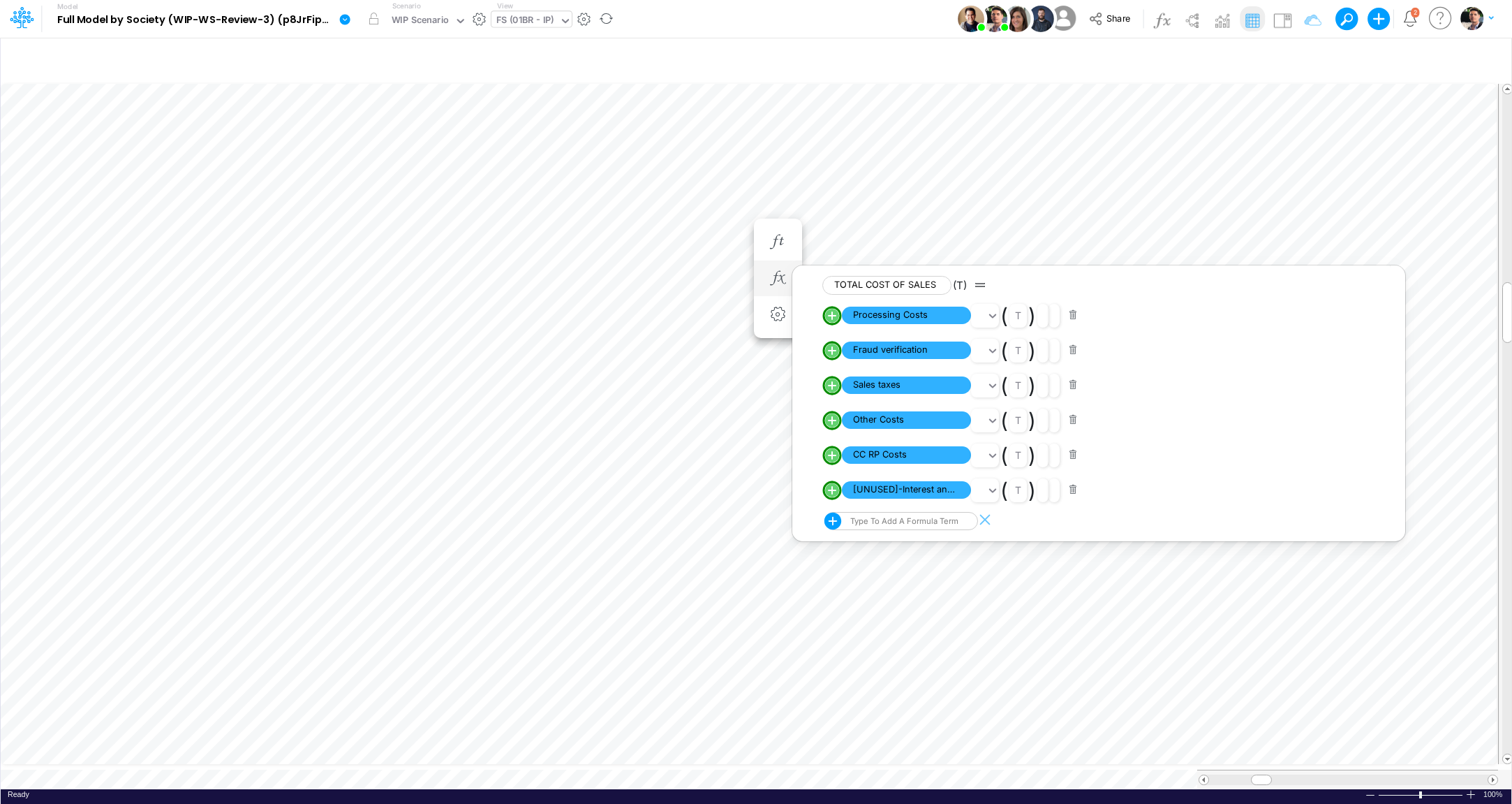
click at [1073, 493] on button "button" at bounding box center [1073, 489] width 28 height 19
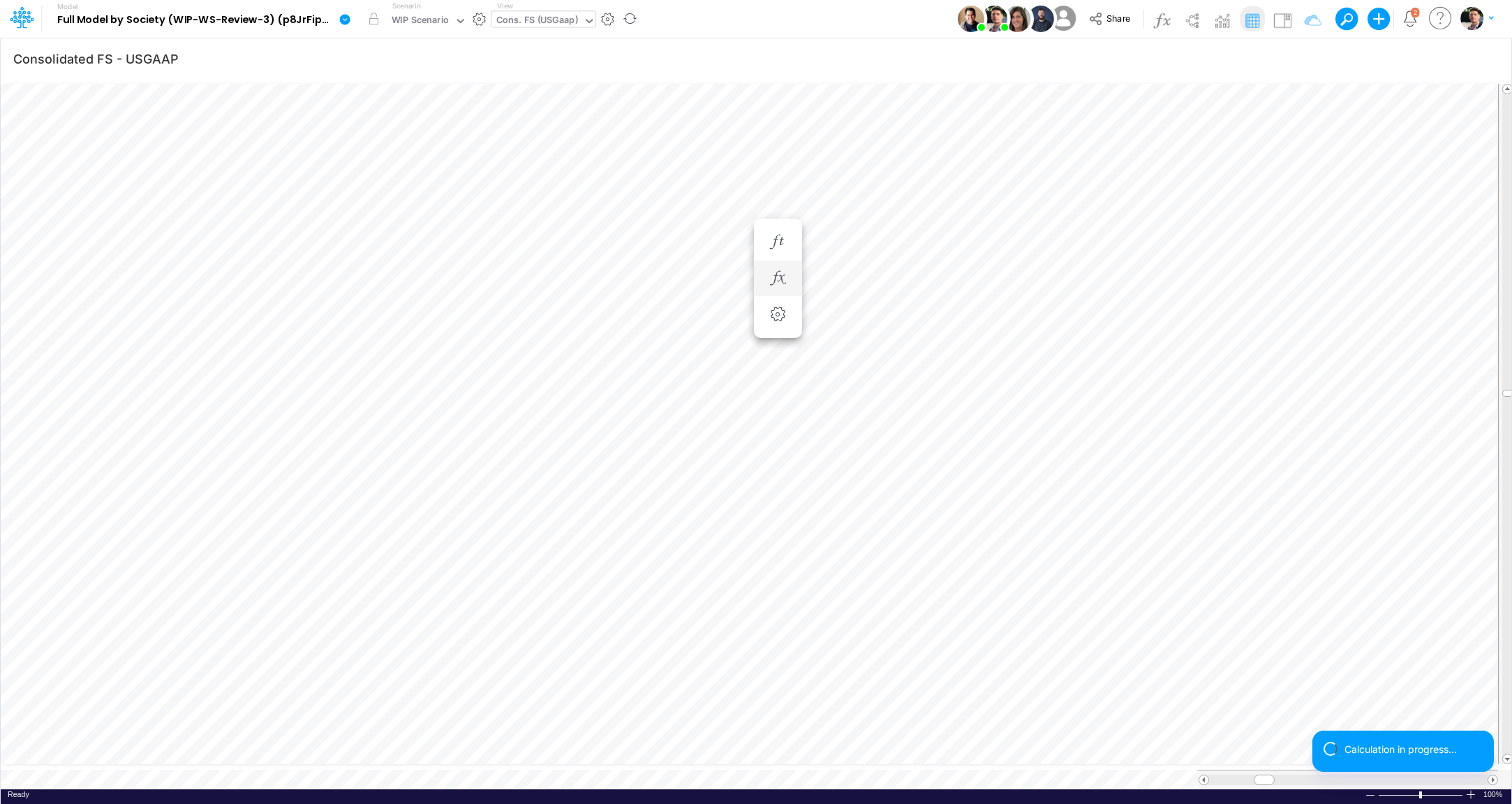
scroll to position [6, 47]
click at [984, 548] on button "button" at bounding box center [971, 544] width 26 height 28
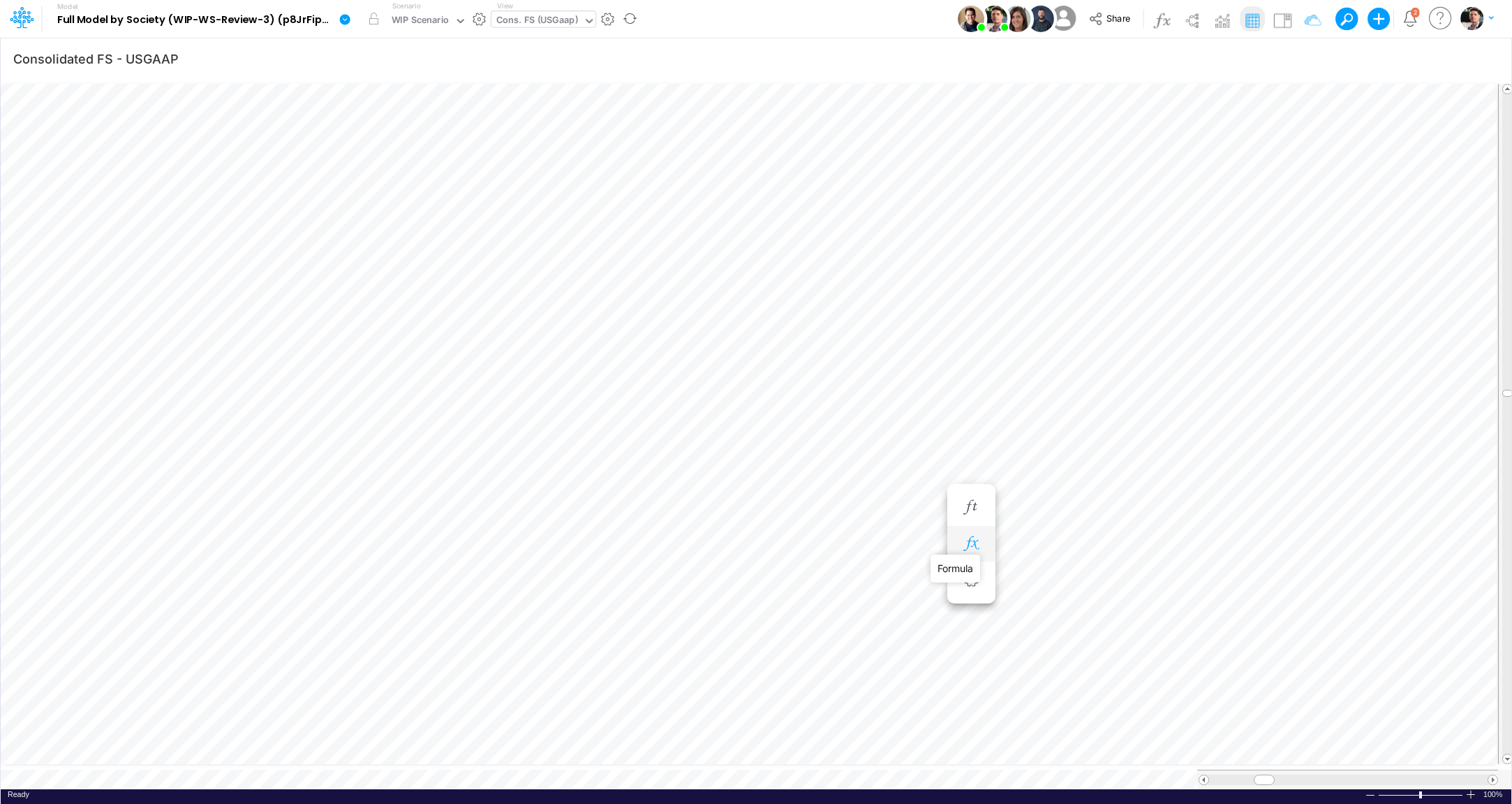
click at [979, 537] on icon "button" at bounding box center [970, 544] width 21 height 15
click at [974, 648] on icon "button" at bounding box center [970, 654] width 21 height 15
click at [1288, 23] on img at bounding box center [1282, 20] width 23 height 23
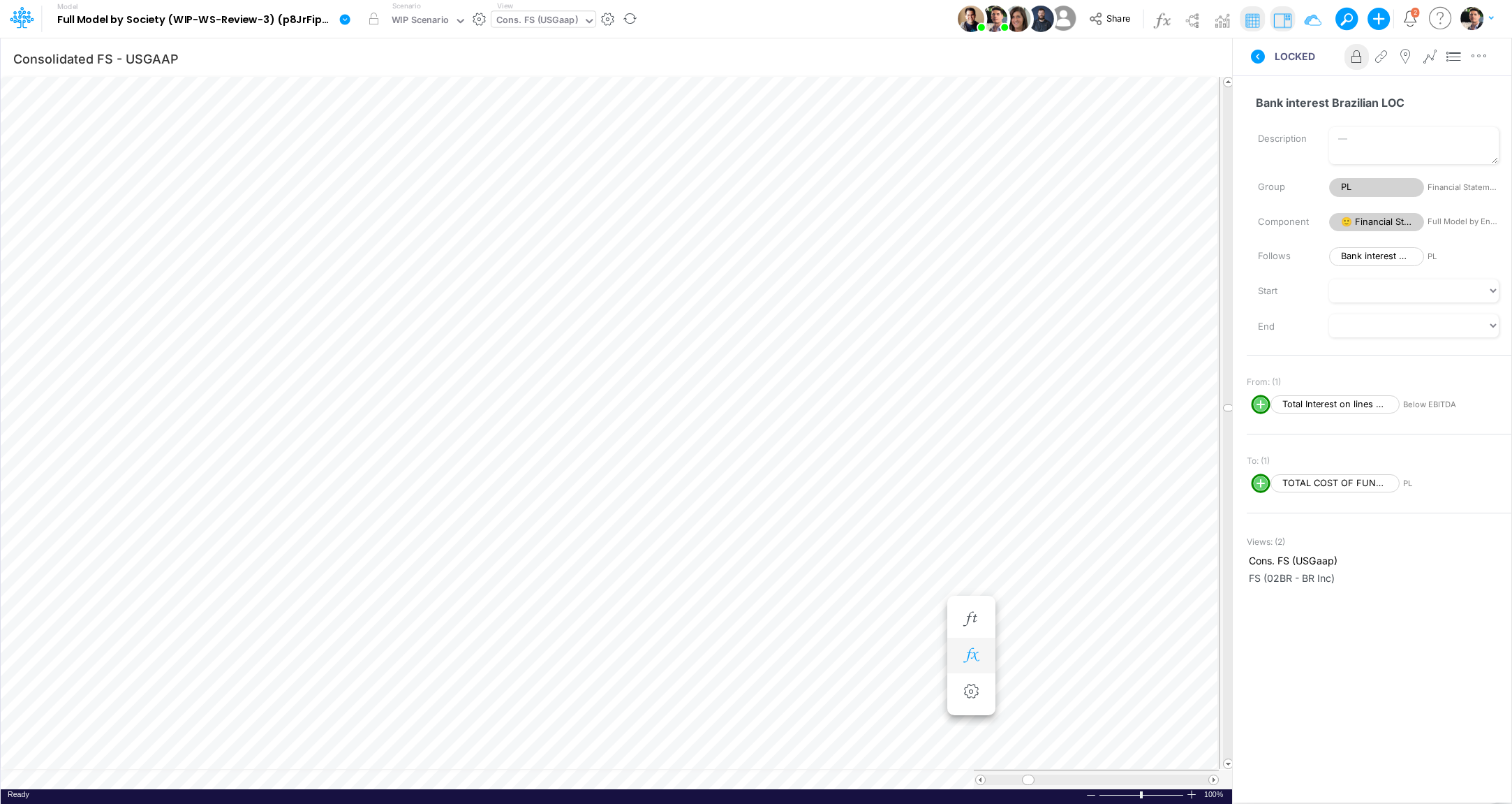
click at [974, 648] on icon "button" at bounding box center [970, 654] width 21 height 15
click at [449, 694] on span "Total Interest on lines of credit (LOCs)" at bounding box center [457, 692] width 129 height 18
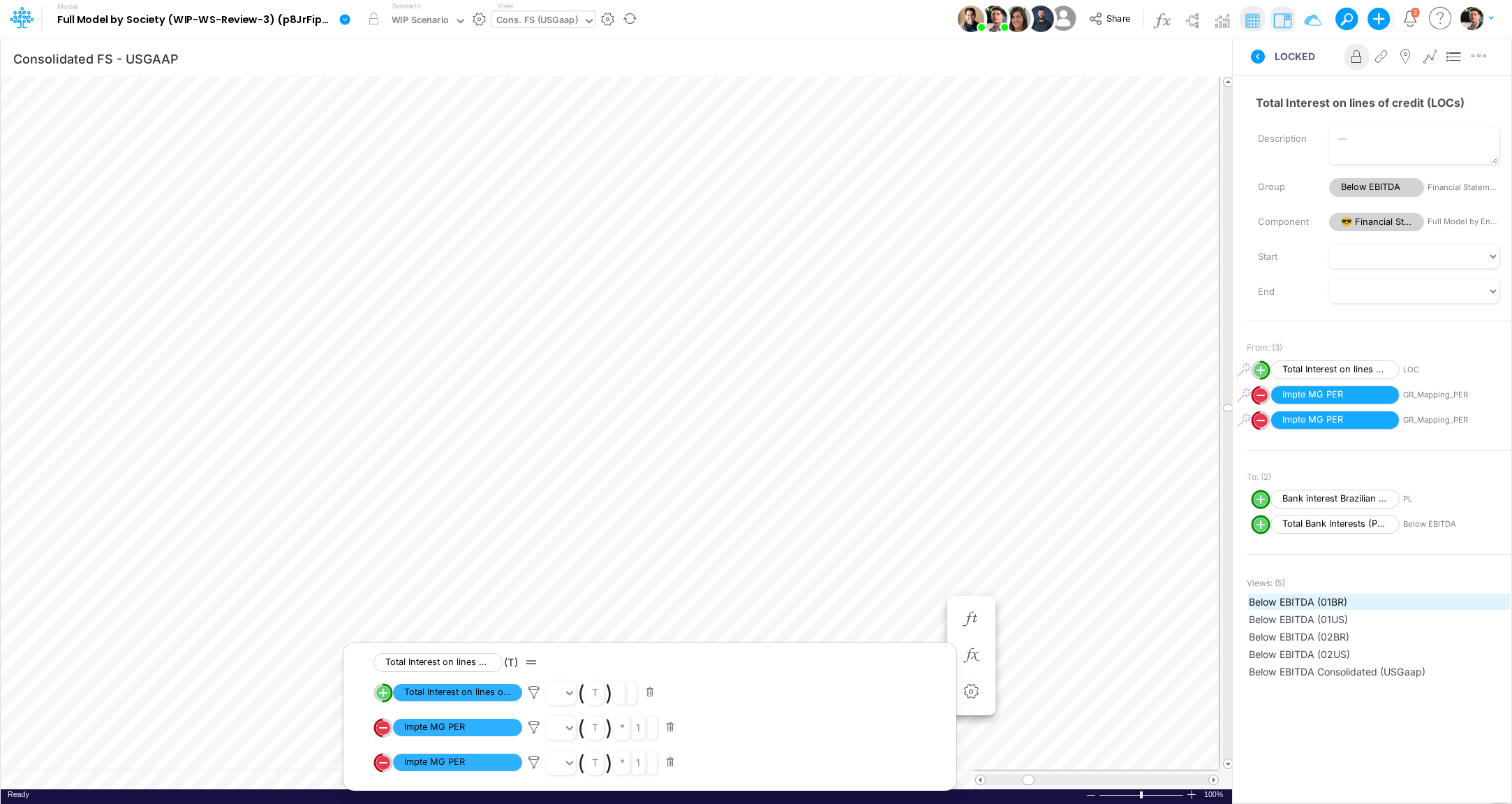
click at [1314, 596] on span "Below EBITDA (01BR)" at bounding box center [1379, 601] width 260 height 15
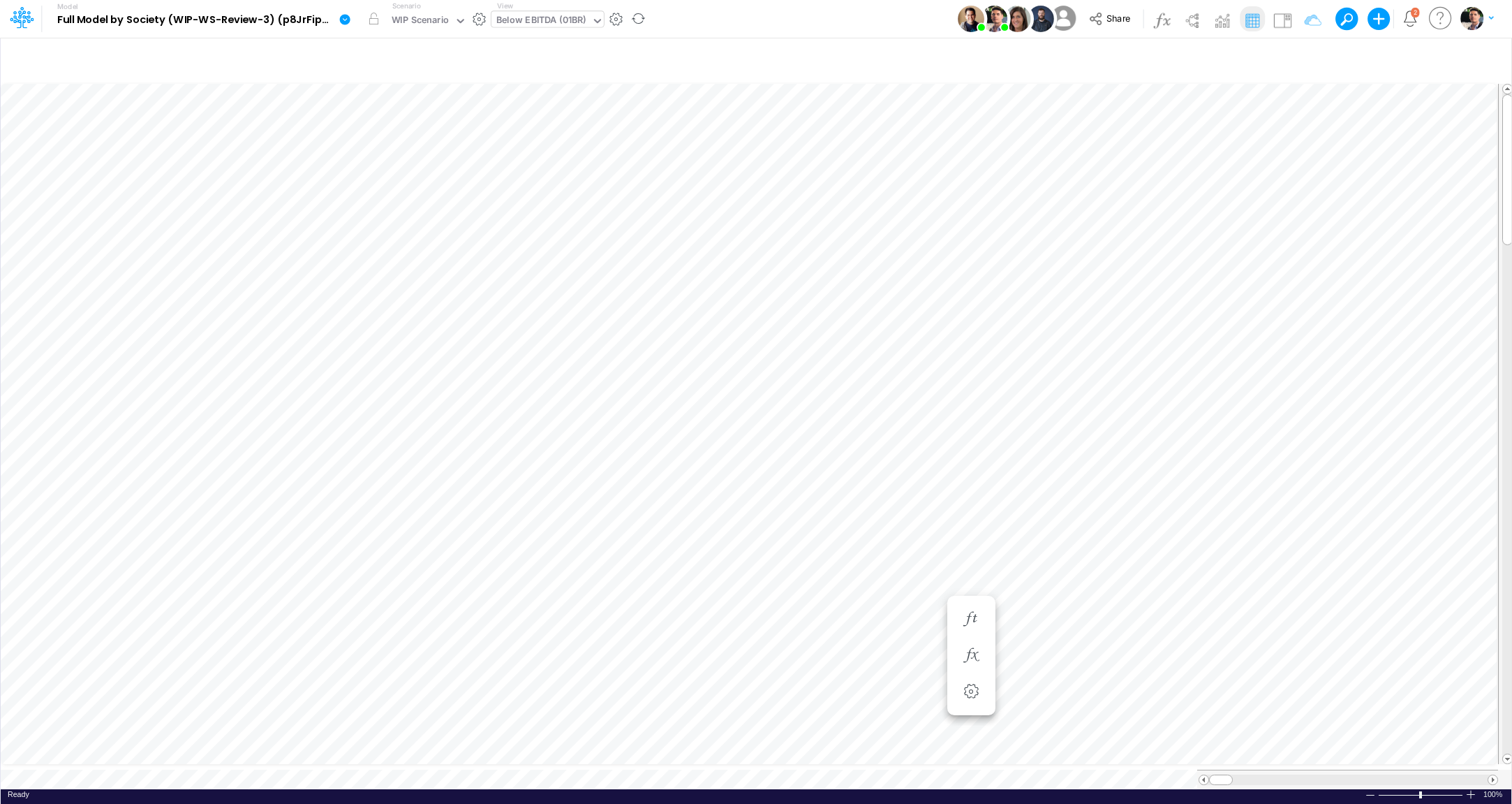
scroll to position [6, 3]
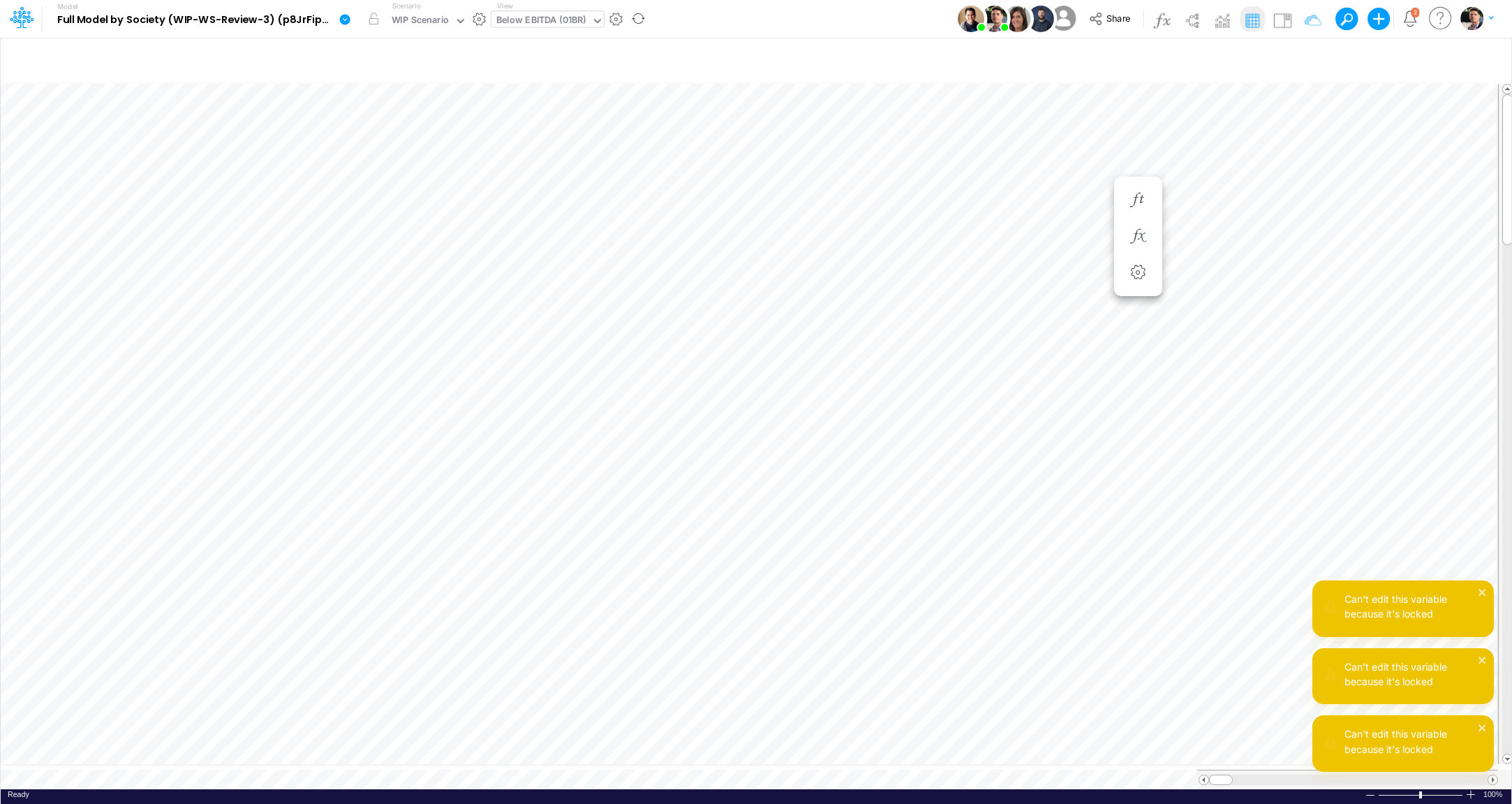
scroll to position [6, 21]
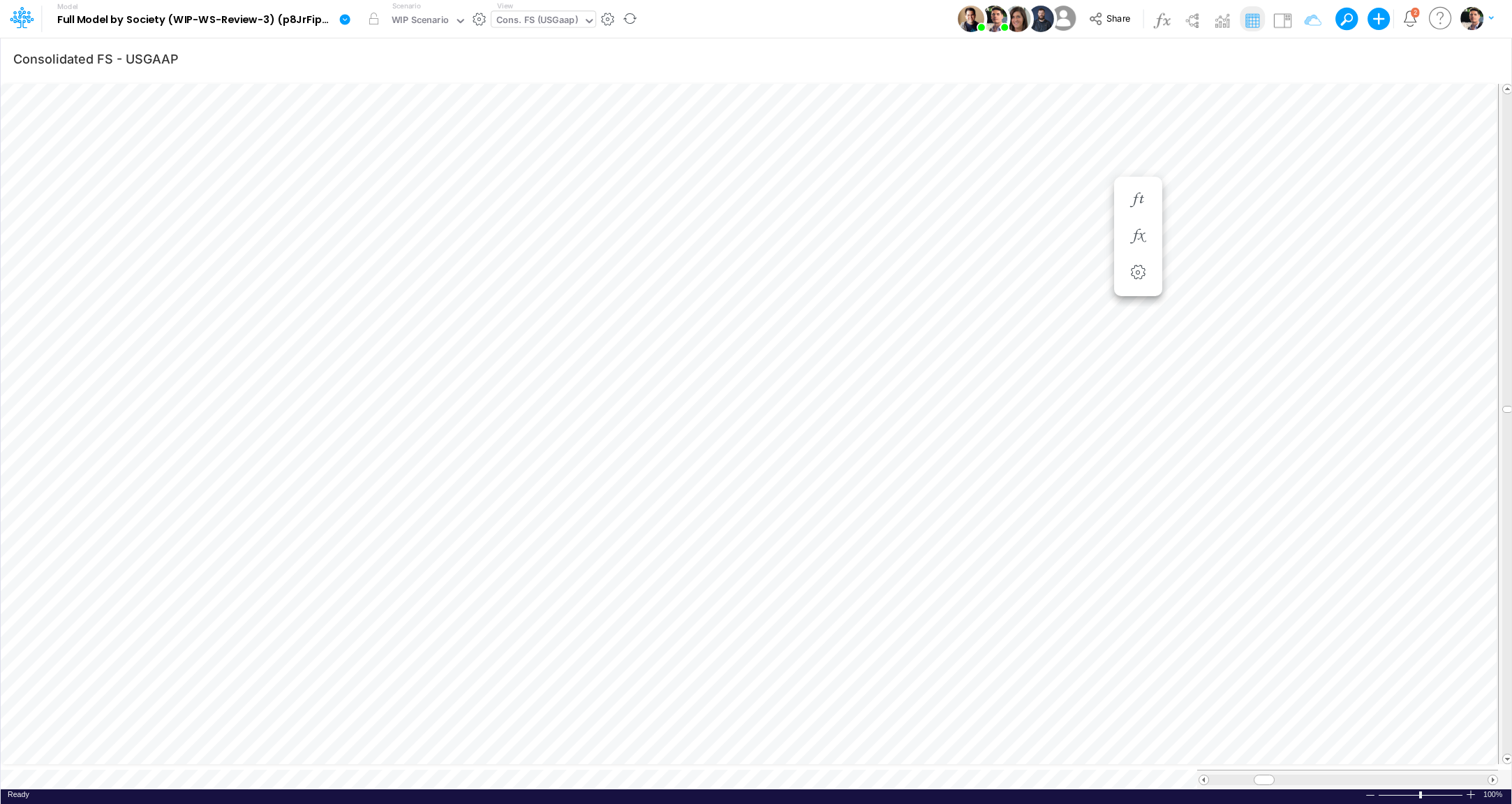
scroll to position [6, 3]
click at [974, 448] on icon "button" at bounding box center [970, 446] width 21 height 15
click at [1058, 421] on icon "button" at bounding box center [1055, 418] width 21 height 15
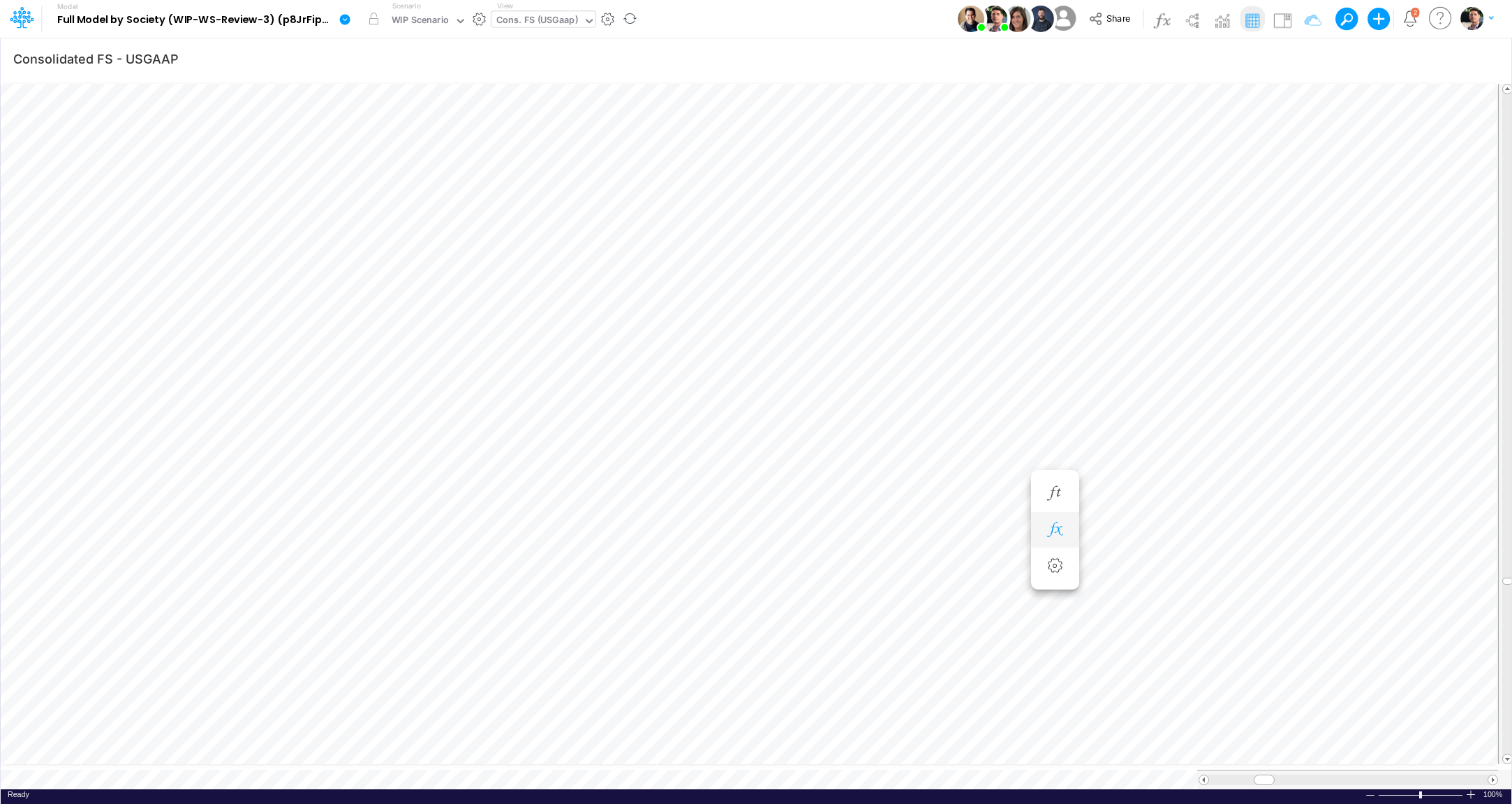
click at [1056, 529] on icon "button" at bounding box center [1055, 529] width 21 height 15
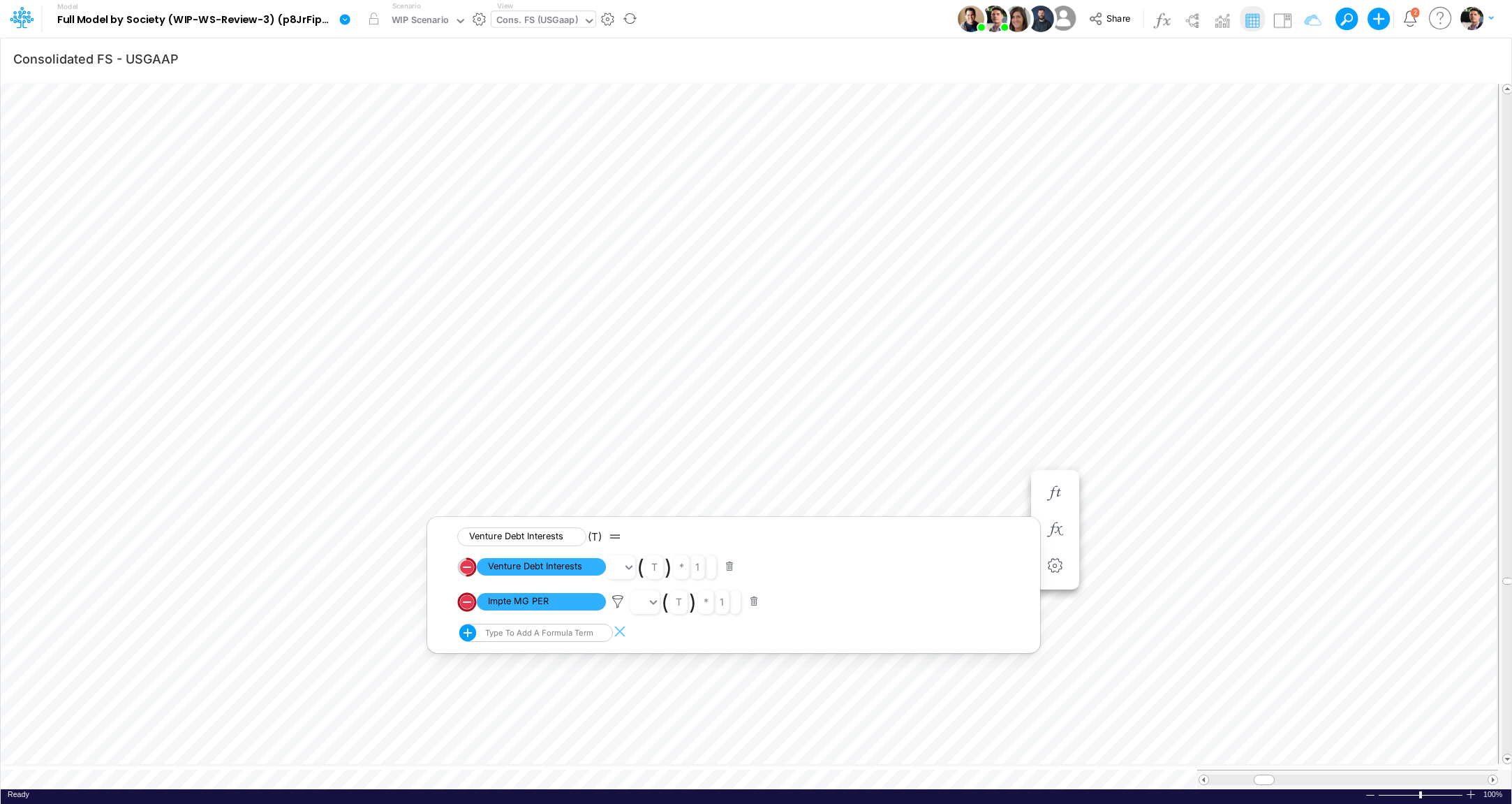
click at [541, 20] on div "Cons. FS (USGaap)" at bounding box center [537, 21] width 82 height 16
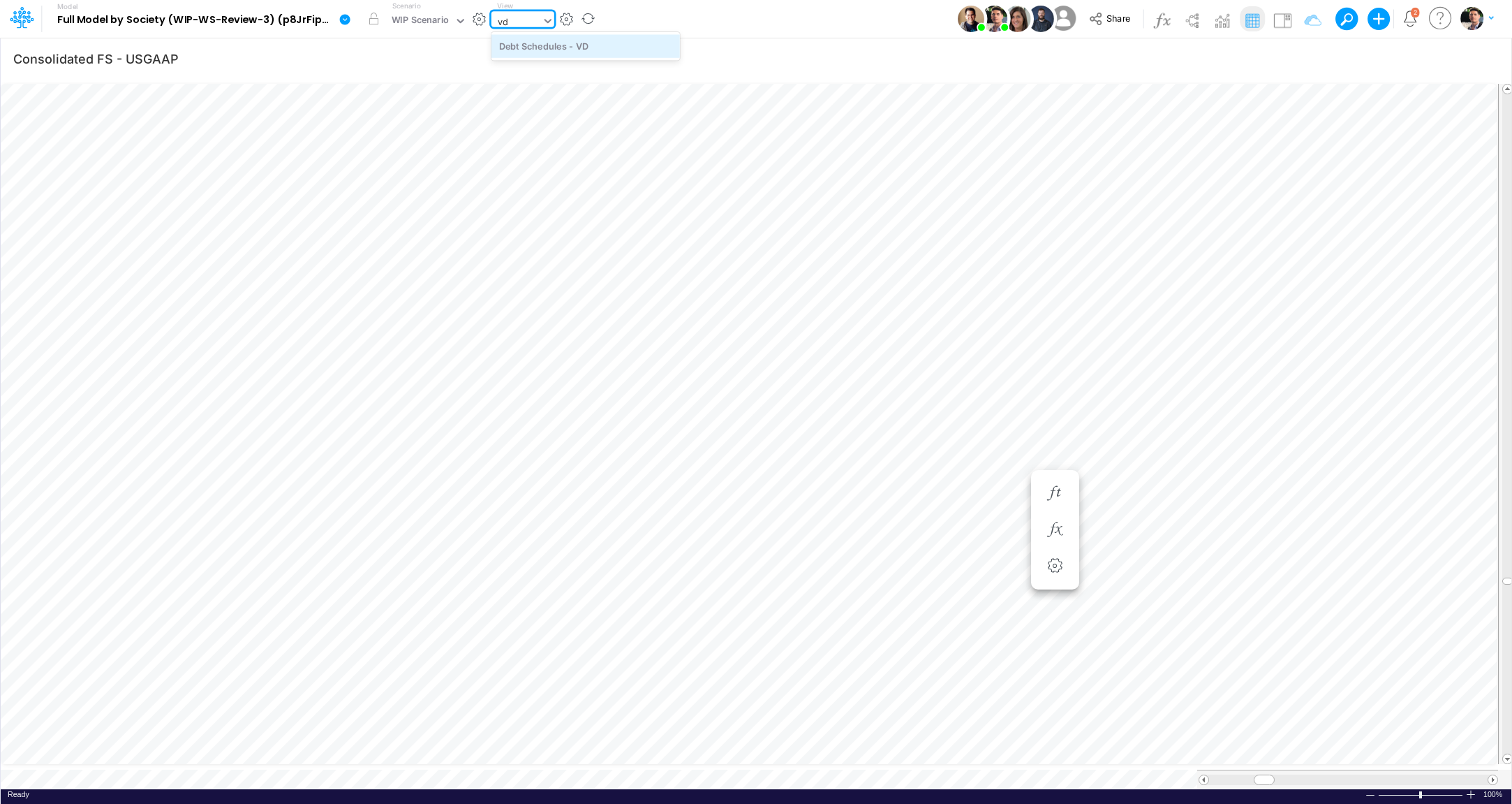
click at [562, 37] on div "Debt Schedules - VD" at bounding box center [585, 46] width 188 height 23
click at [1059, 528] on icon "button" at bounding box center [1055, 529] width 21 height 15
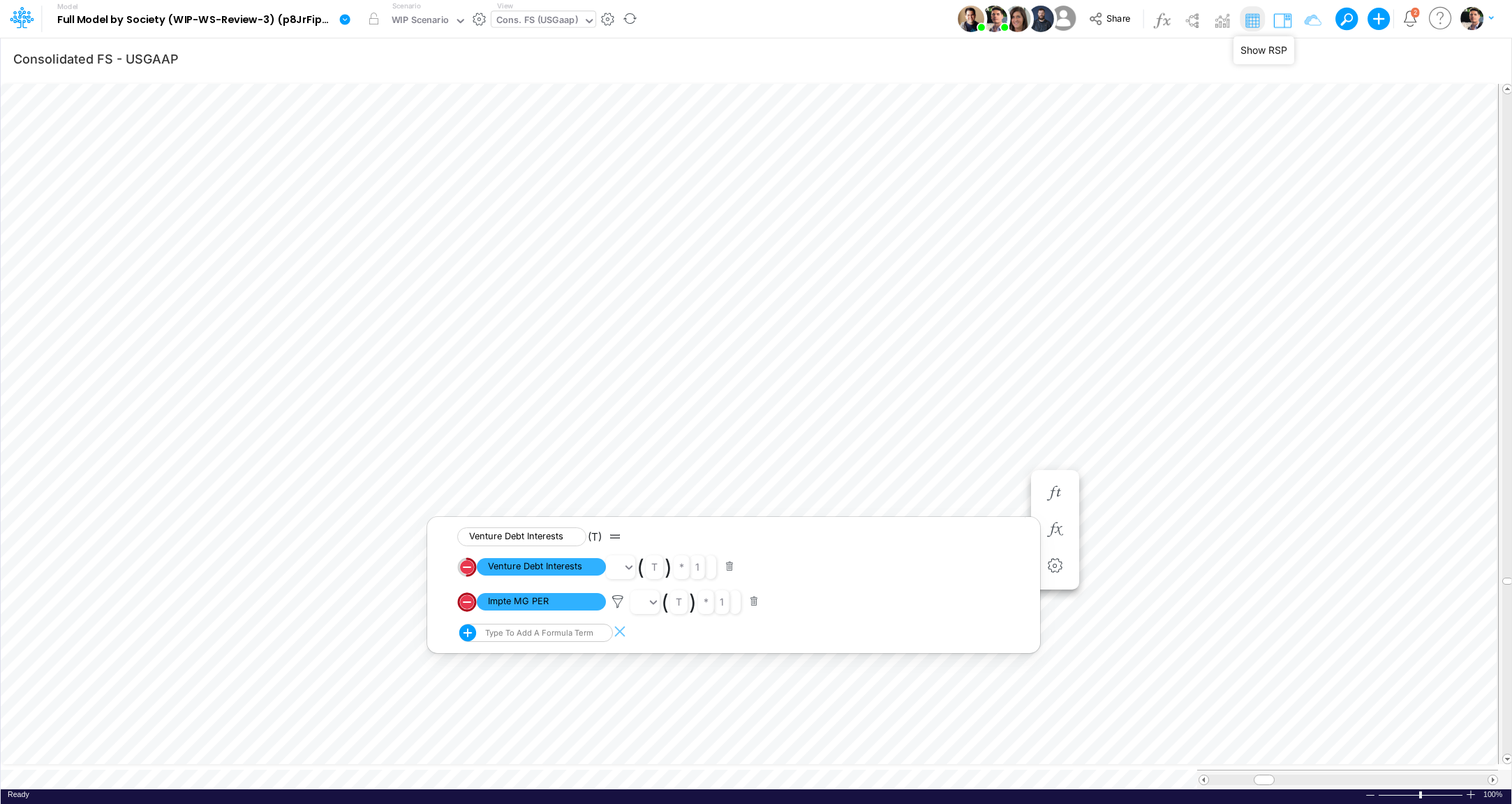
click at [1286, 20] on img at bounding box center [1282, 20] width 23 height 23
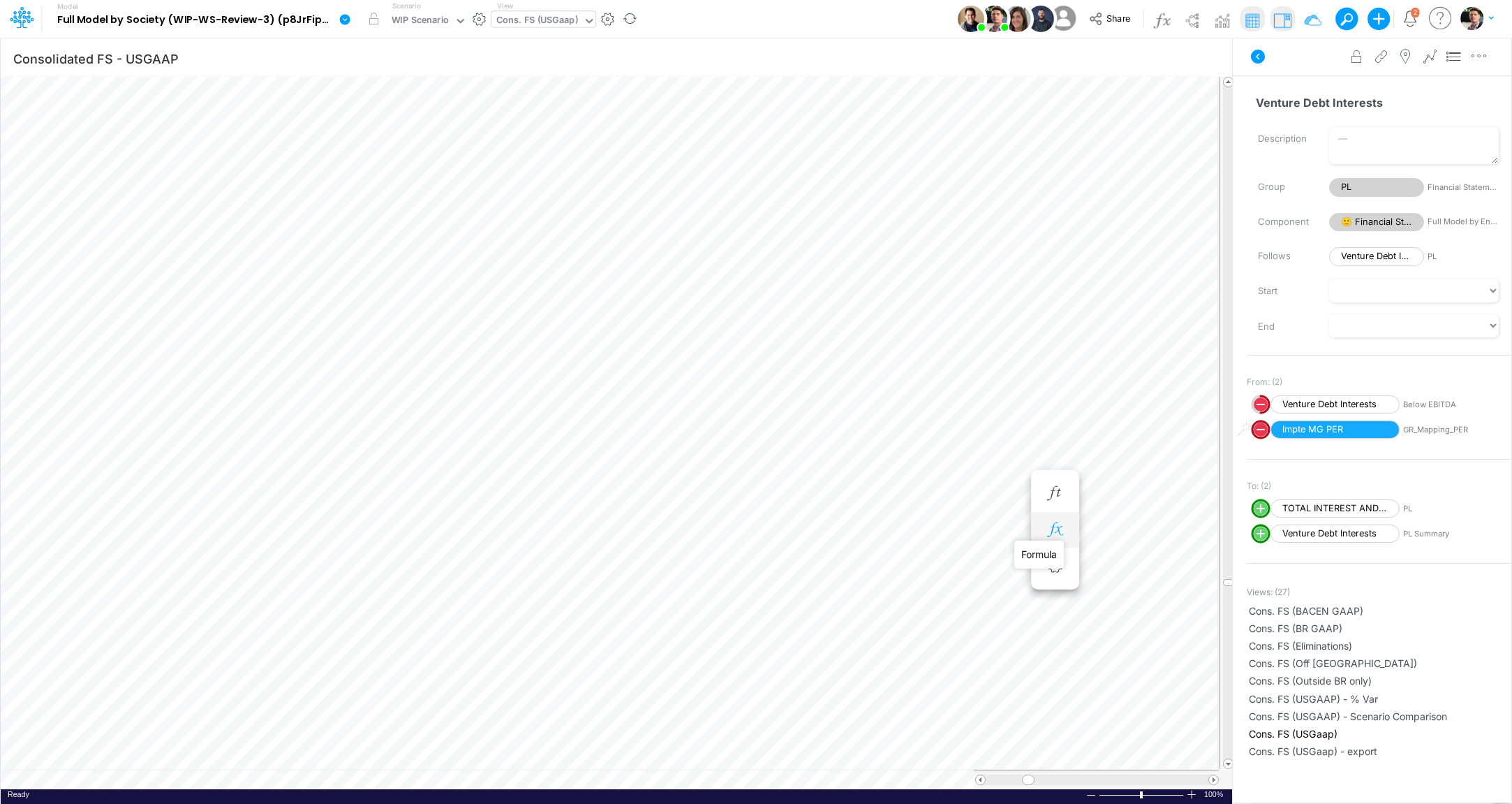
click at [1051, 527] on icon "button" at bounding box center [1055, 529] width 21 height 15
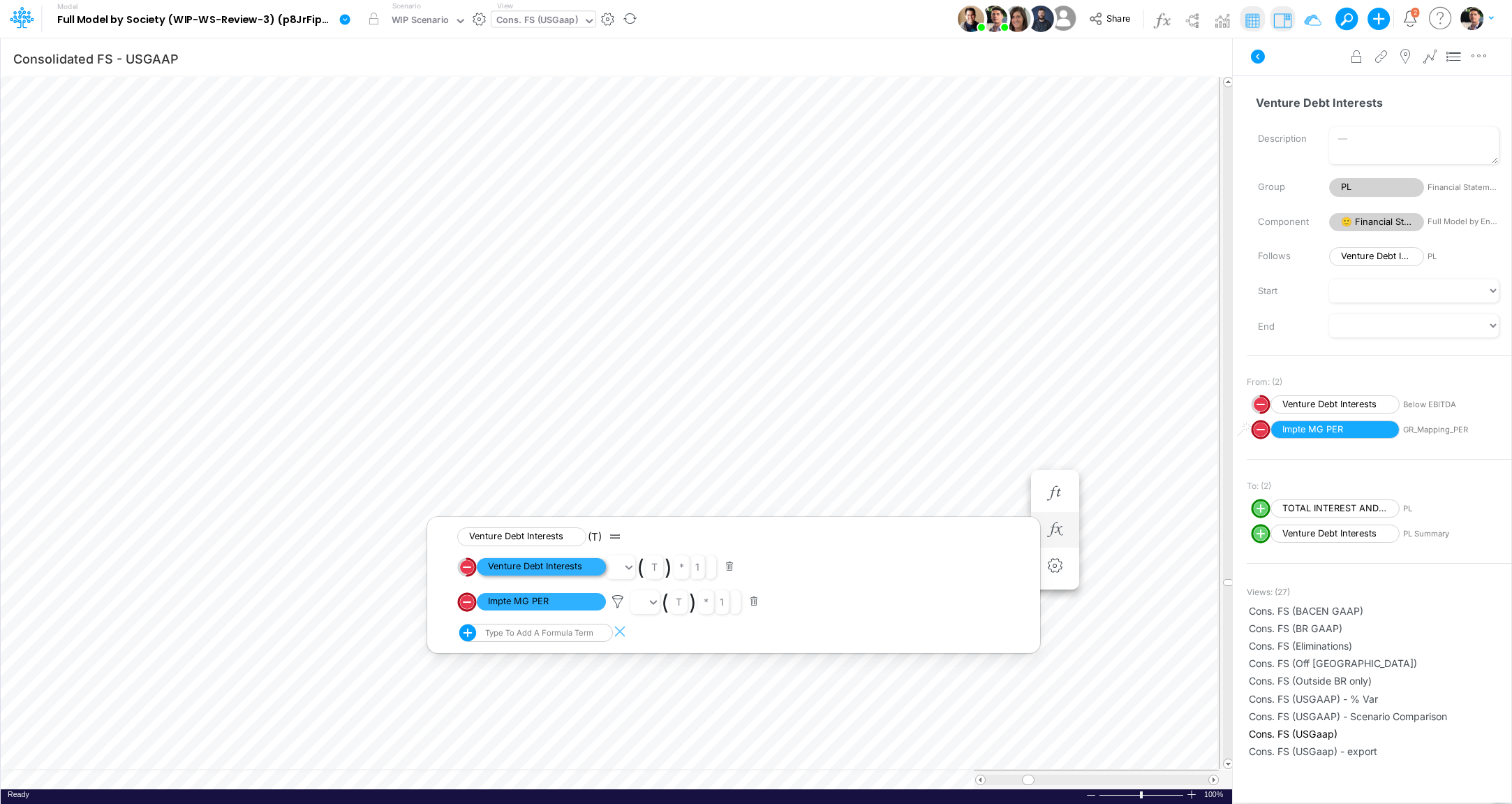
click at [561, 564] on span "Venture Debt Interests" at bounding box center [542, 566] width 129 height 18
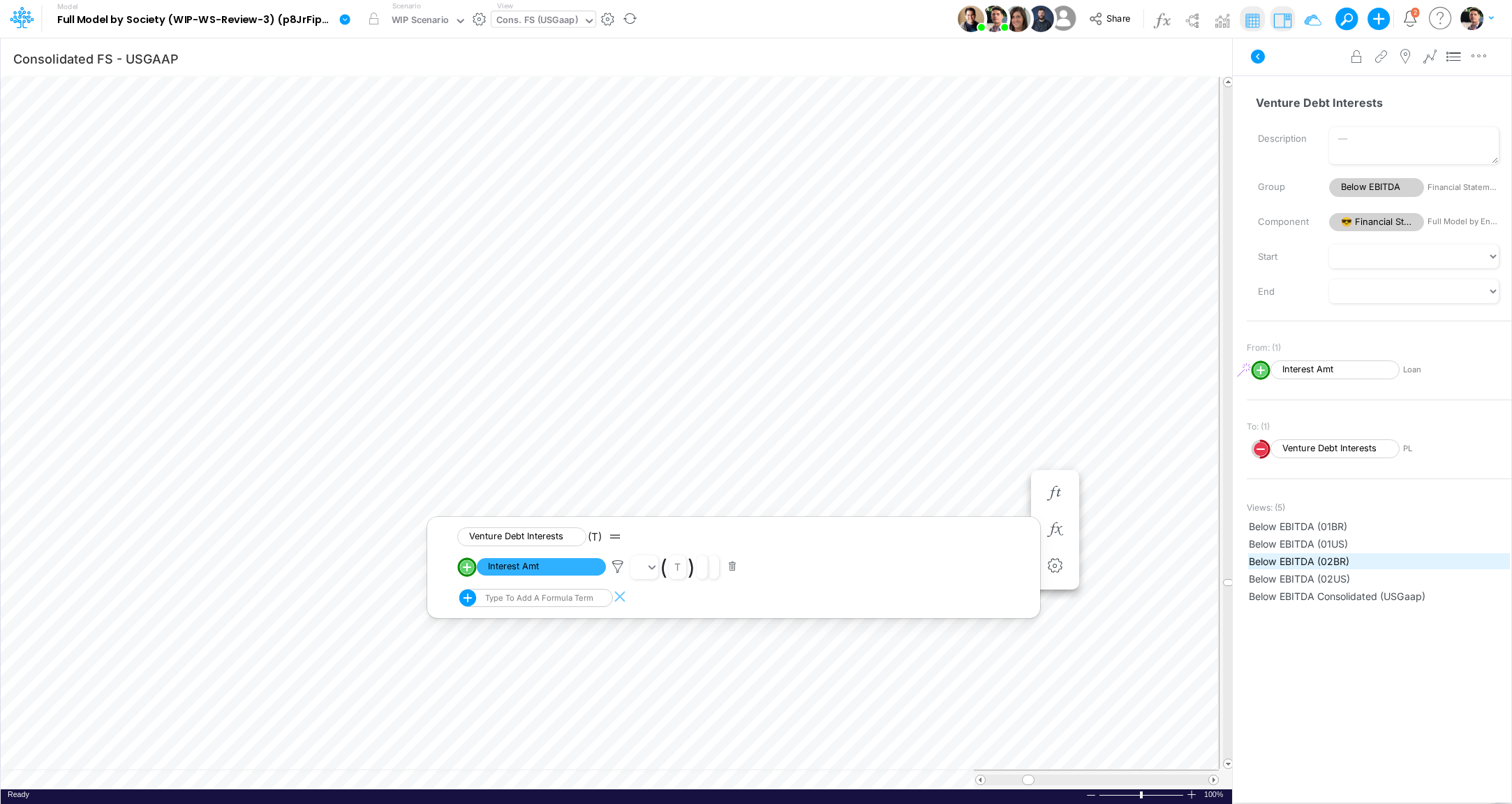
click at [1335, 567] on span "Below EBITDA (02BR)" at bounding box center [1379, 560] width 260 height 15
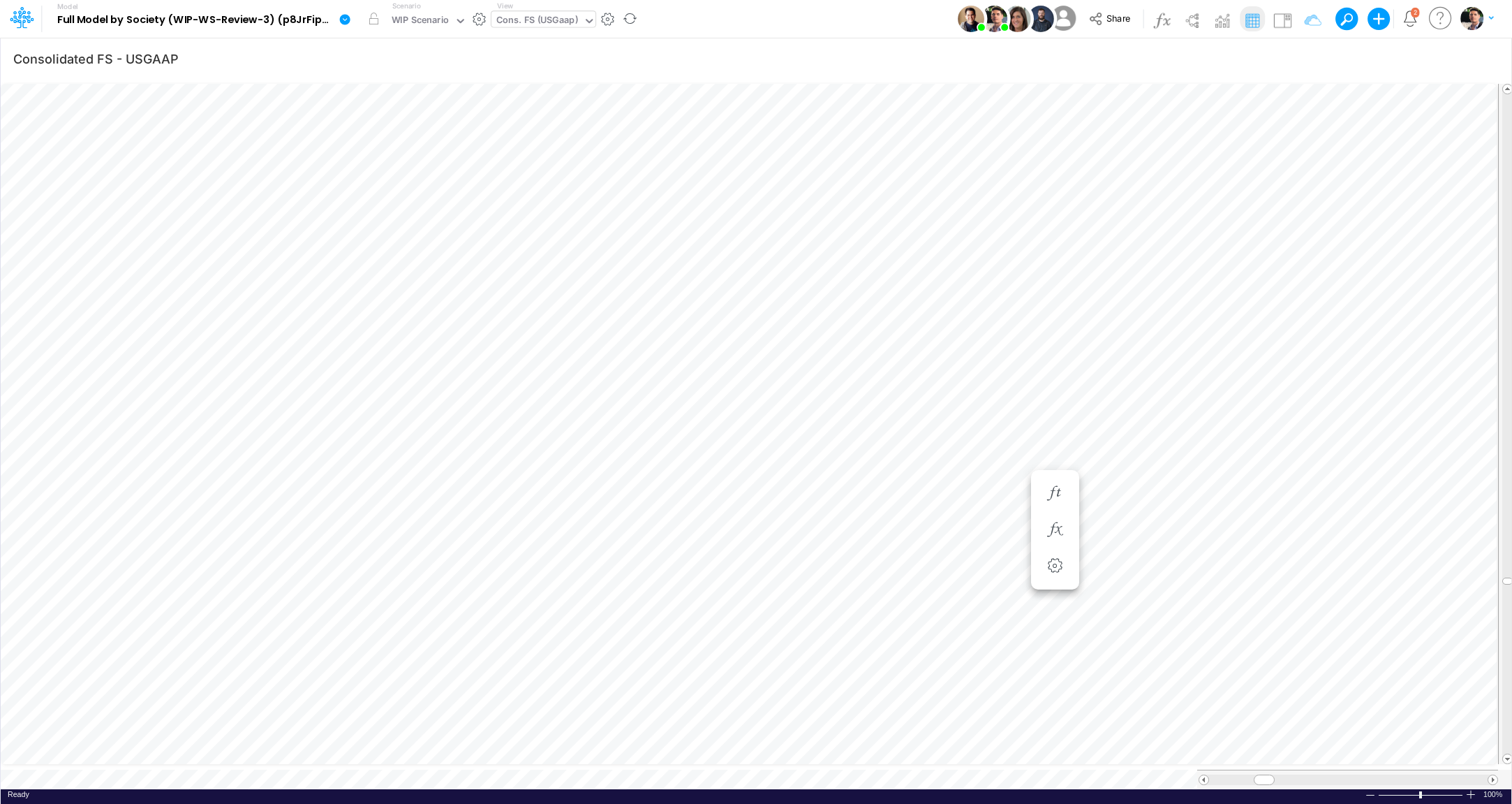
scroll to position [11, 22]
click at [1090, 310] on button "button" at bounding box center [1093, 321] width 26 height 28
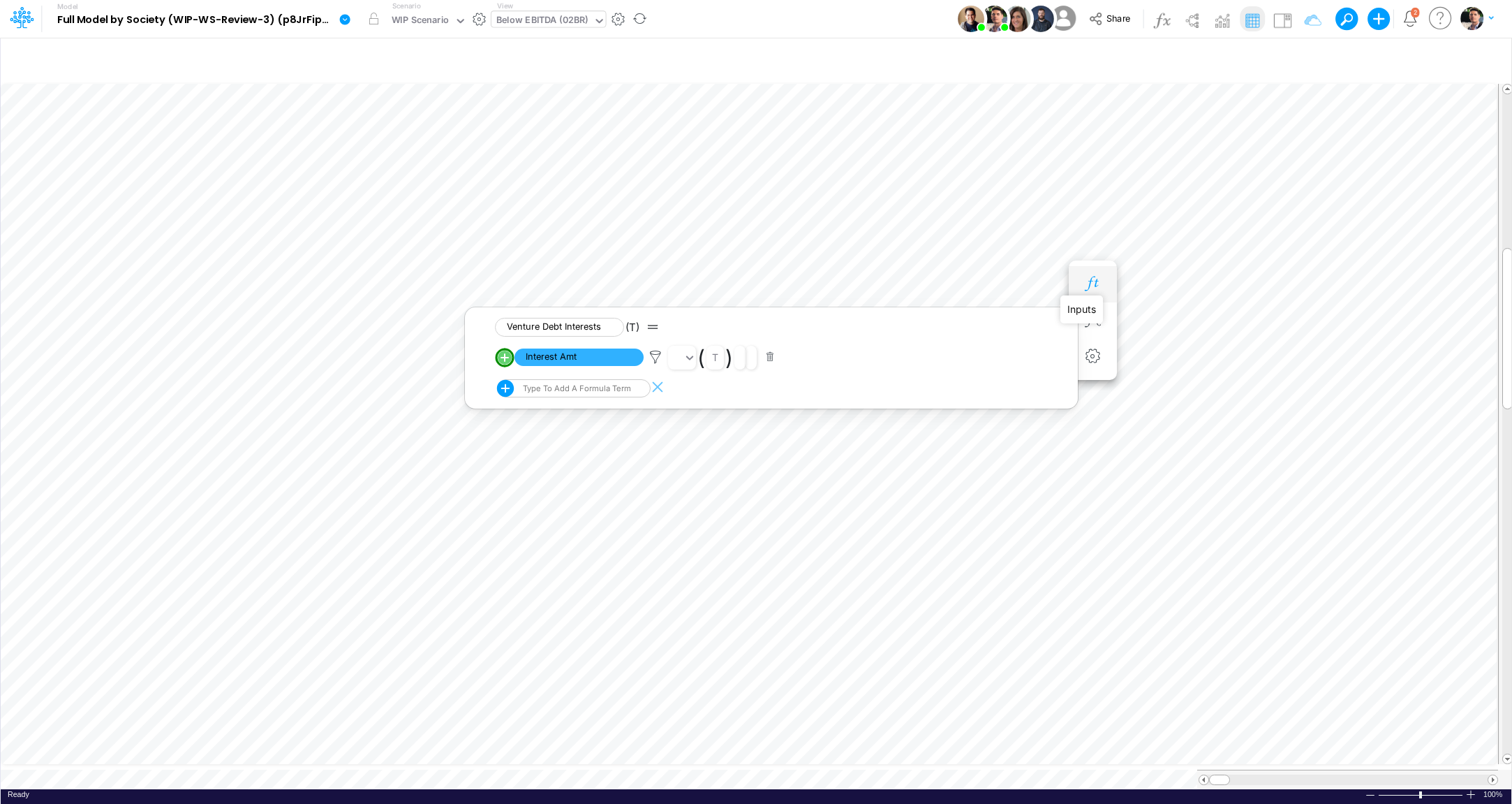
click at [1095, 283] on icon "button" at bounding box center [1092, 283] width 21 height 15
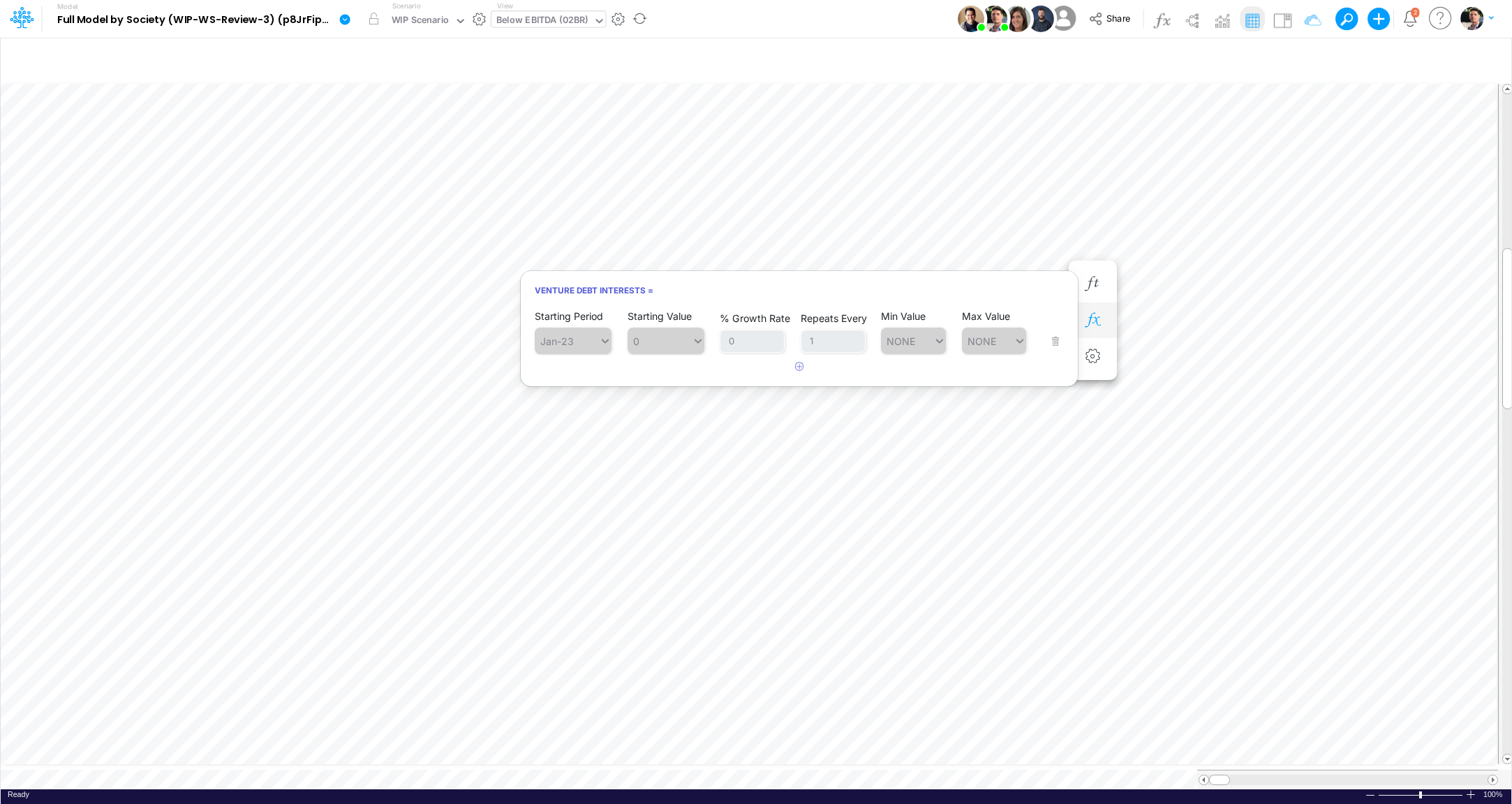
click at [1095, 313] on icon "button" at bounding box center [1092, 320] width 21 height 15
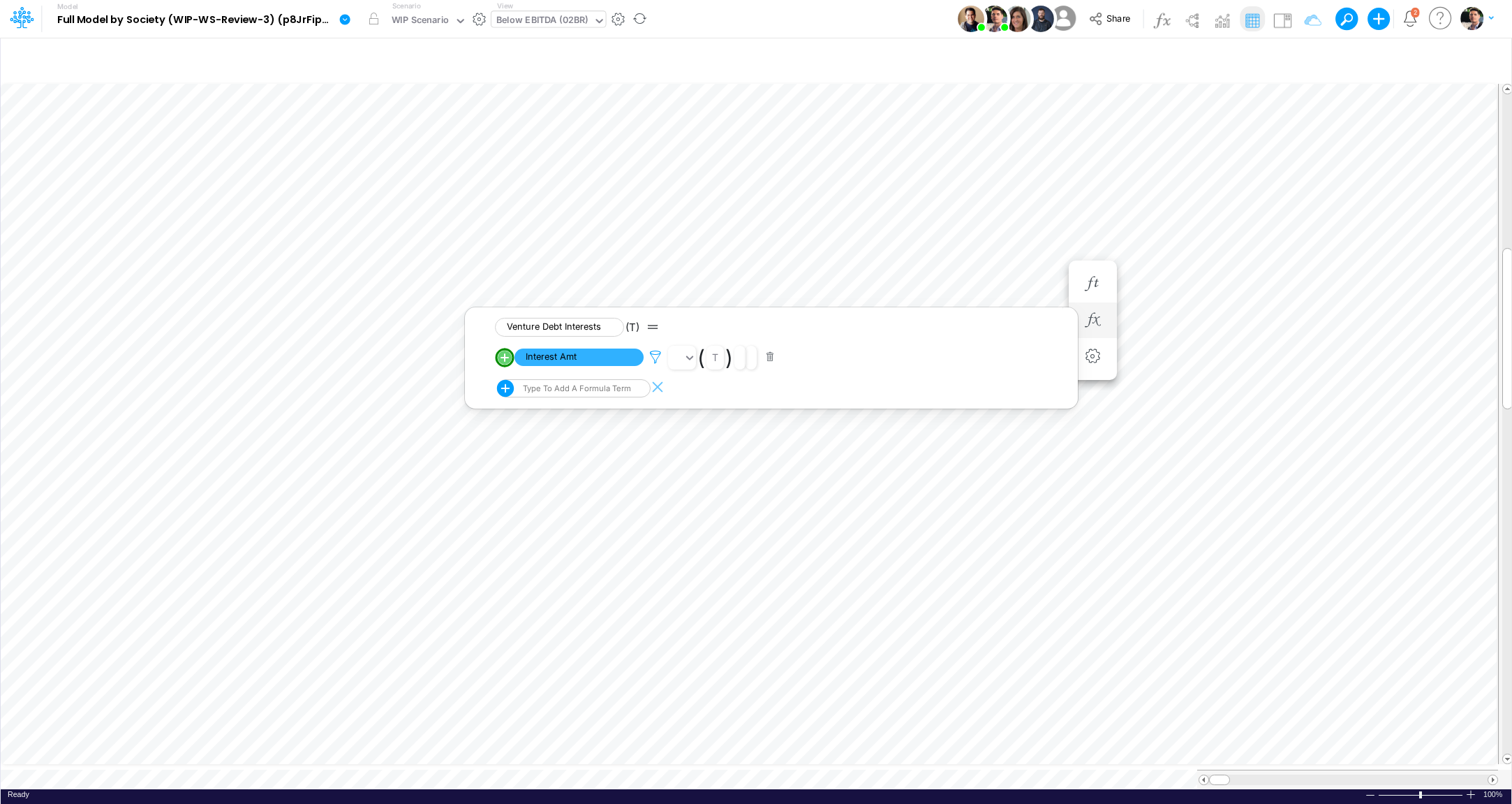
click at [655, 352] on icon at bounding box center [655, 356] width 21 height 15
click at [549, 19] on div at bounding box center [756, 405] width 1512 height 797
click at [557, 19] on div "Below EBITDA (02BR)" at bounding box center [542, 21] width 91 height 16
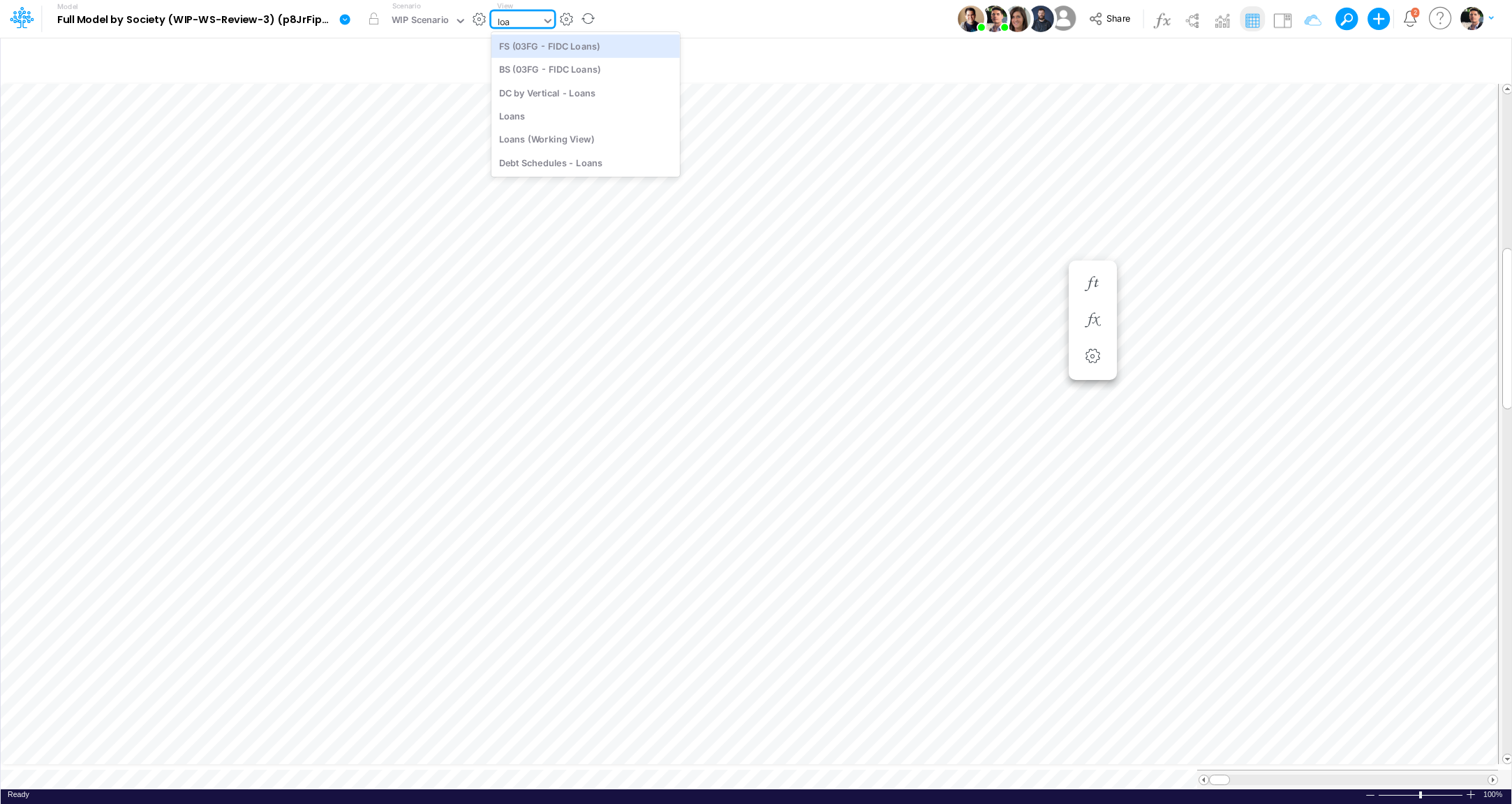
scroll to position [0, 0]
click at [562, 164] on div "Debt Schedules - Loans" at bounding box center [585, 161] width 188 height 23
click at [1474, 774] on div at bounding box center [1348, 779] width 278 height 11
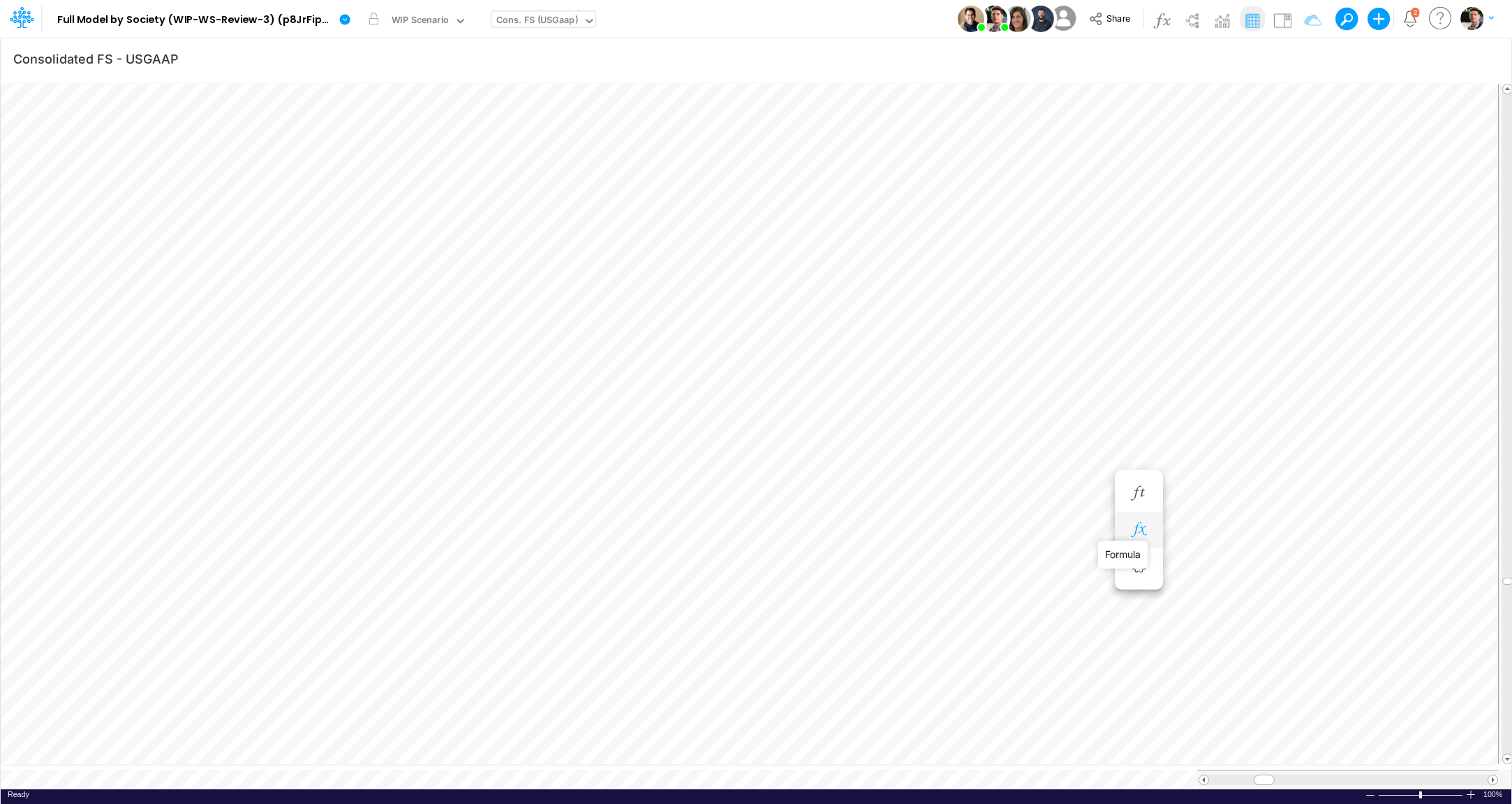
click at [1130, 530] on icon "button" at bounding box center [1139, 529] width 21 height 15
click at [1285, 20] on img at bounding box center [1282, 20] width 23 height 23
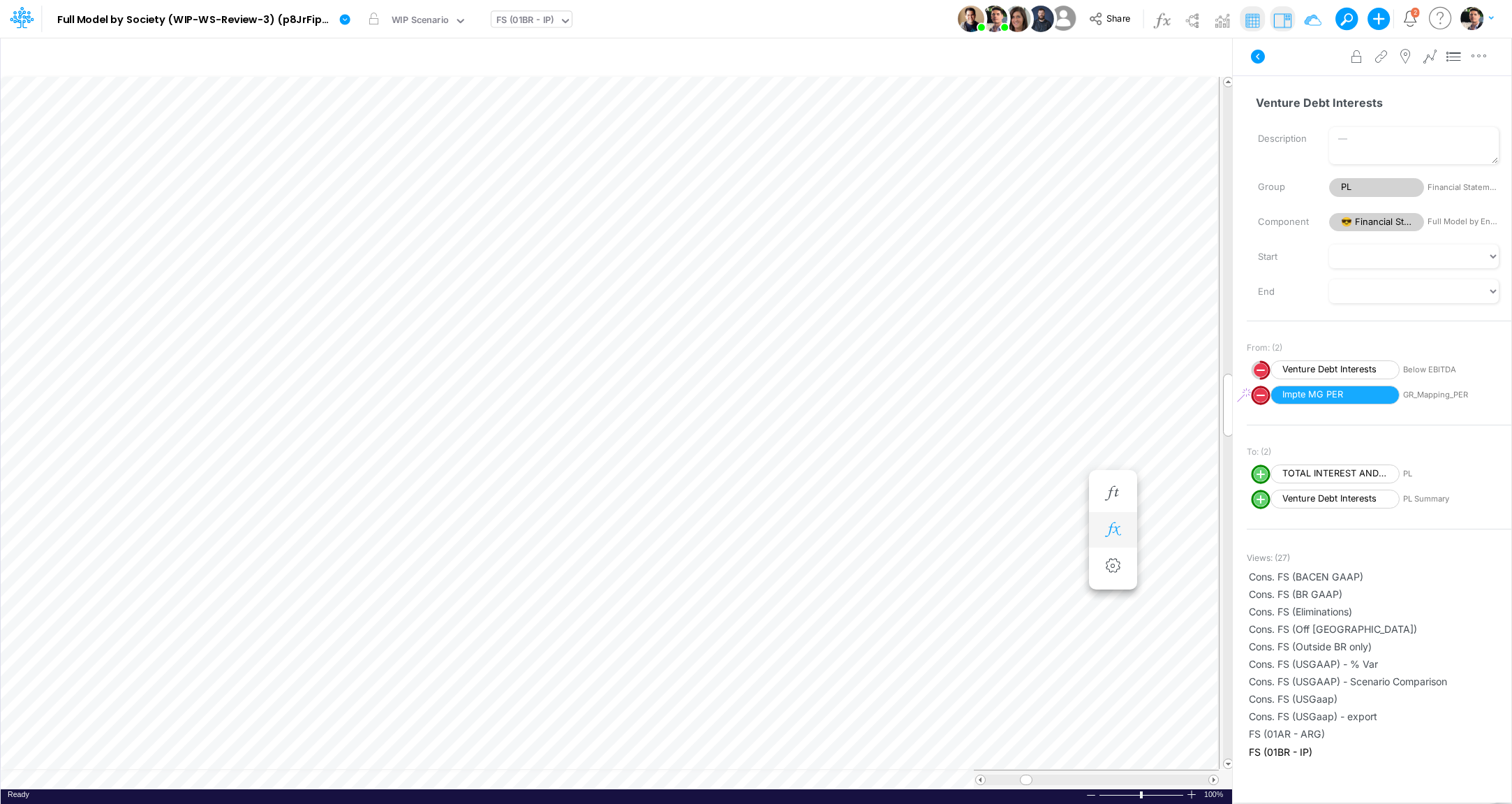
click at [1114, 534] on icon "button" at bounding box center [1112, 529] width 21 height 15
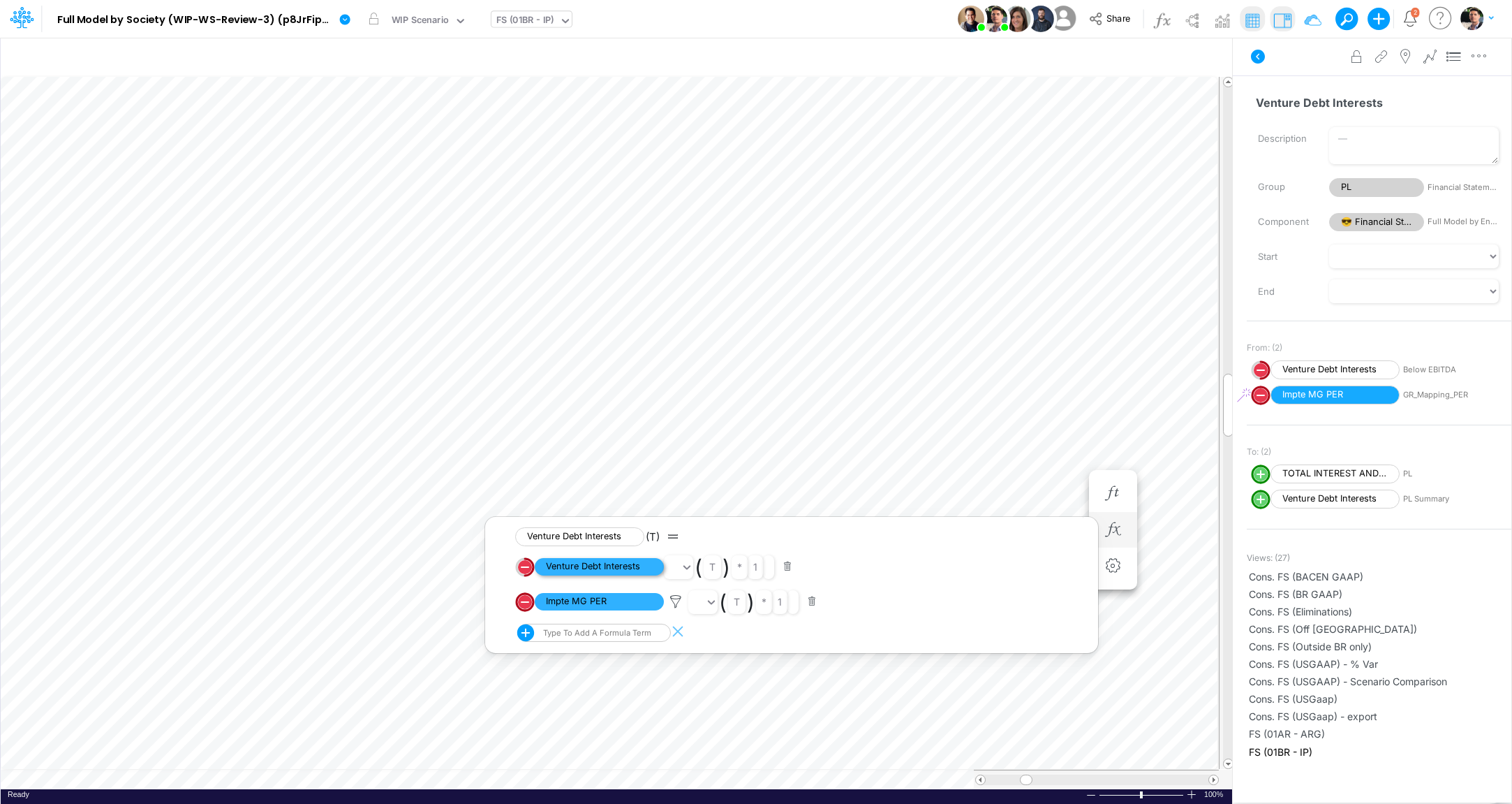
click at [626, 568] on span "Venture Debt Interests" at bounding box center [599, 566] width 129 height 18
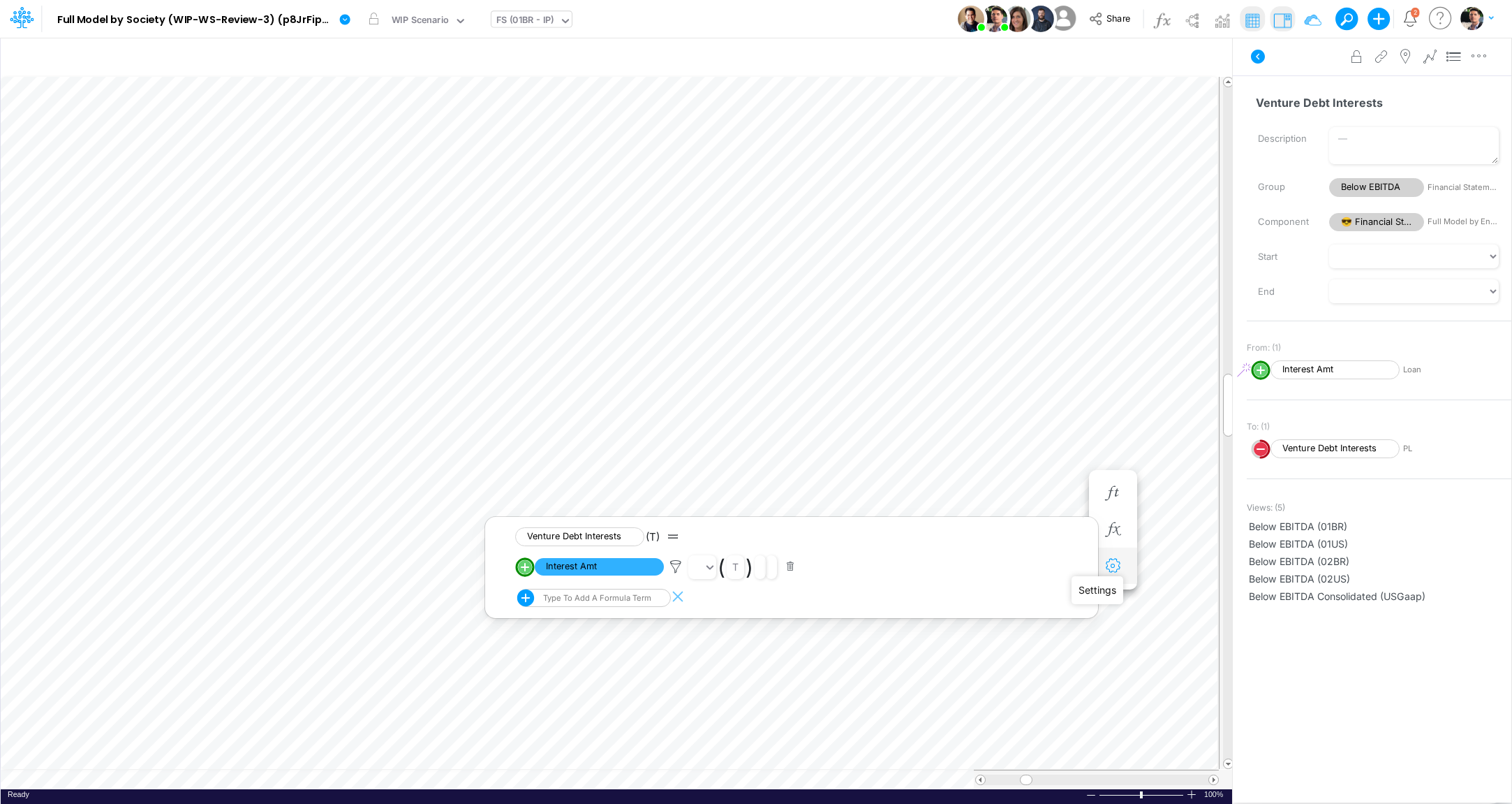
click at [1118, 564] on icon "button" at bounding box center [1112, 565] width 21 height 15
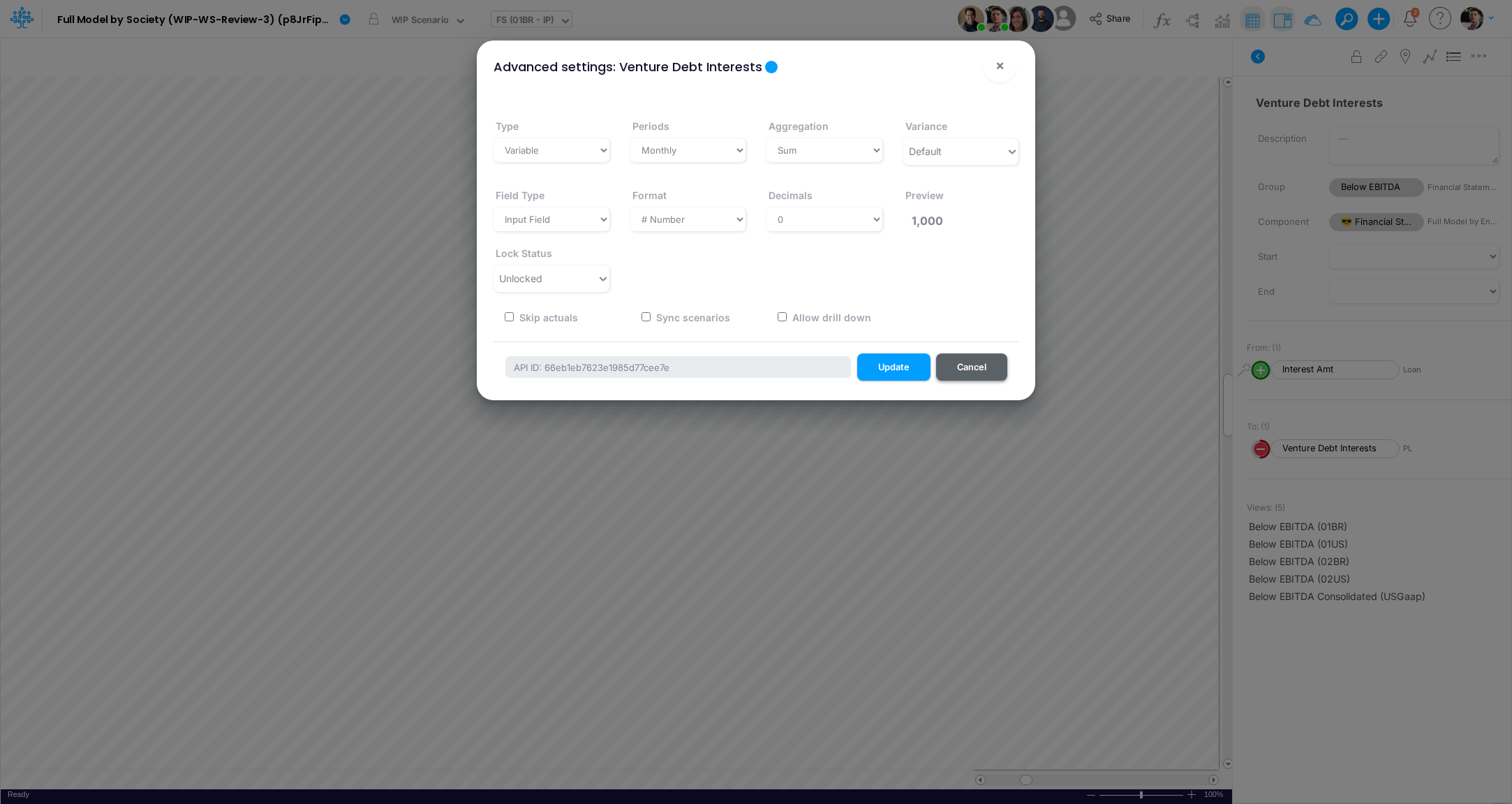
click at [965, 361] on button "Cancel" at bounding box center [972, 367] width 71 height 28
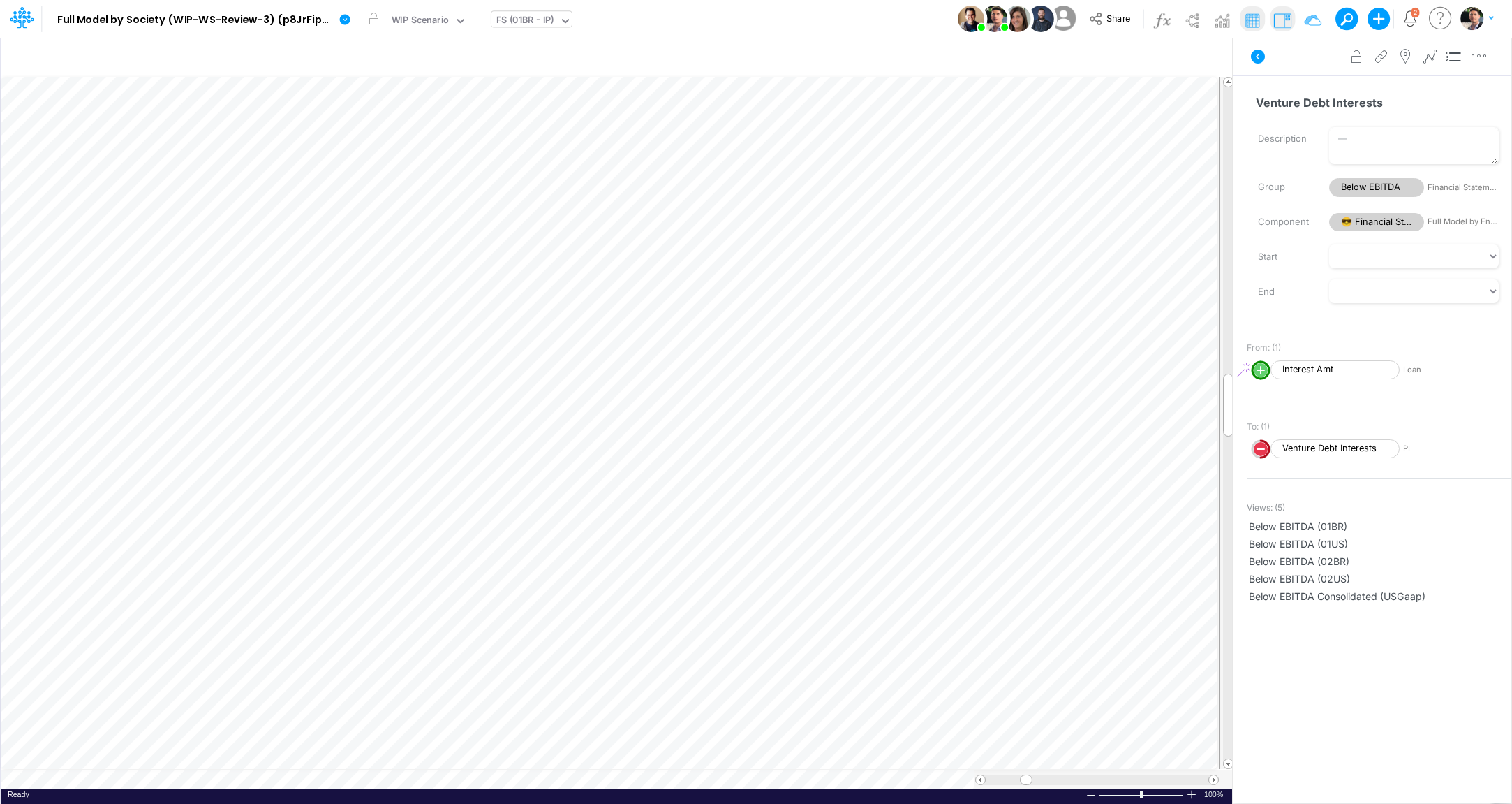
scroll to position [6, 3]
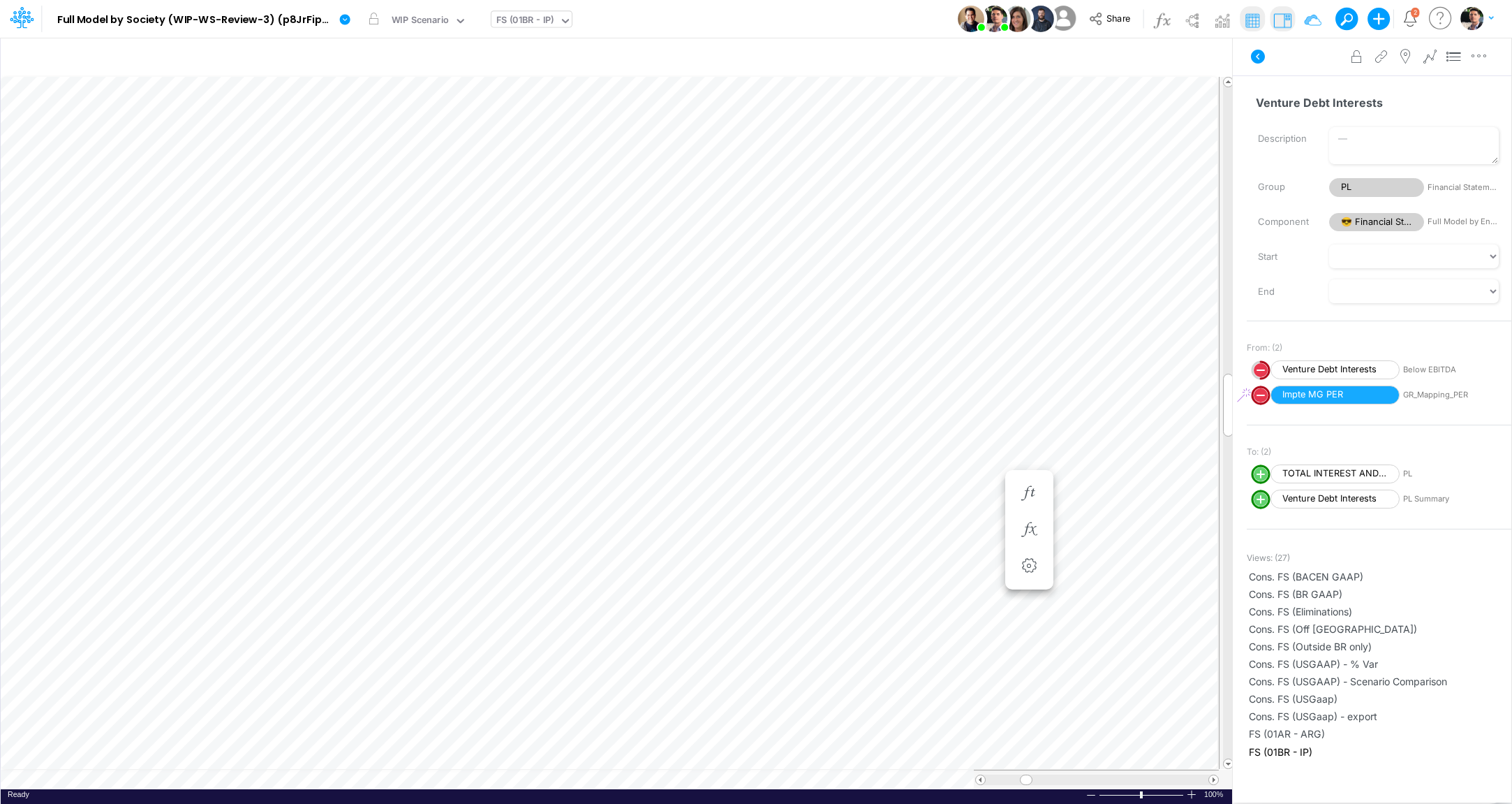
scroll to position [6, 3]
click at [1117, 527] on icon "button" at bounding box center [1112, 529] width 21 height 15
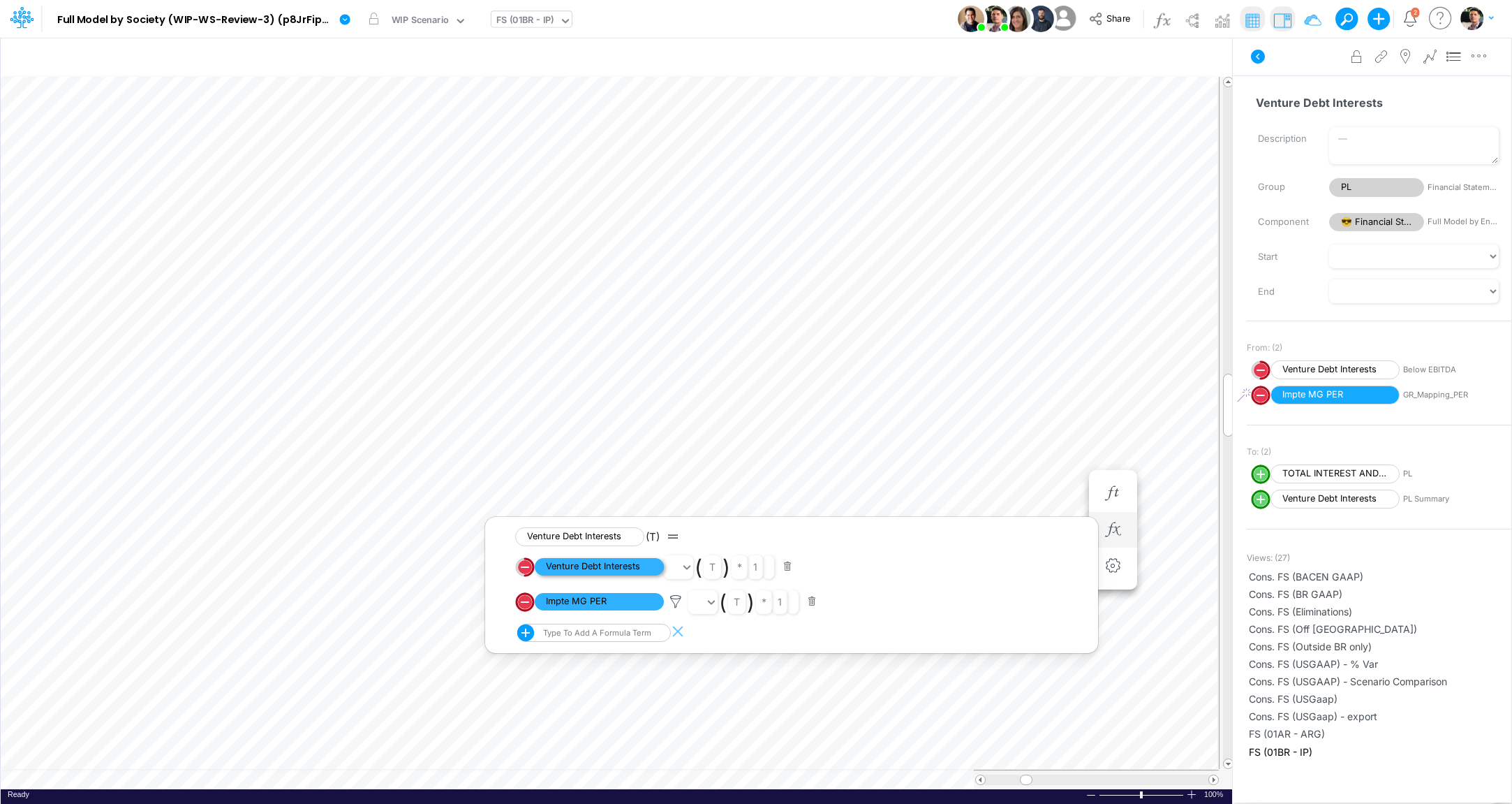
click at [624, 566] on span "Venture Debt Interests" at bounding box center [599, 566] width 129 height 18
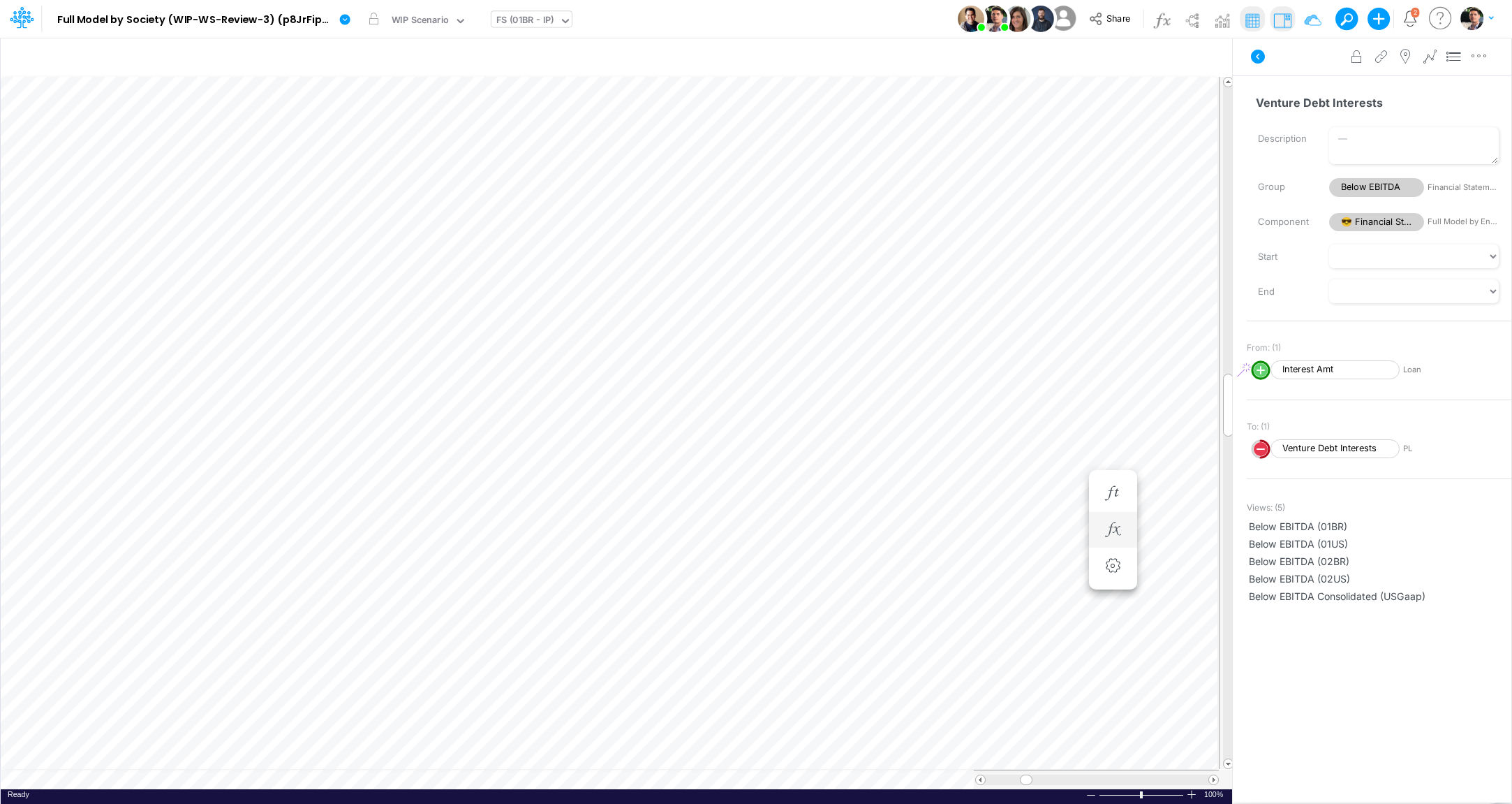
scroll to position [6, 3]
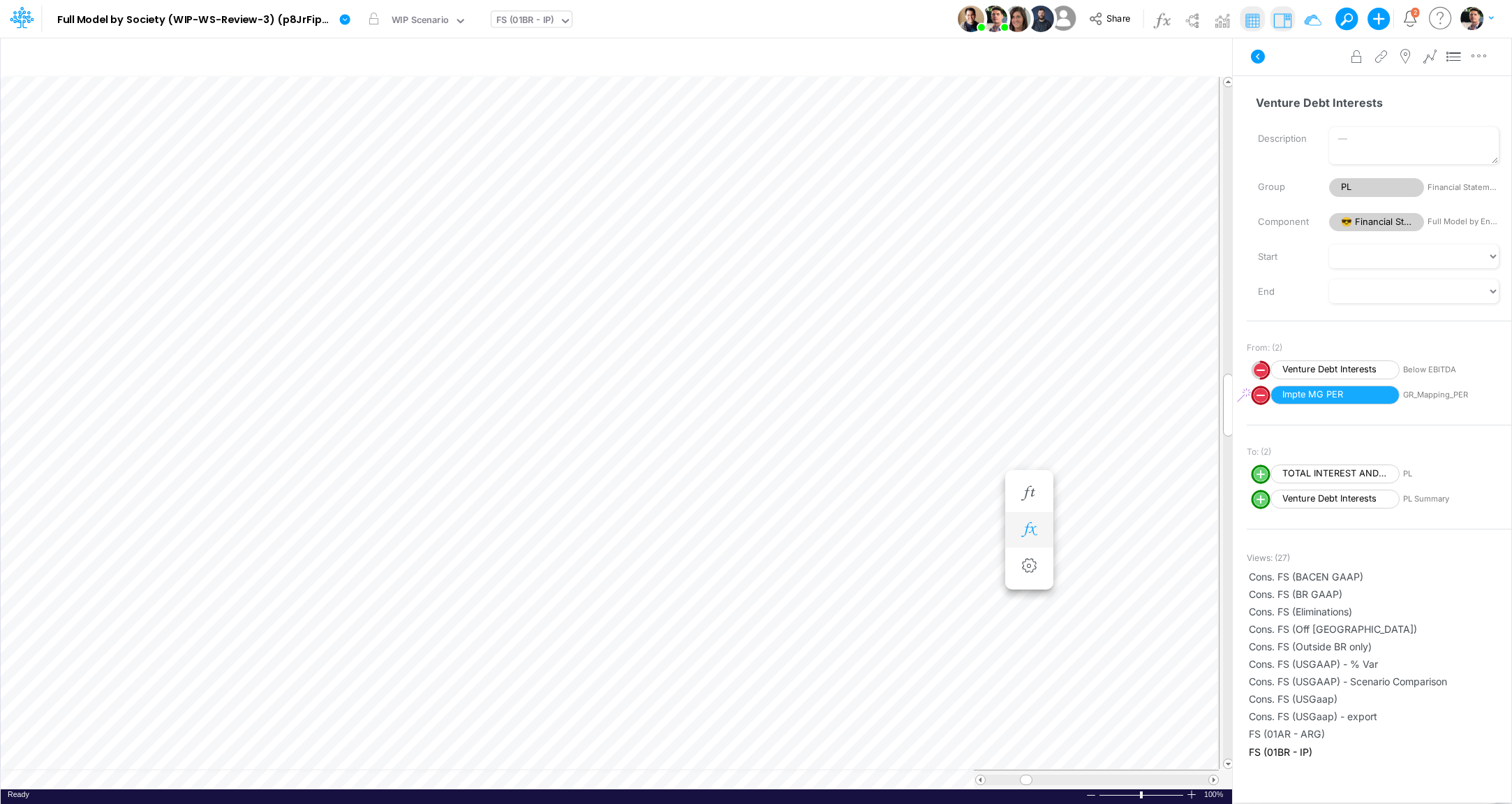
click at [1029, 522] on icon "button" at bounding box center [1029, 529] width 21 height 15
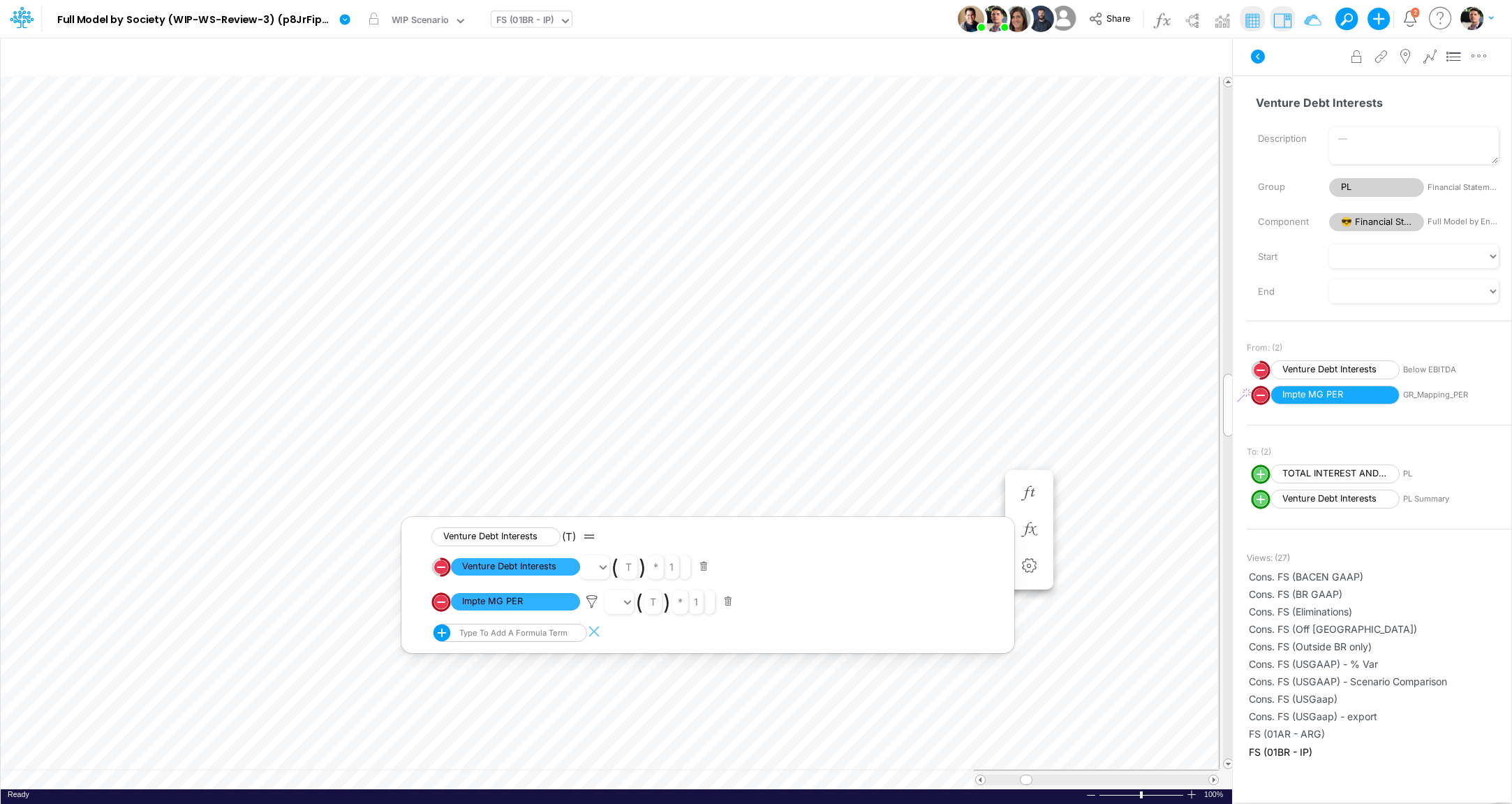
click at [439, 564] on circle "circle with outer border" at bounding box center [442, 567] width 14 height 14
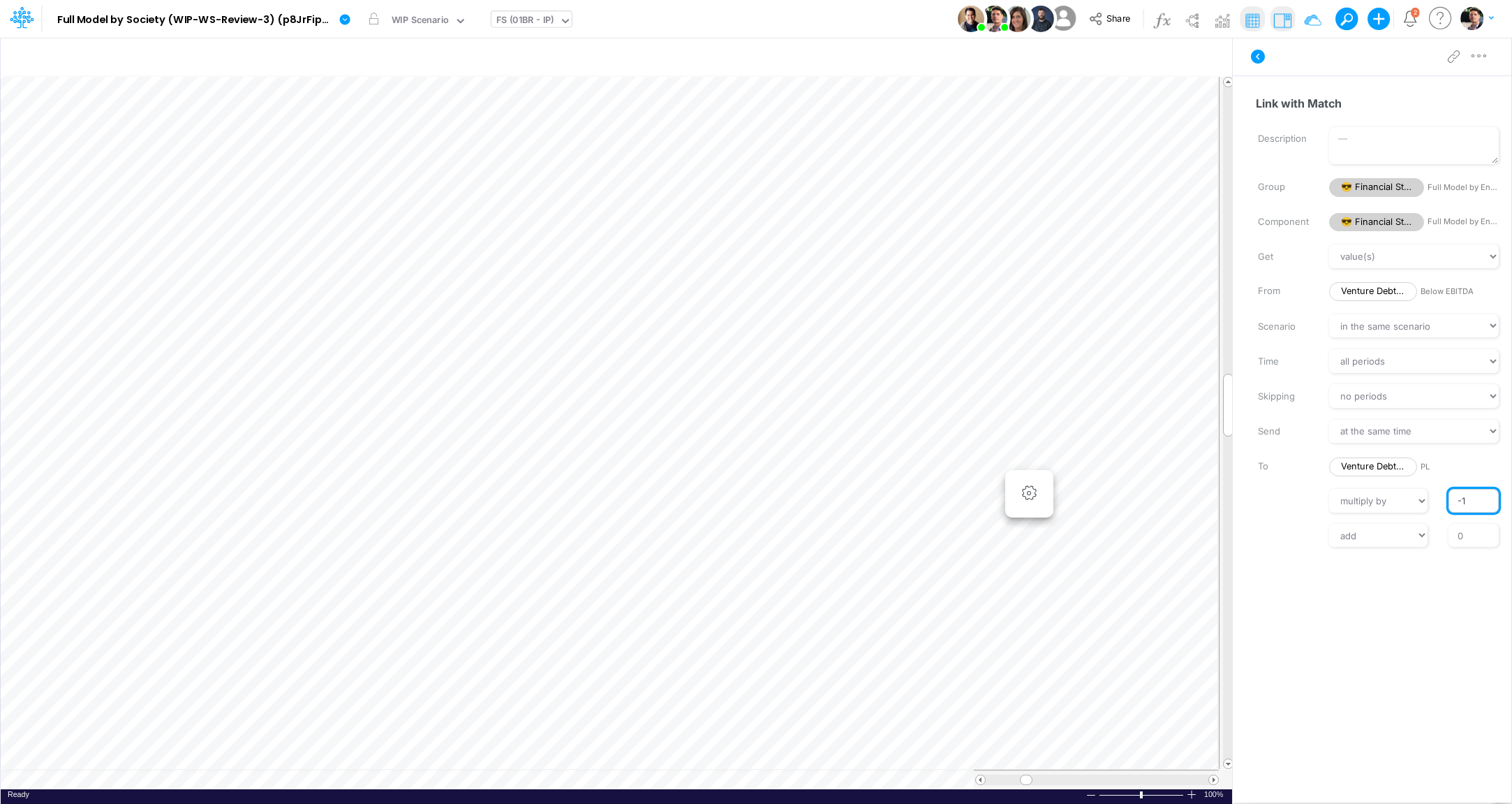
click at [1459, 498] on input "-1" at bounding box center [1473, 501] width 50 height 24
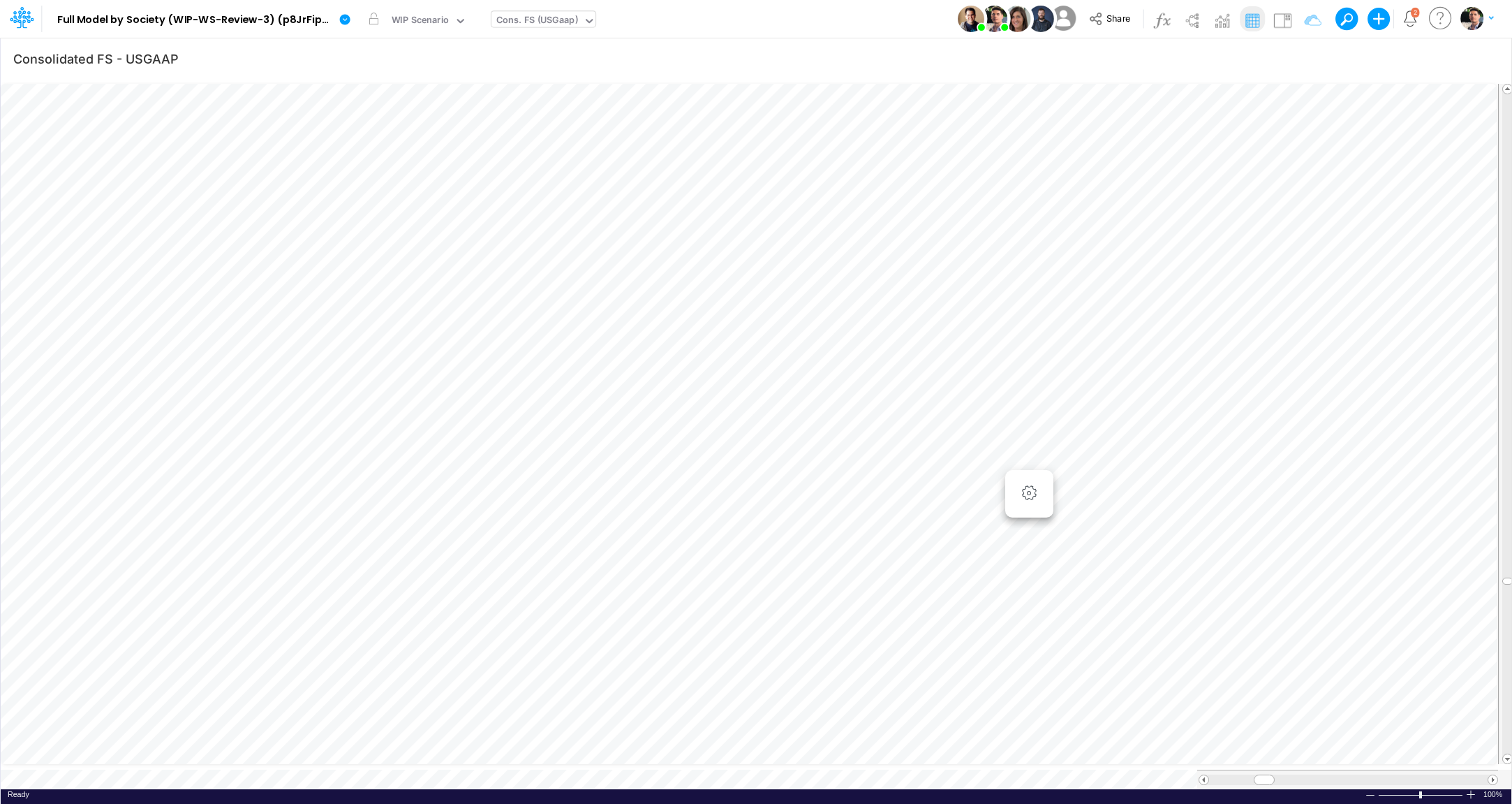
scroll to position [6, 43]
click at [1050, 466] on icon "button" at bounding box center [1055, 473] width 21 height 15
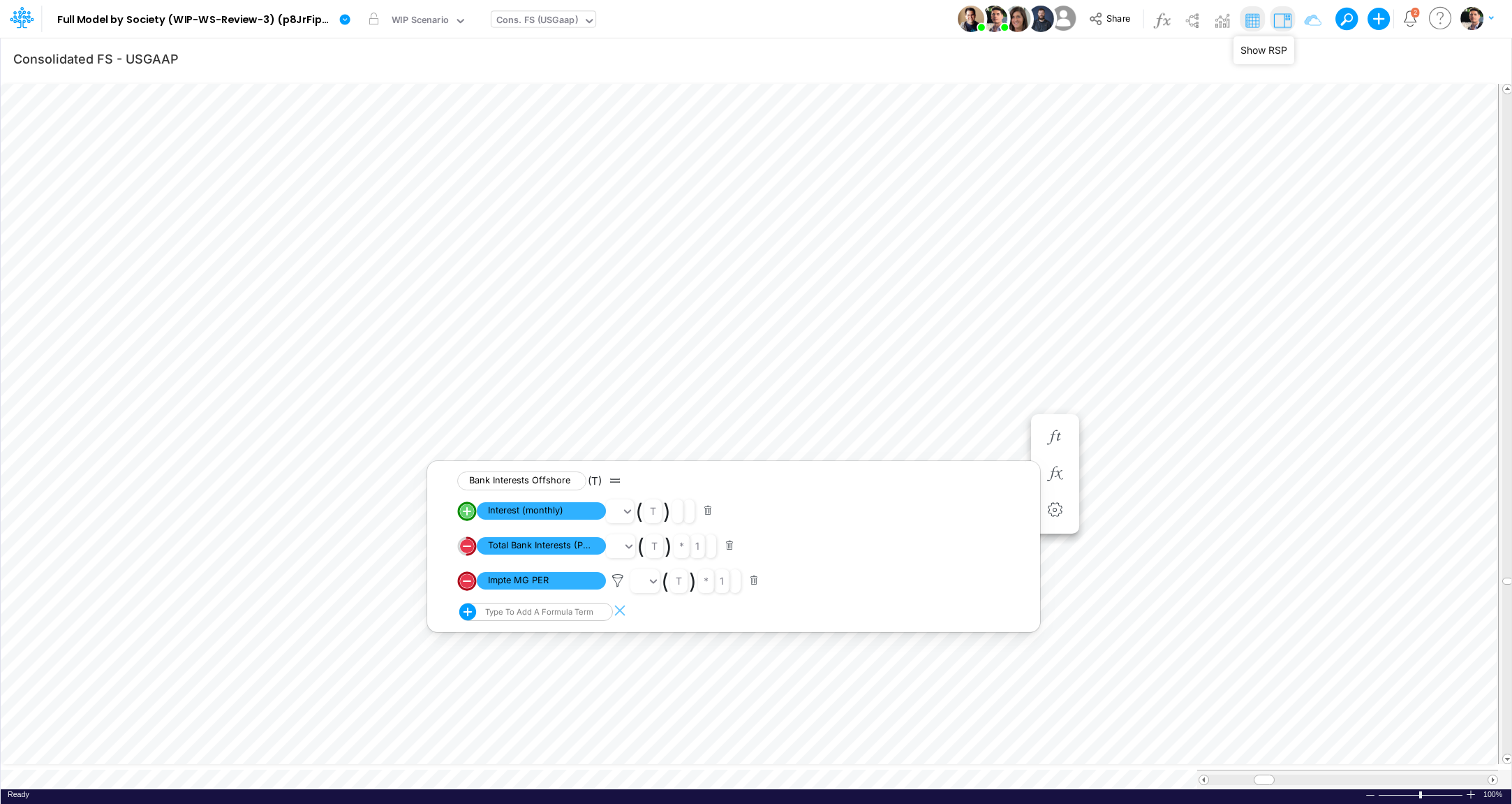
click at [1292, 19] on img at bounding box center [1282, 20] width 23 height 23
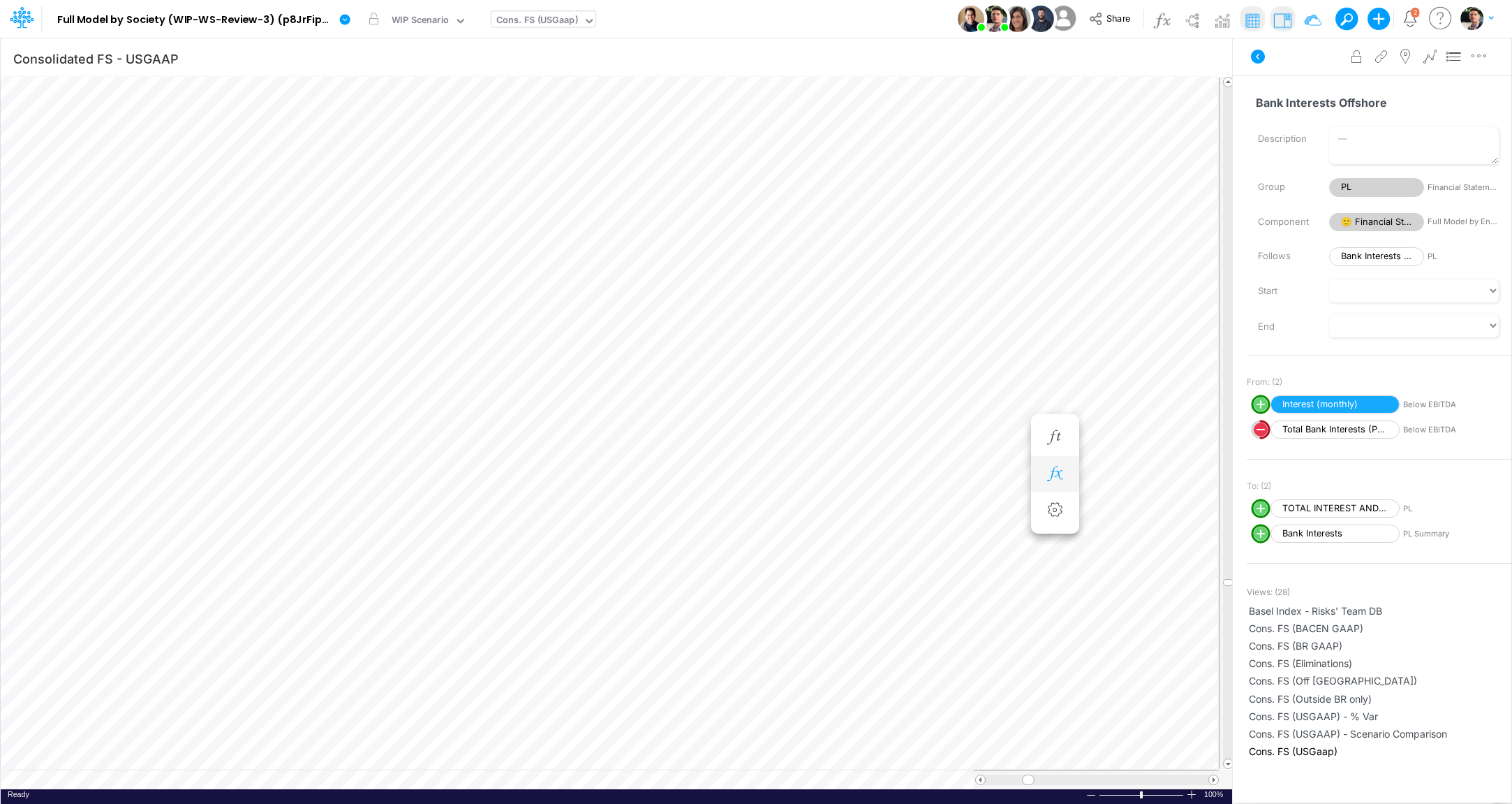
click at [1062, 479] on icon "button" at bounding box center [1055, 473] width 21 height 15
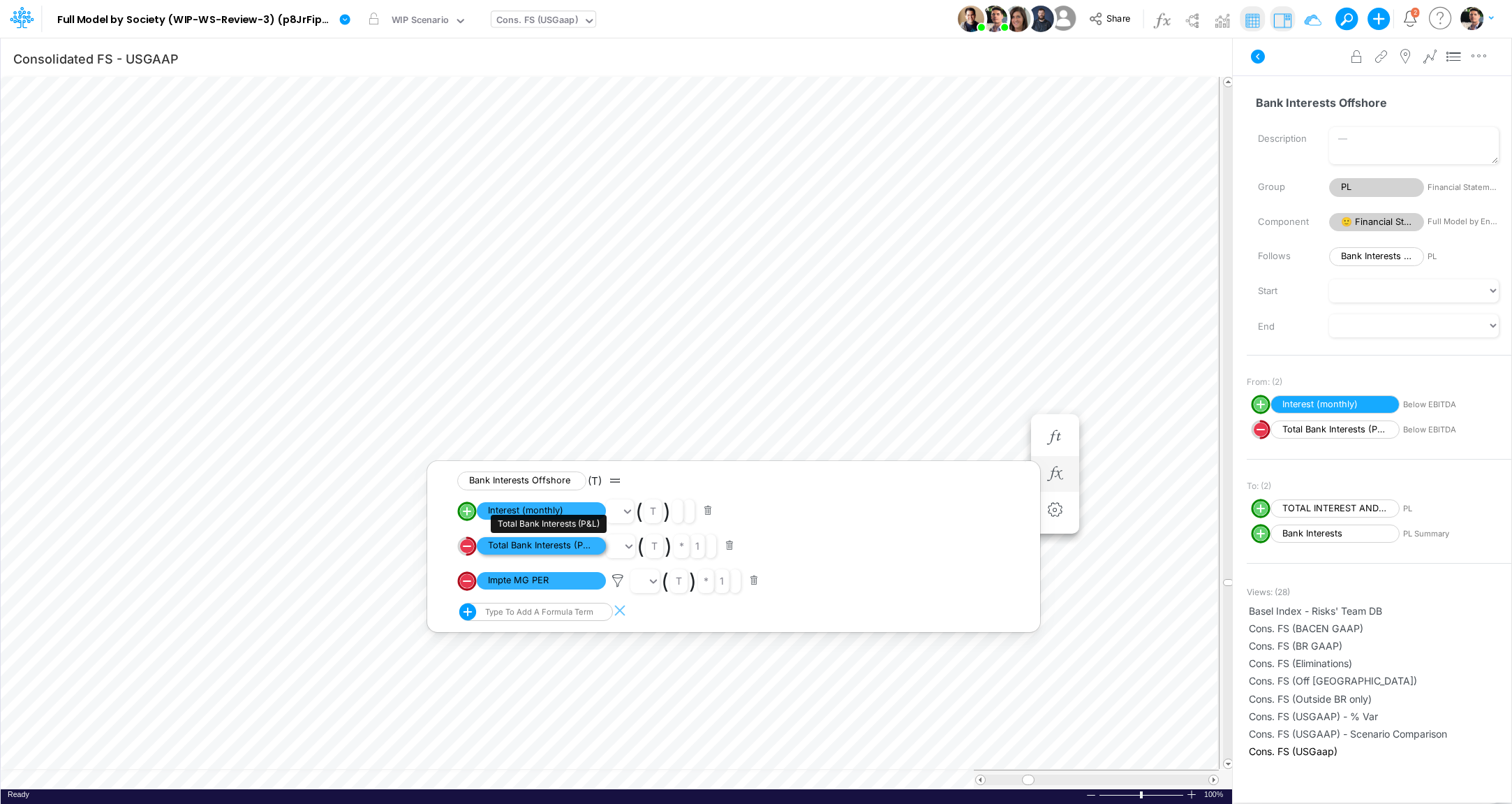
click at [565, 551] on span "Total Bank Interests (P&L)" at bounding box center [542, 546] width 129 height 18
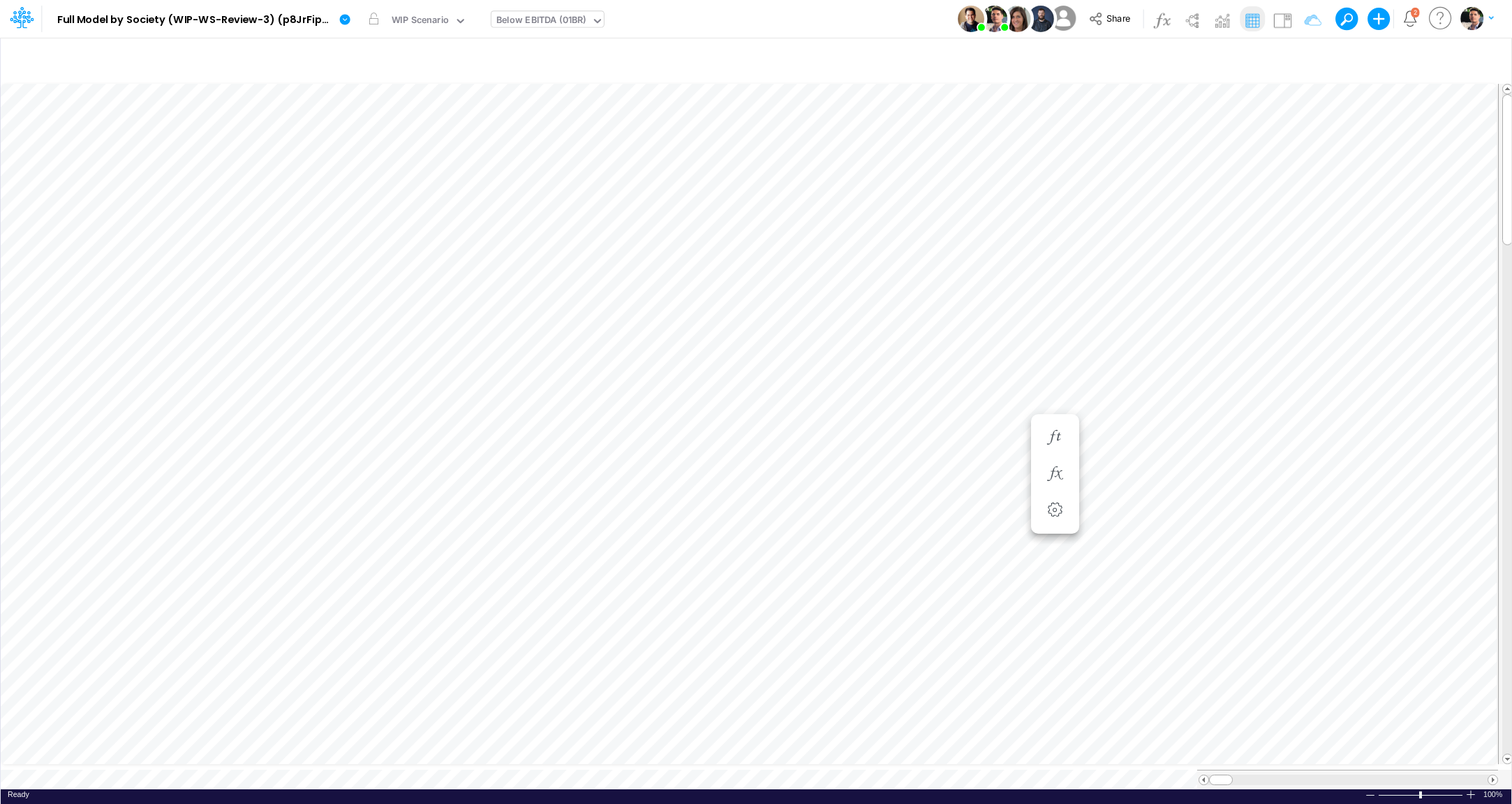
scroll to position [6, 44]
click at [1285, 18] on img at bounding box center [1282, 20] width 23 height 23
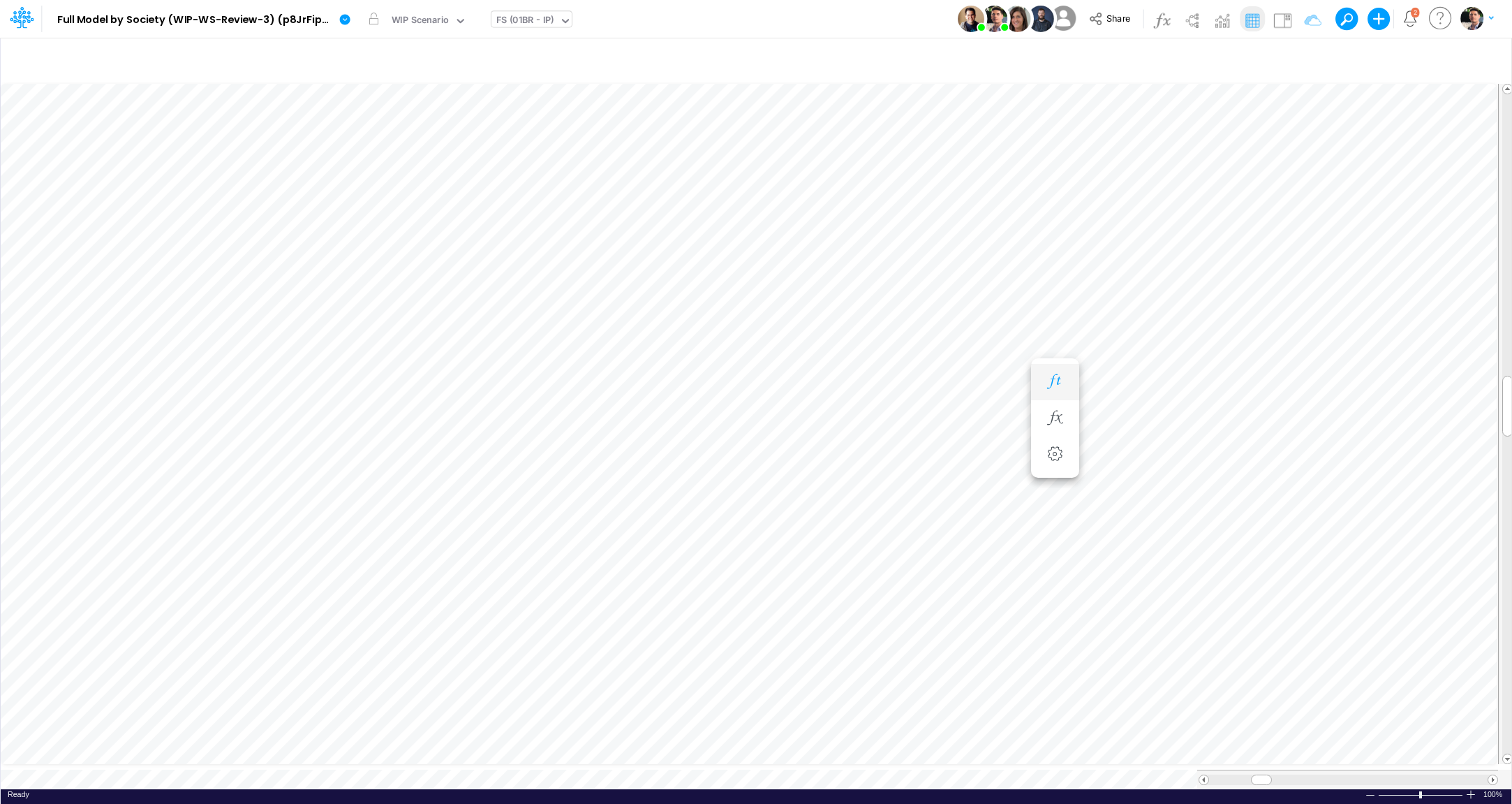
scroll to position [6, 3]
click at [1032, 493] on button "button" at bounding box center [1030, 502] width 26 height 28
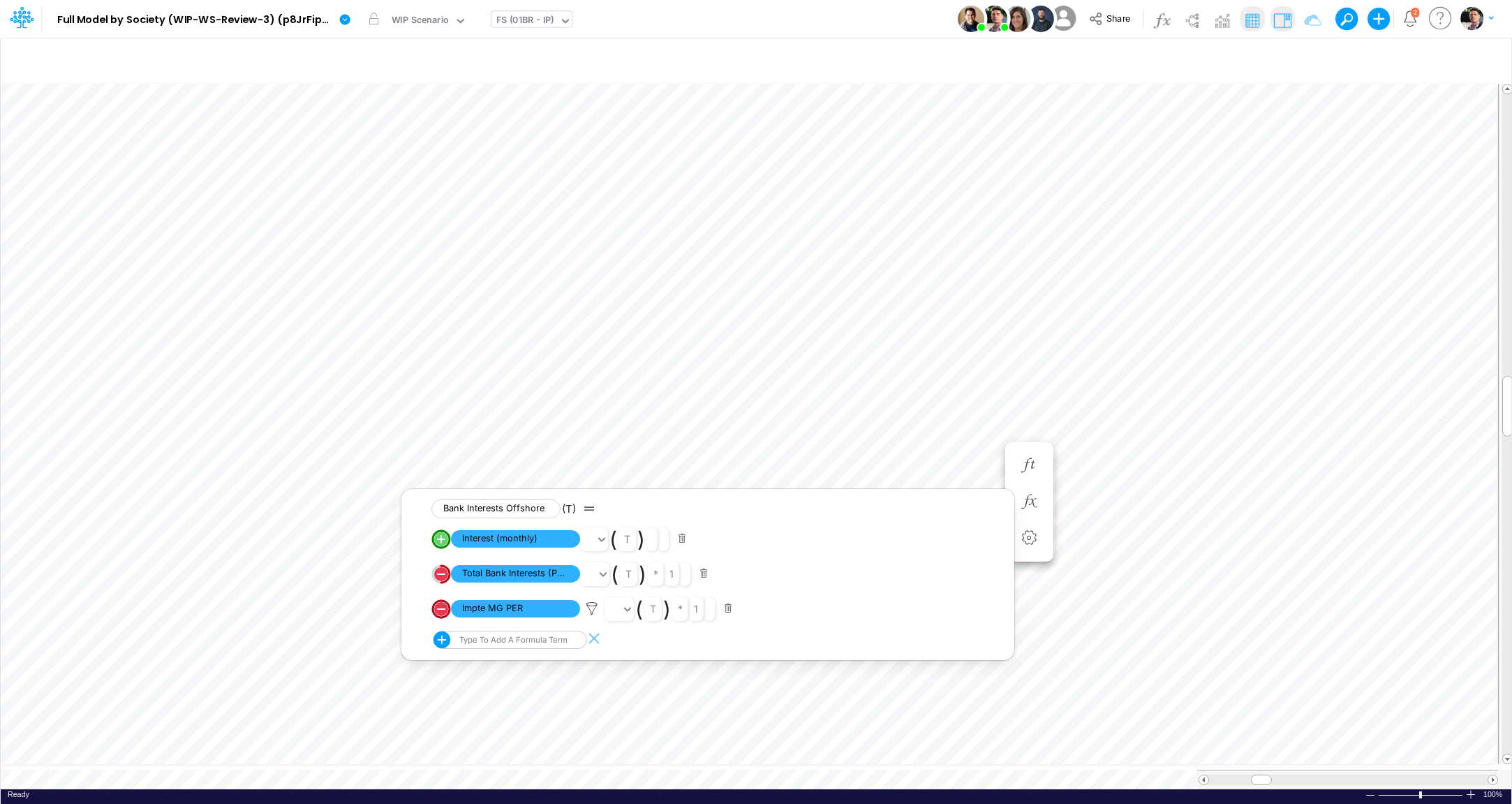
click at [1293, 20] on img at bounding box center [1282, 20] width 23 height 23
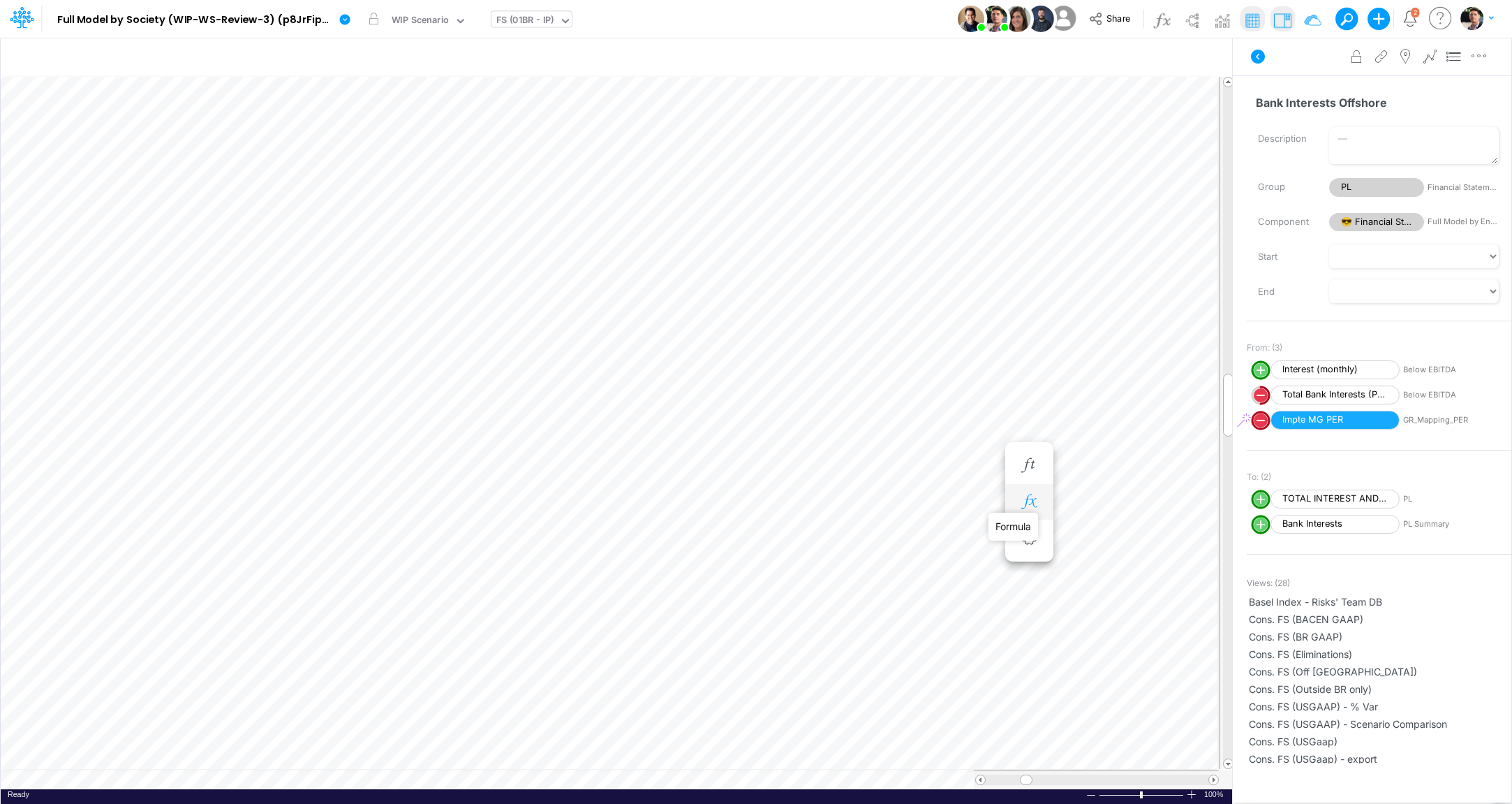
click at [1029, 505] on icon "button" at bounding box center [1029, 501] width 21 height 15
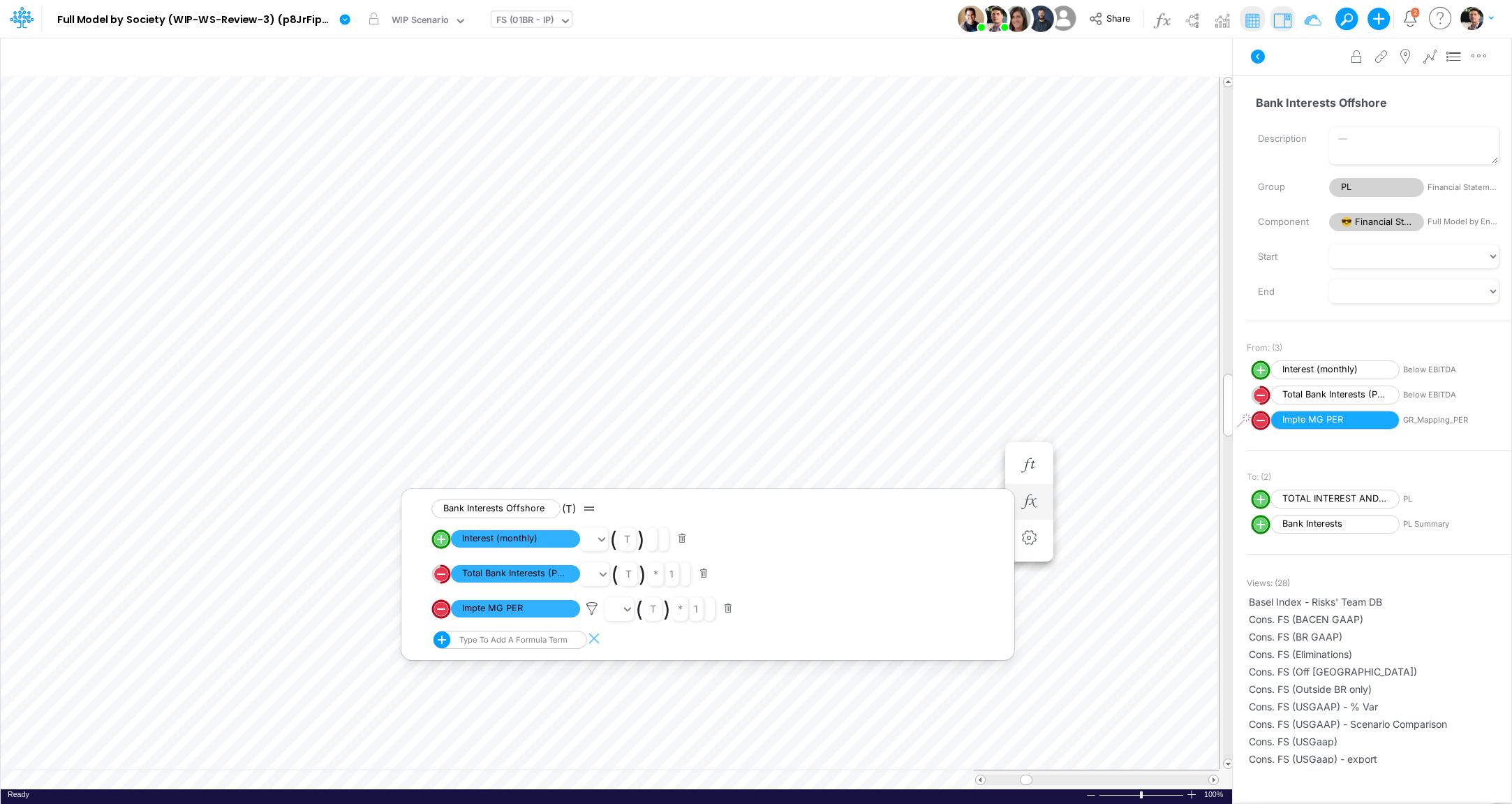
click at [442, 575] on circle "circle with outer border" at bounding box center [442, 574] width 14 height 14
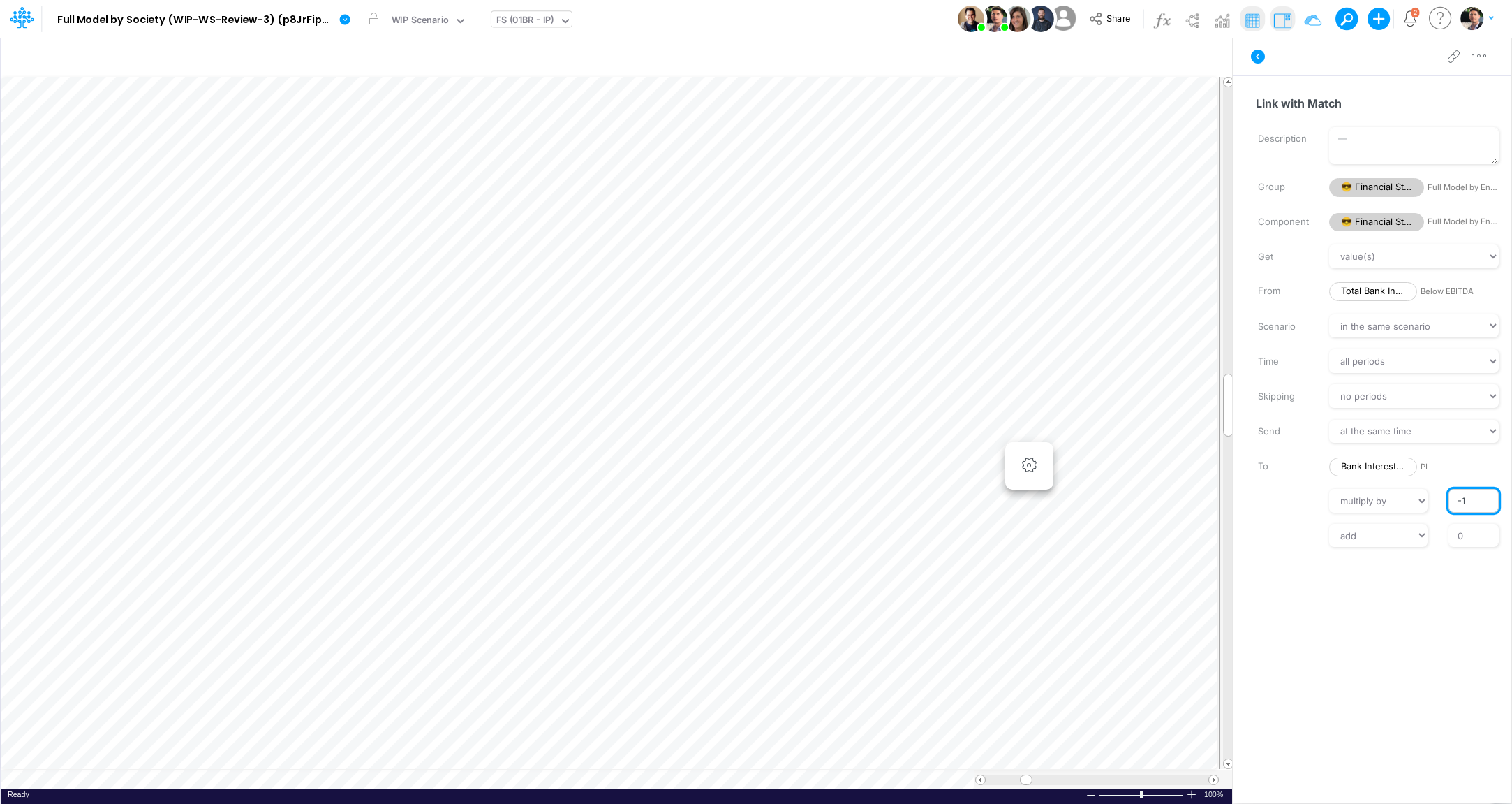
click at [1458, 497] on input "-1" at bounding box center [1473, 501] width 50 height 24
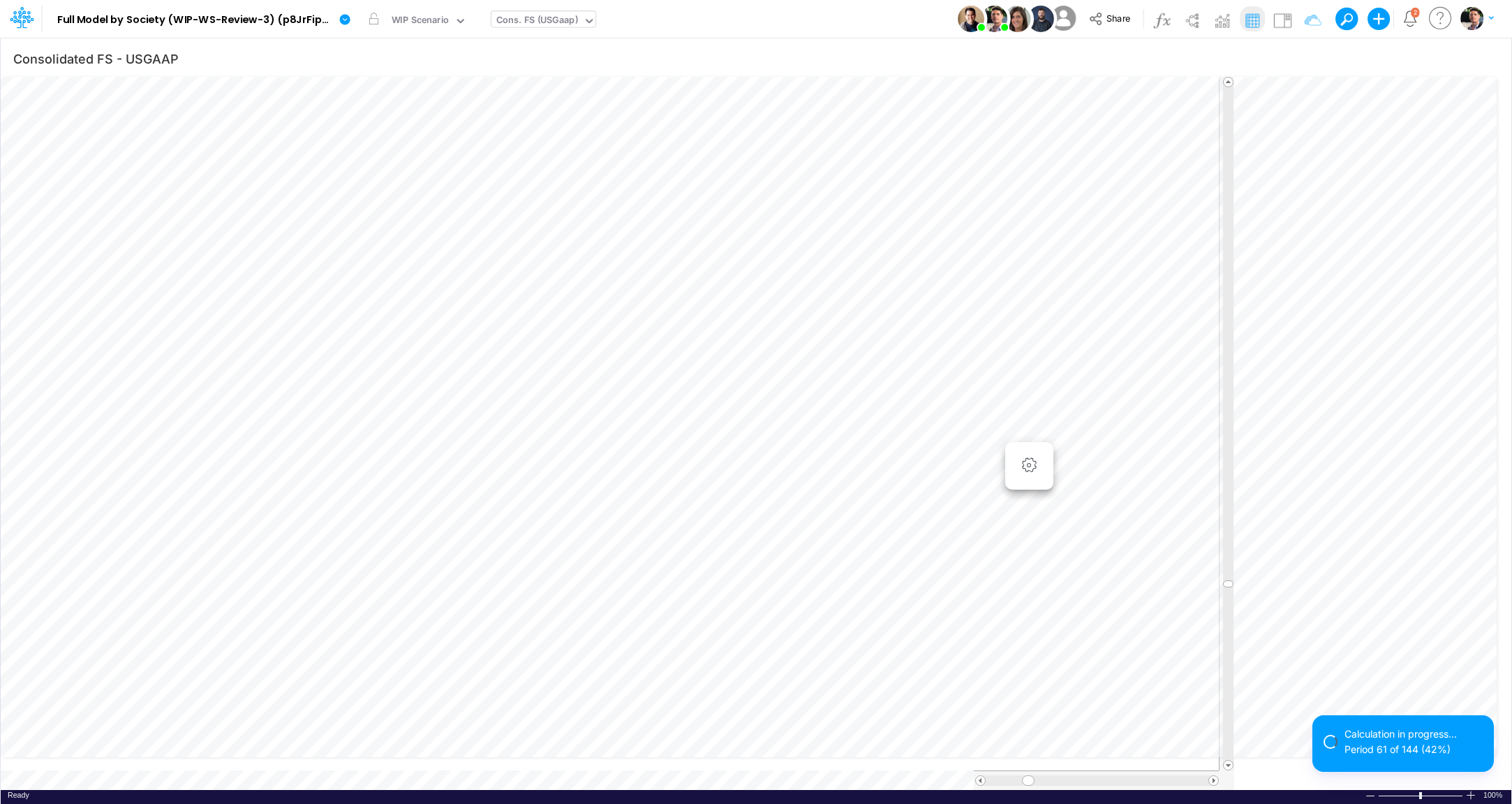
scroll to position [6, 43]
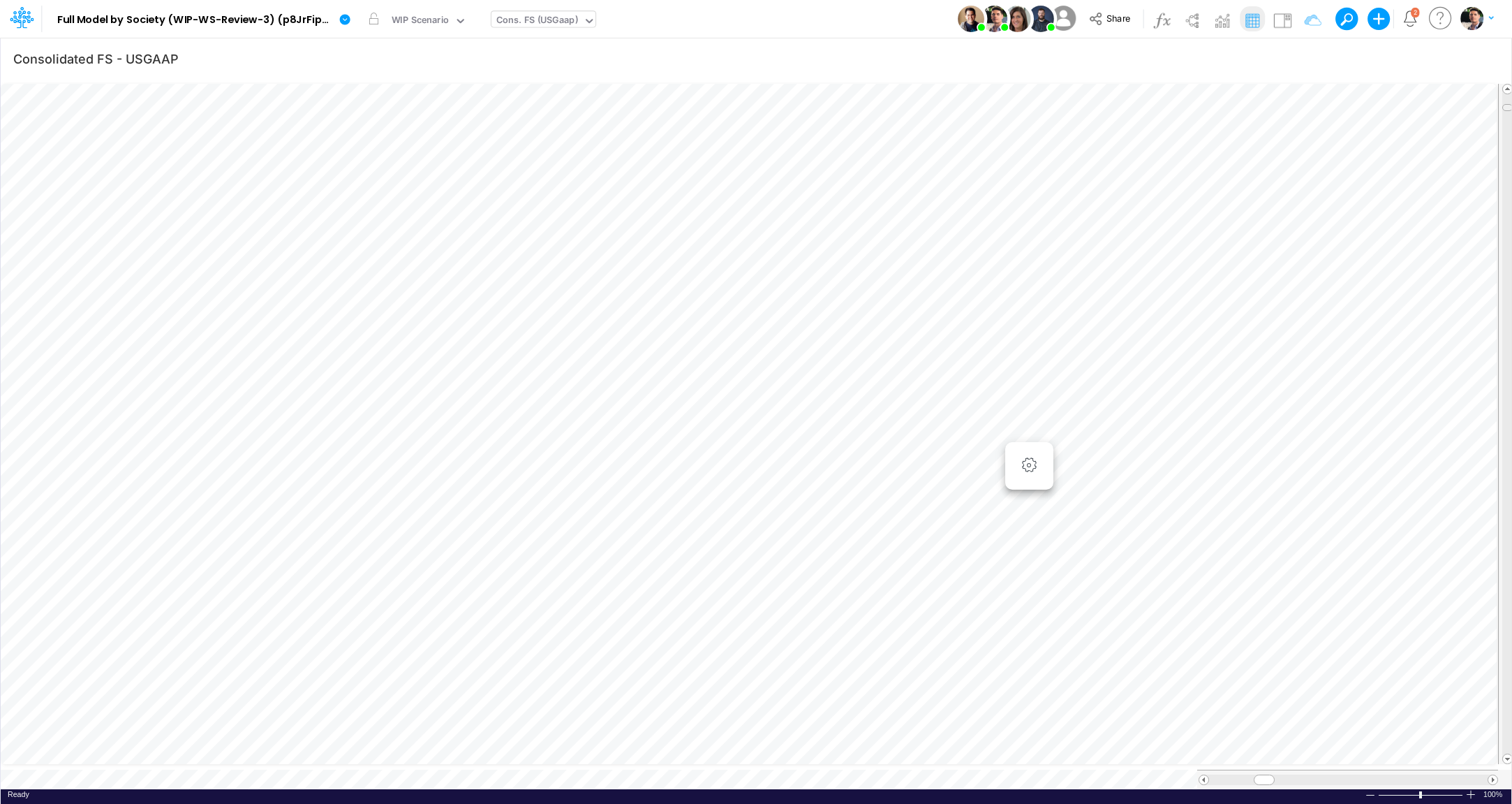
drag, startPoint x: 1507, startPoint y: 663, endPoint x: 1506, endPoint y: 191, distance: 472.0
click at [1501, 98] on div at bounding box center [1506, 424] width 16 height 680
click at [1462, 774] on div at bounding box center [1348, 779] width 278 height 11
click at [1223, 774] on div at bounding box center [1348, 779] width 278 height 11
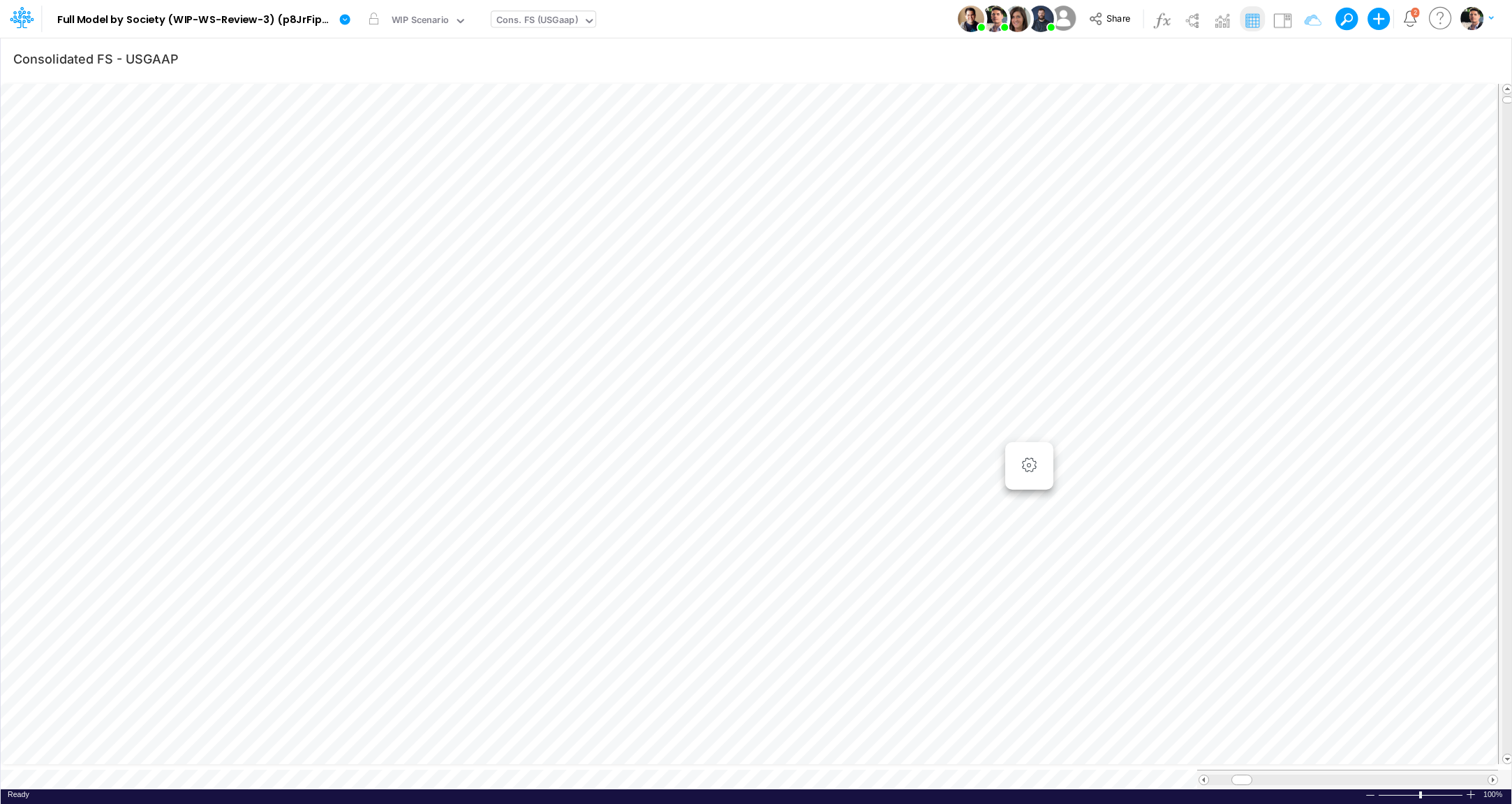
click at [1429, 774] on div at bounding box center [1348, 779] width 278 height 11
